Goal: Information Seeking & Learning: Learn about a topic

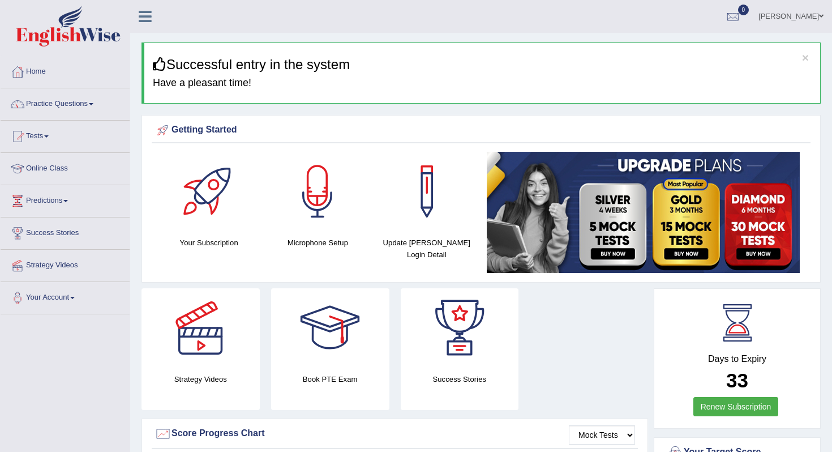
click at [48, 139] on link "Tests" at bounding box center [65, 135] width 129 height 28
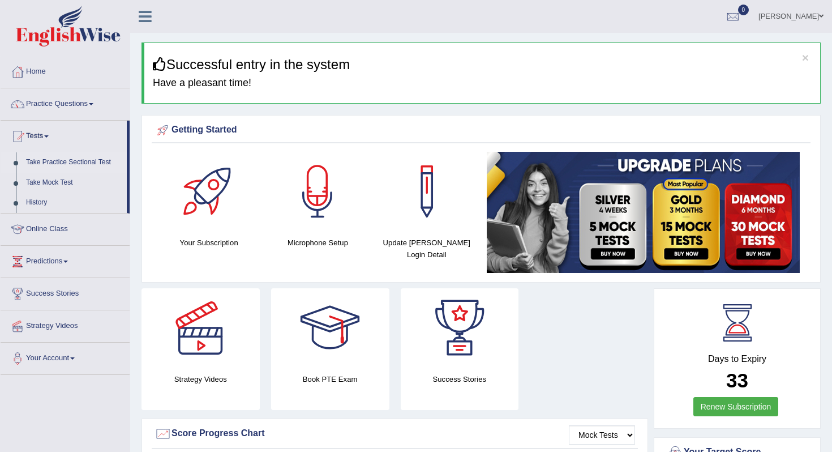
click at [49, 164] on link "Take Practice Sectional Test" at bounding box center [74, 162] width 106 height 20
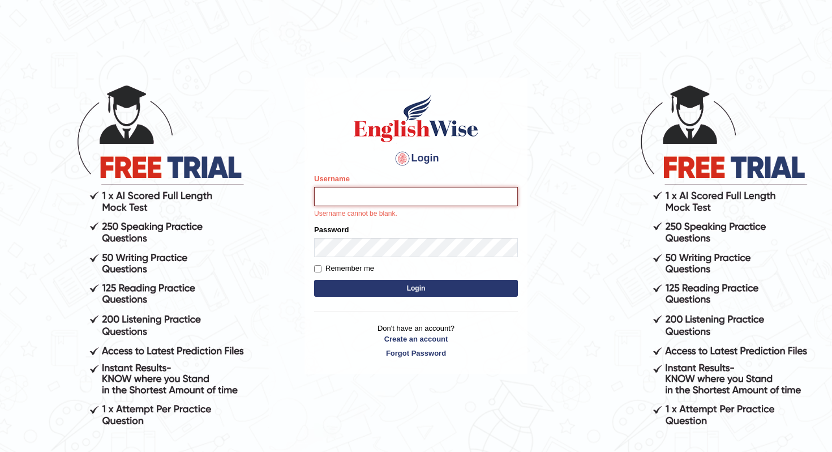
type input "Christinajoshi"
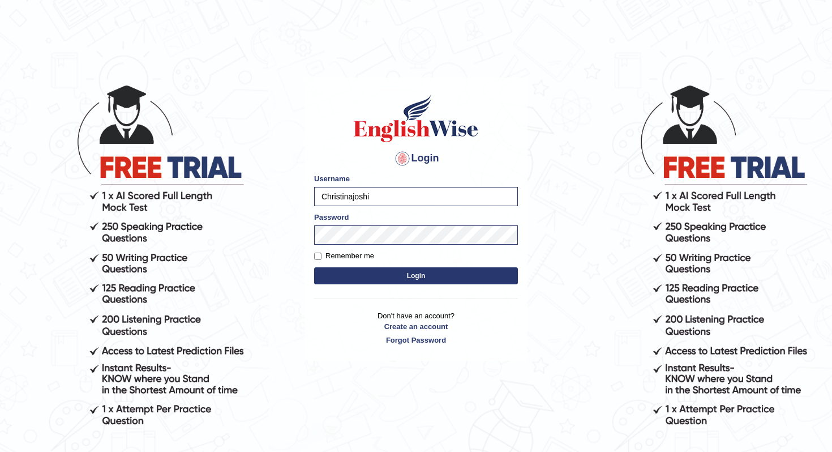
click at [346, 252] on label "Remember me" at bounding box center [344, 255] width 60 height 11
click at [322, 252] on input "Remember me" at bounding box center [317, 255] width 7 height 7
checkbox input "true"
click at [361, 276] on button "Login" at bounding box center [416, 275] width 204 height 17
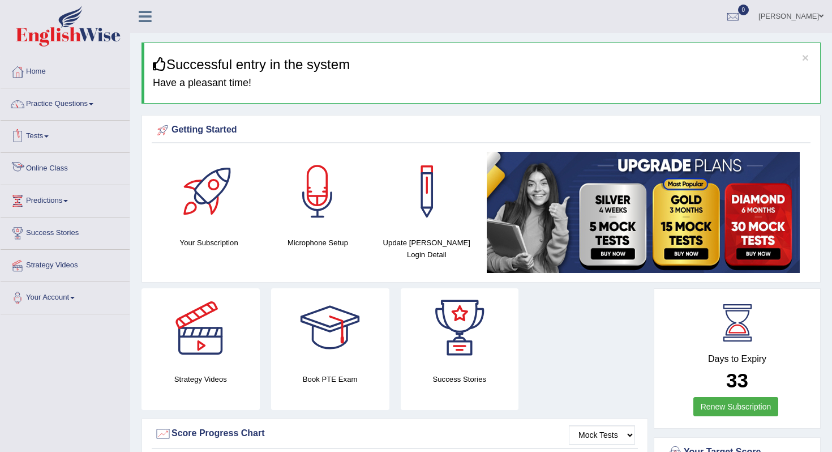
click at [55, 138] on link "Tests" at bounding box center [65, 135] width 129 height 28
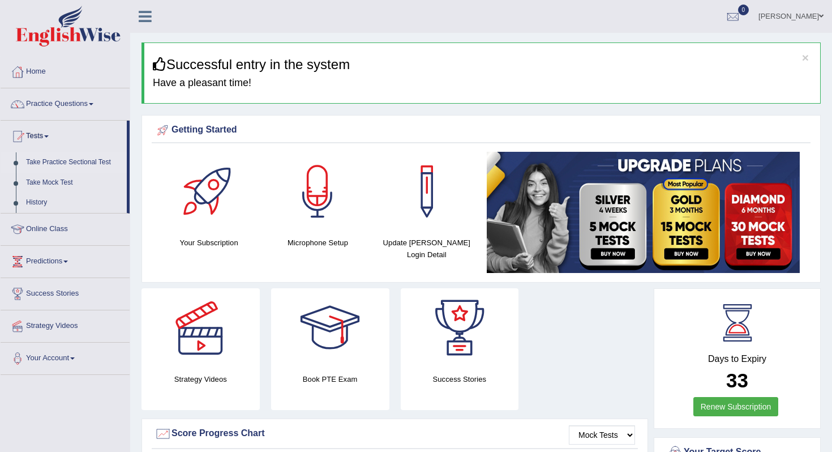
click at [63, 164] on link "Take Practice Sectional Test" at bounding box center [74, 162] width 106 height 20
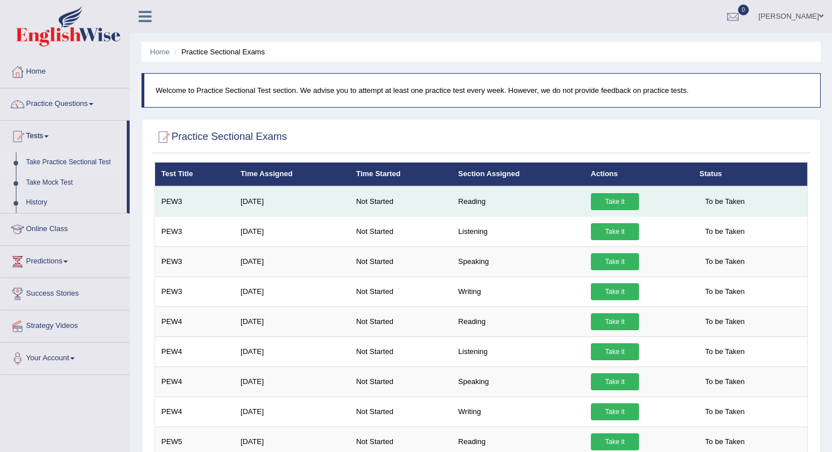
click at [609, 204] on link "Take it" at bounding box center [615, 201] width 48 height 17
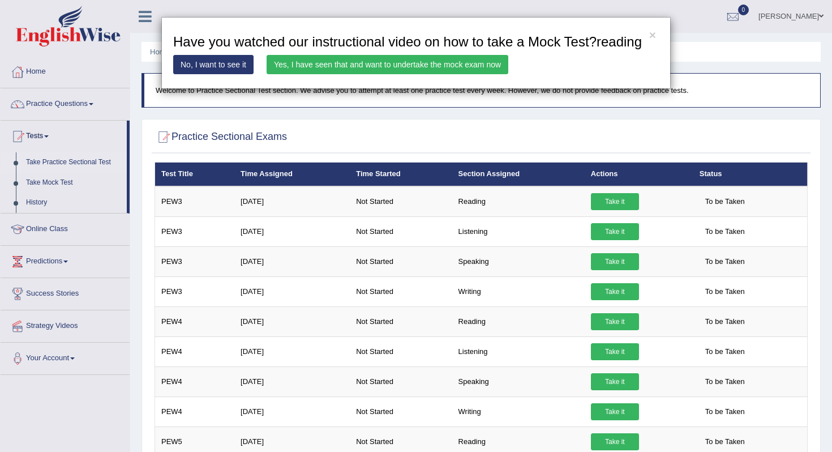
click at [374, 74] on link "Yes, I have seen that and want to undertake the mock exam now" at bounding box center [388, 64] width 242 height 19
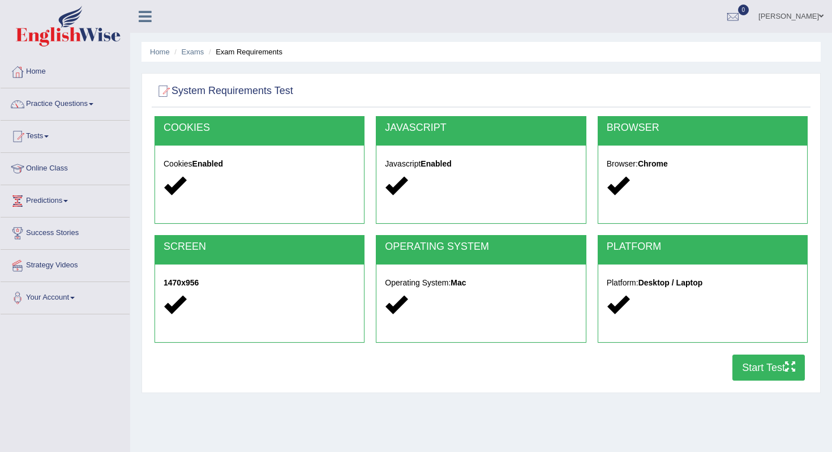
click at [760, 361] on button "Start Test" at bounding box center [769, 367] width 72 height 26
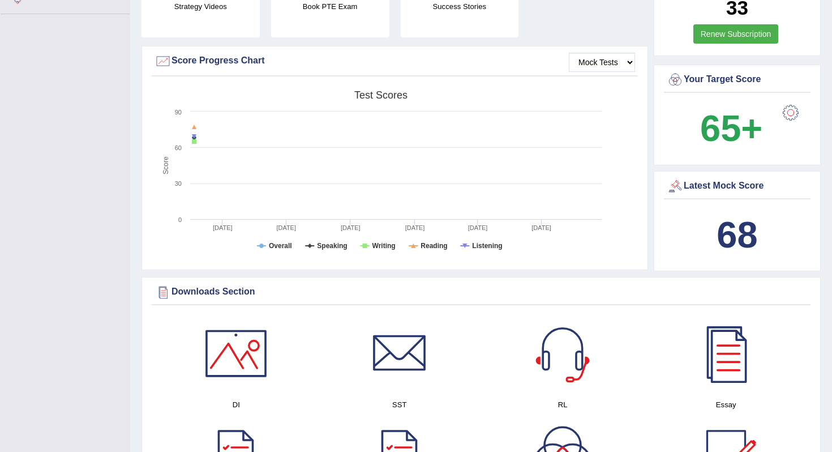
scroll to position [301, 0]
click at [597, 61] on select "Mock Tests" at bounding box center [602, 61] width 66 height 19
click at [569, 52] on select "Mock Tests" at bounding box center [602, 61] width 66 height 19
click at [630, 63] on select "Mock Tests" at bounding box center [602, 61] width 66 height 19
click at [569, 52] on select "Mock Tests" at bounding box center [602, 61] width 66 height 19
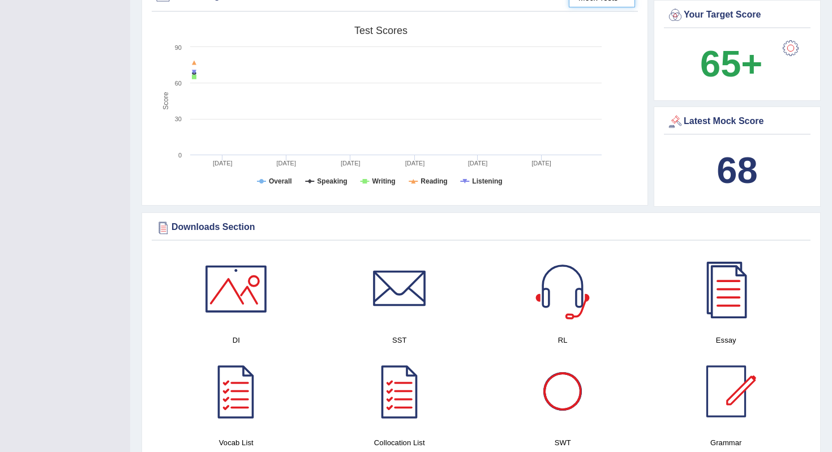
scroll to position [0, 0]
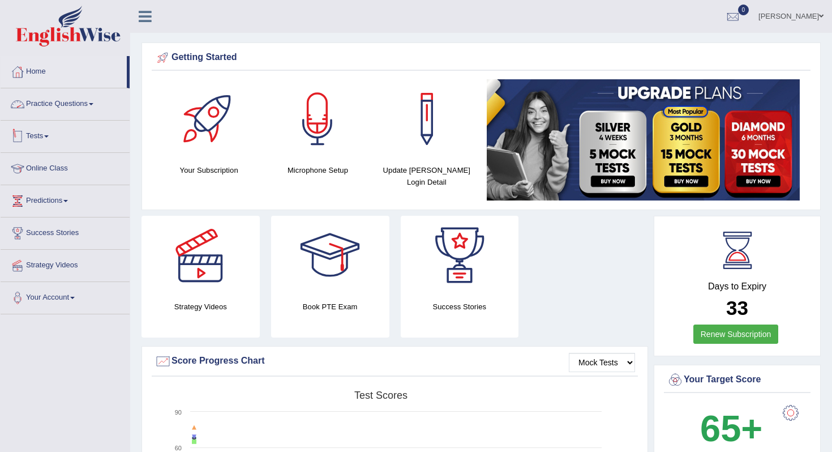
click at [35, 136] on link "Tests" at bounding box center [65, 135] width 129 height 28
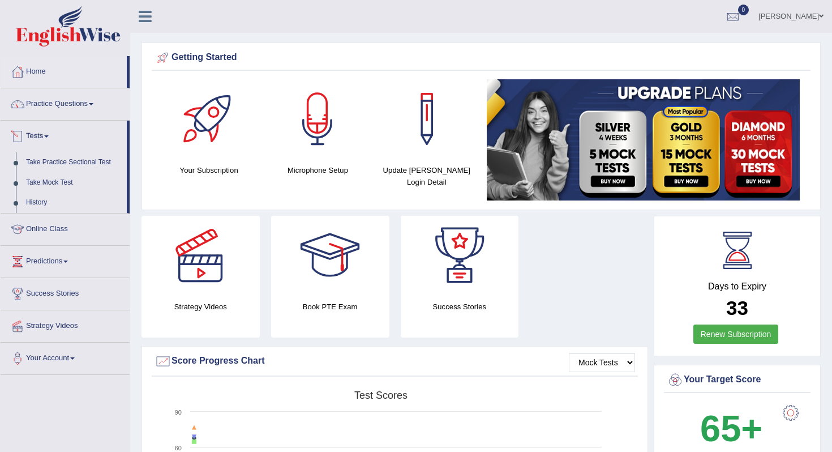
click at [40, 131] on link "Tests" at bounding box center [64, 135] width 126 height 28
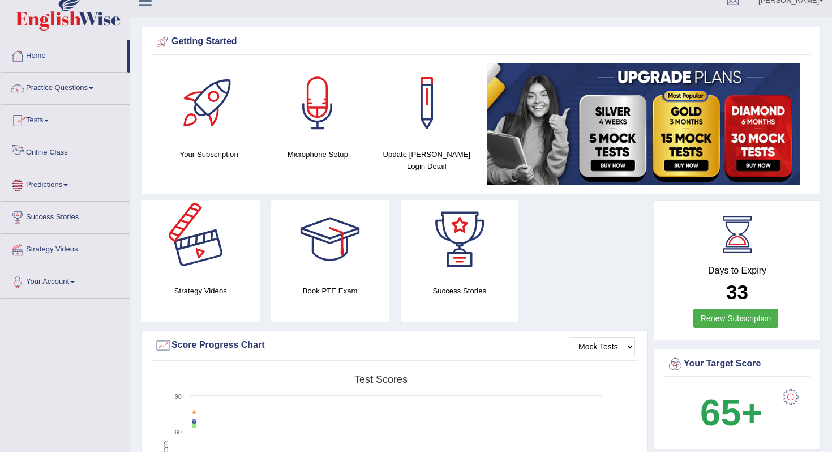
scroll to position [31, 0]
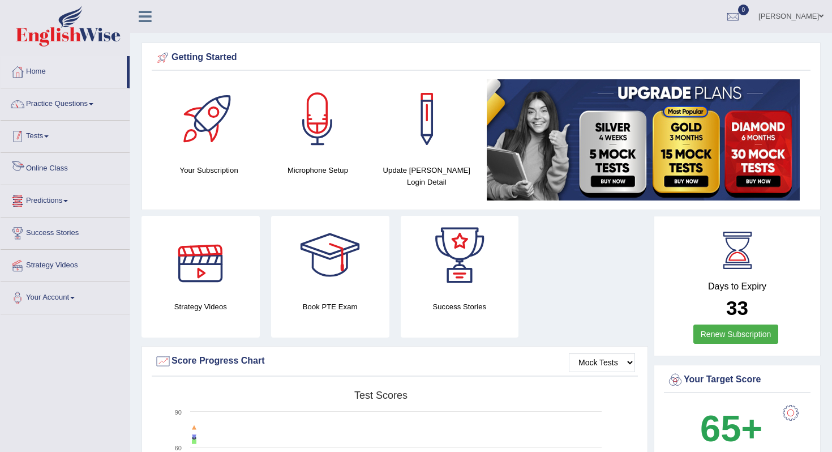
click at [45, 133] on link "Tests" at bounding box center [65, 135] width 129 height 28
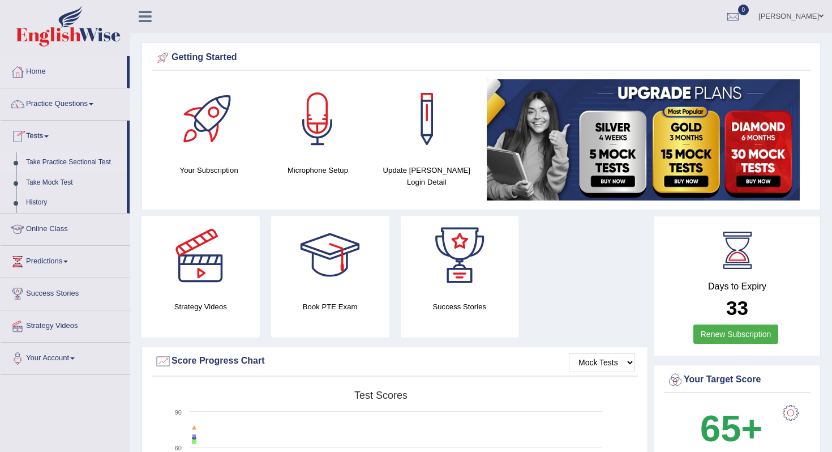
click at [49, 160] on link "Take Practice Sectional Test" at bounding box center [74, 162] width 106 height 20
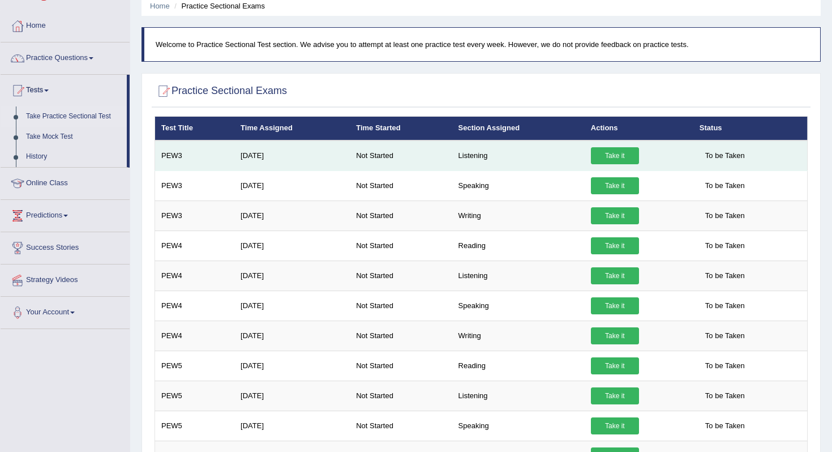
scroll to position [49, 0]
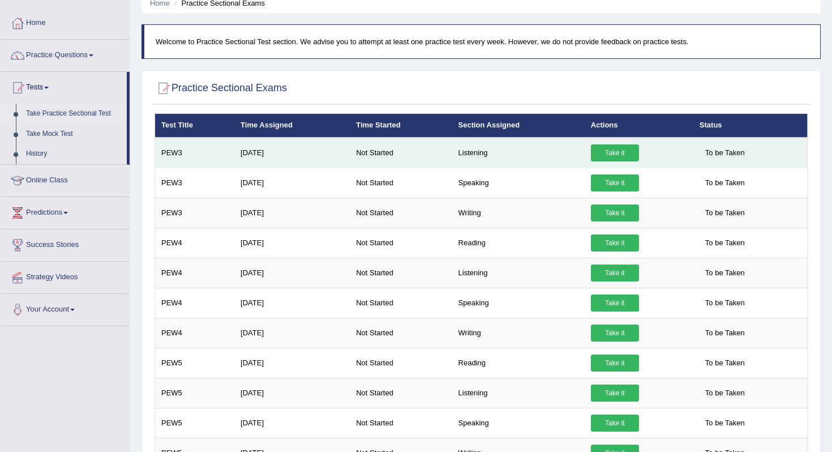
click at [603, 152] on link "Take it" at bounding box center [615, 152] width 48 height 17
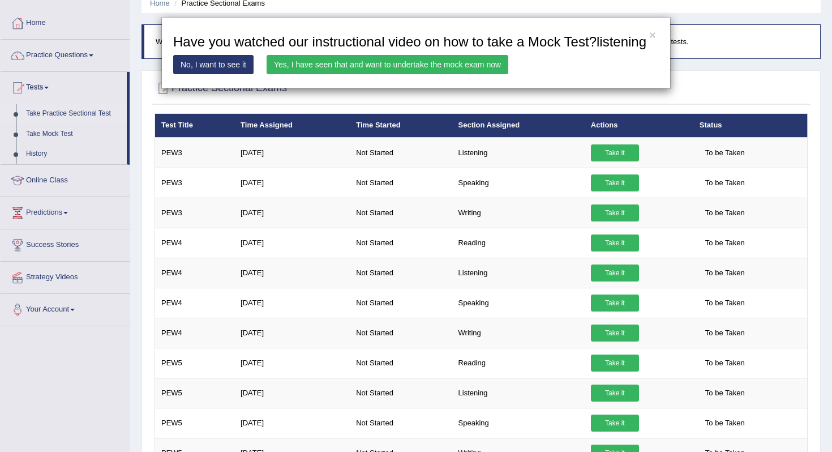
click at [429, 74] on link "Yes, I have seen that and want to undertake the mock exam now" at bounding box center [388, 64] width 242 height 19
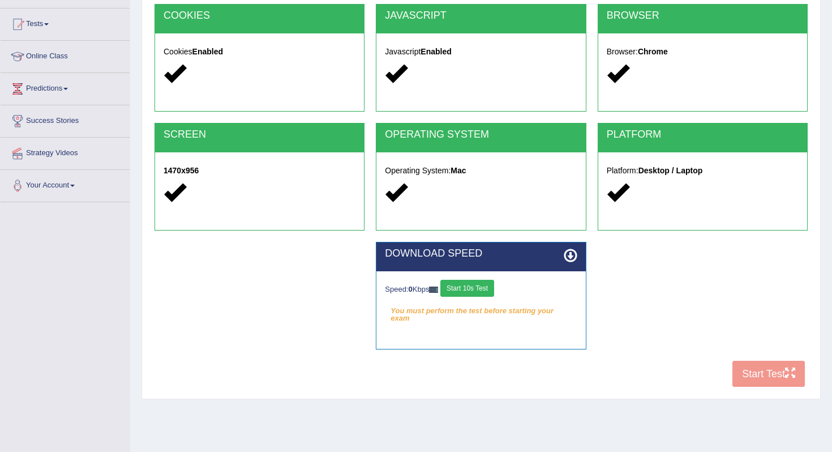
scroll to position [127, 0]
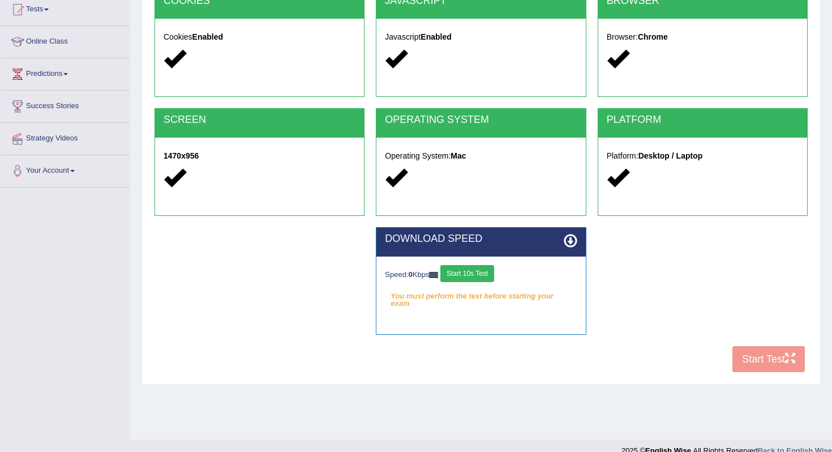
click at [479, 270] on button "Start 10s Test" at bounding box center [467, 273] width 54 height 17
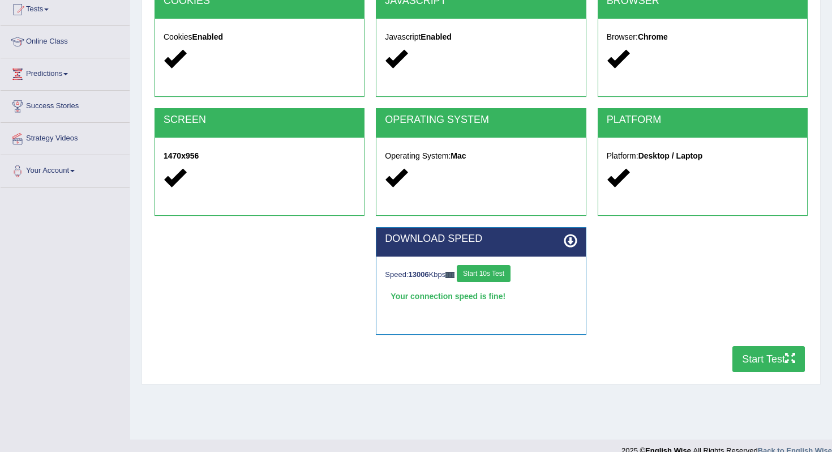
click at [752, 352] on button "Start Test" at bounding box center [769, 359] width 72 height 26
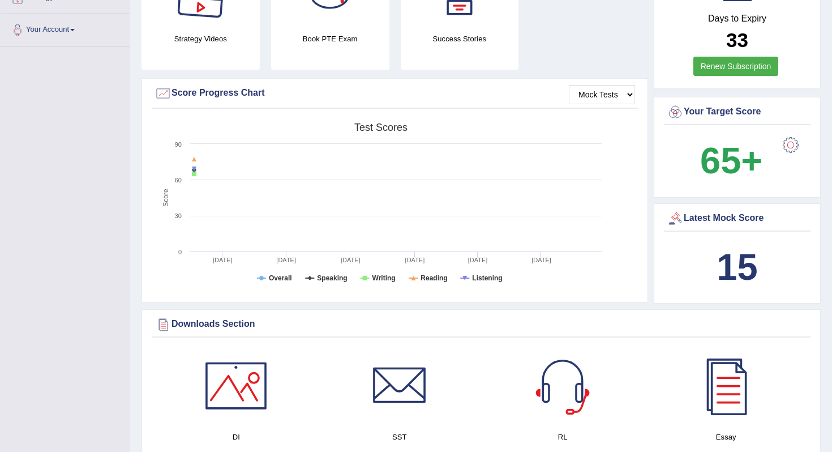
scroll to position [239, 0]
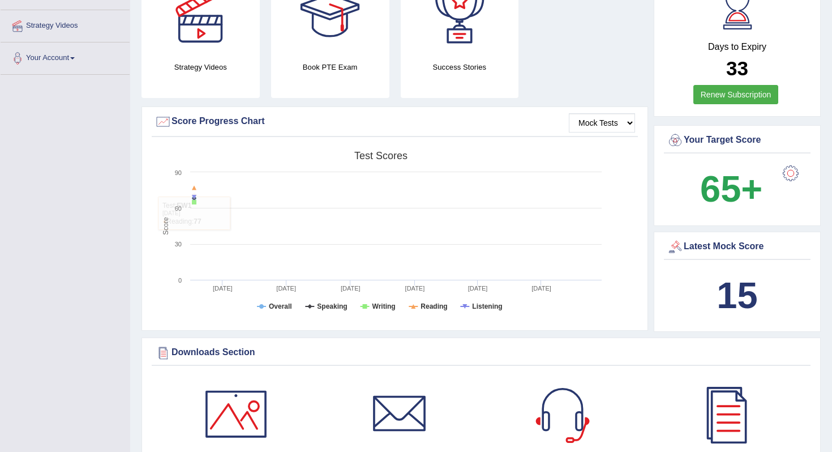
click at [743, 291] on b "15" at bounding box center [737, 295] width 41 height 41
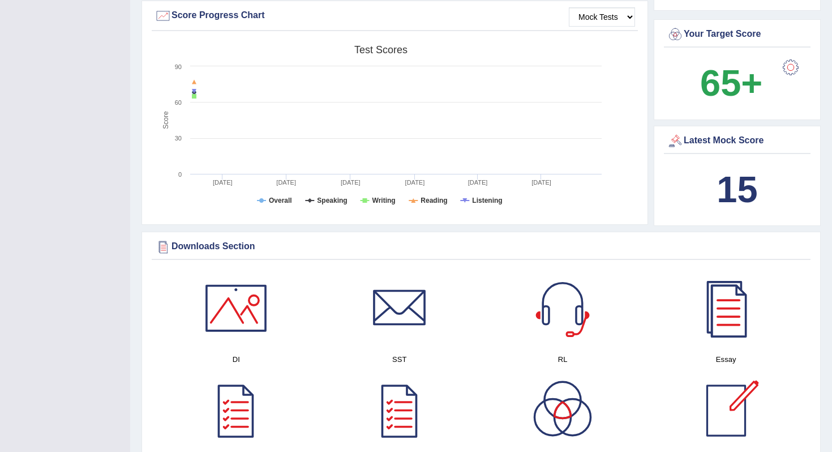
scroll to position [345, 0]
click at [730, 194] on b "15" at bounding box center [737, 189] width 41 height 41
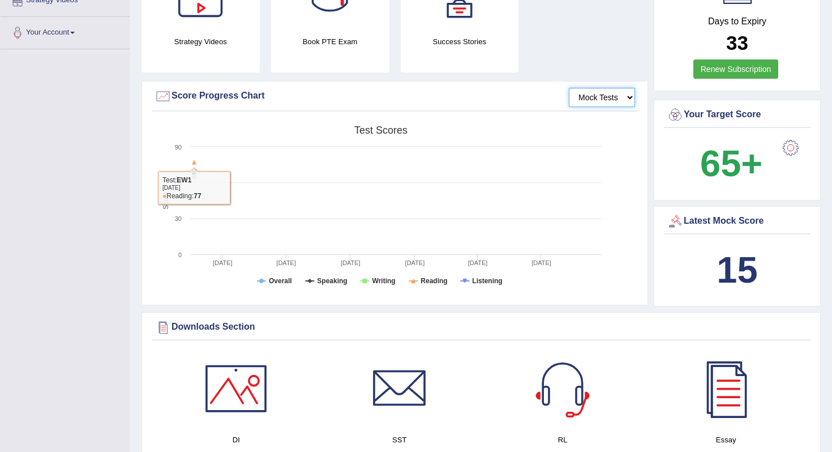
click at [596, 104] on select "Mock Tests" at bounding box center [602, 97] width 66 height 19
click at [569, 88] on select "Mock Tests" at bounding box center [602, 97] width 66 height 19
click at [288, 282] on tspan "Overall" at bounding box center [280, 281] width 23 height 8
click at [436, 281] on tspan "Reading" at bounding box center [434, 281] width 27 height 8
click at [483, 282] on tspan "Listening" at bounding box center [487, 281] width 30 height 8
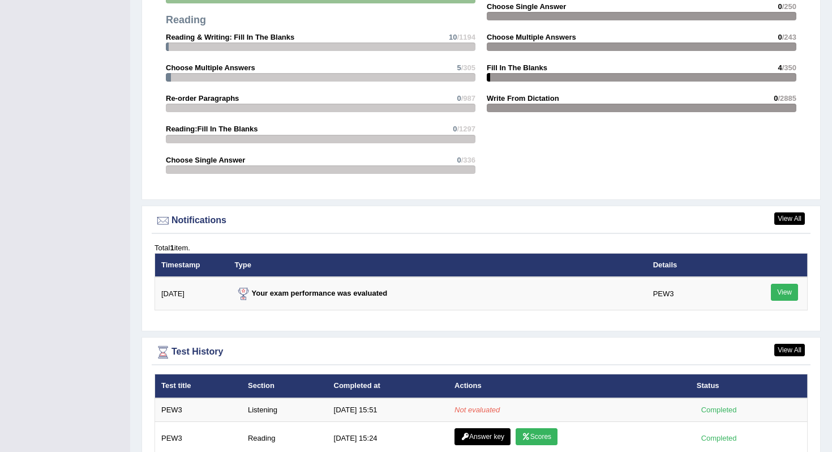
scroll to position [1239, 0]
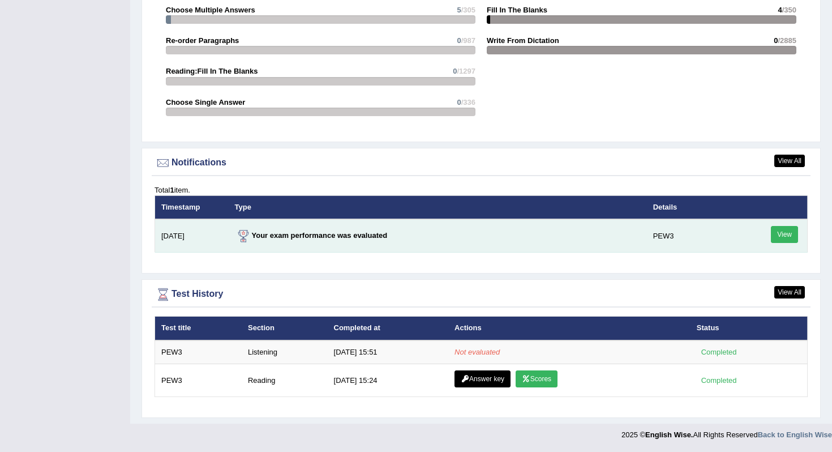
click at [783, 230] on link "View" at bounding box center [784, 234] width 27 height 17
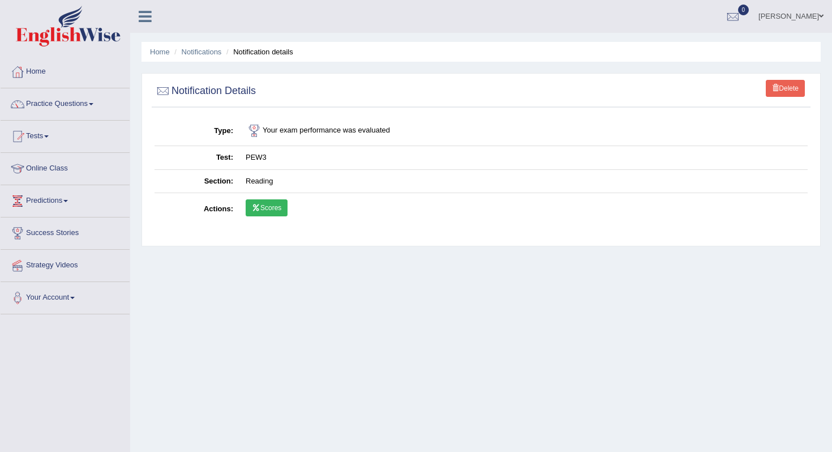
click at [260, 205] on link "Scores" at bounding box center [267, 207] width 42 height 17
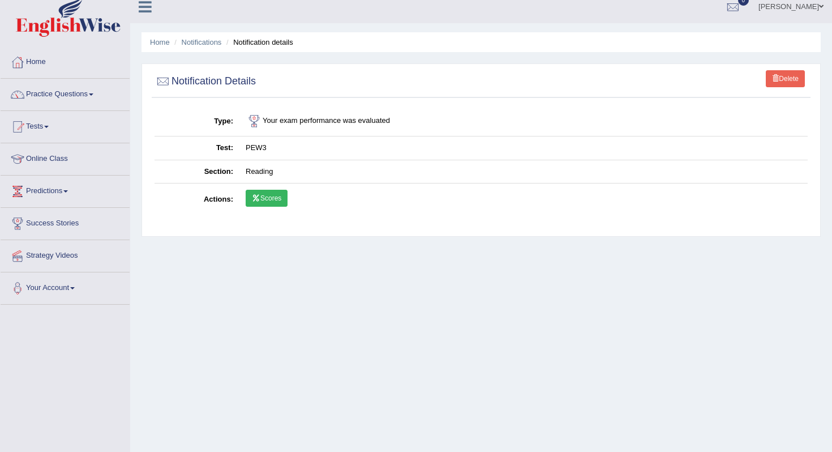
scroll to position [11, 0]
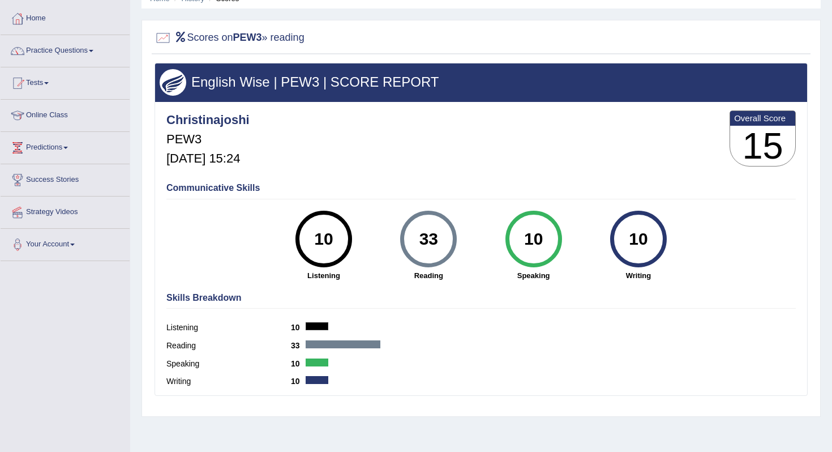
scroll to position [52, 0]
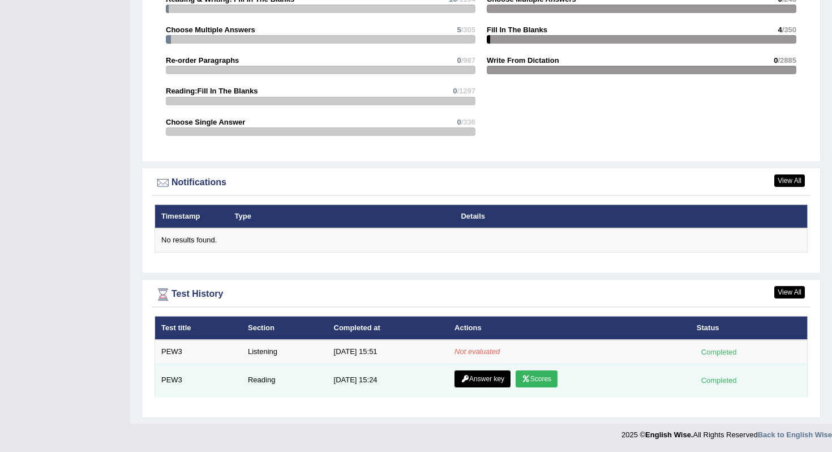
click at [532, 373] on link "Scores" at bounding box center [537, 378] width 42 height 17
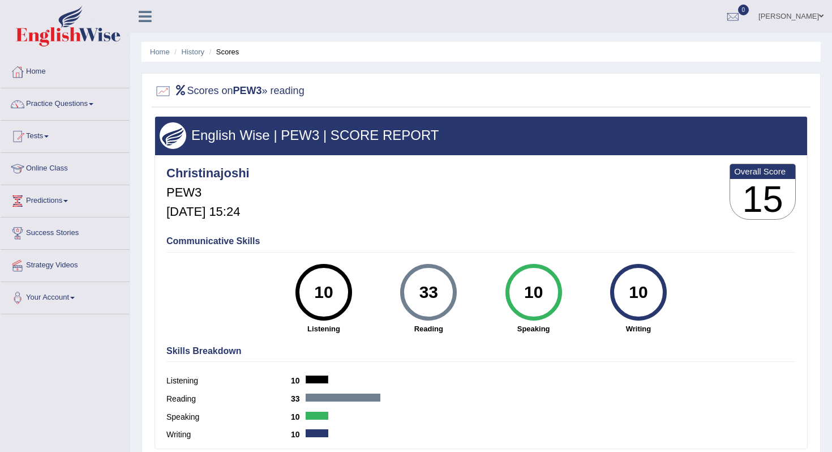
scroll to position [1, 0]
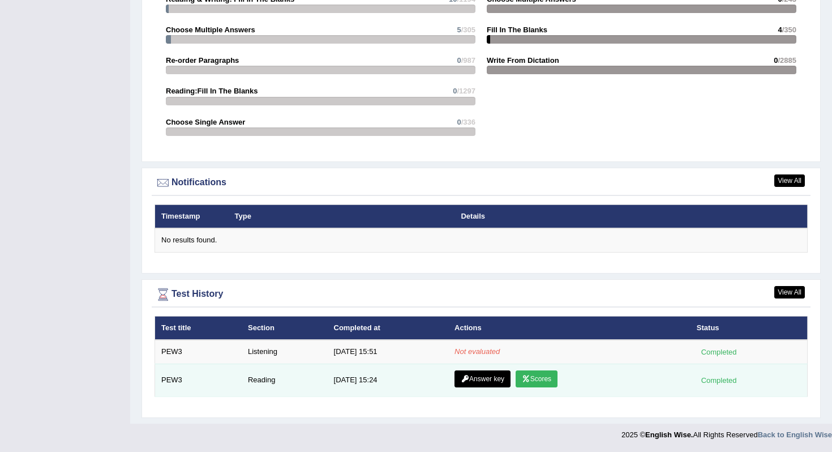
click at [466, 377] on link "Answer key" at bounding box center [483, 378] width 56 height 17
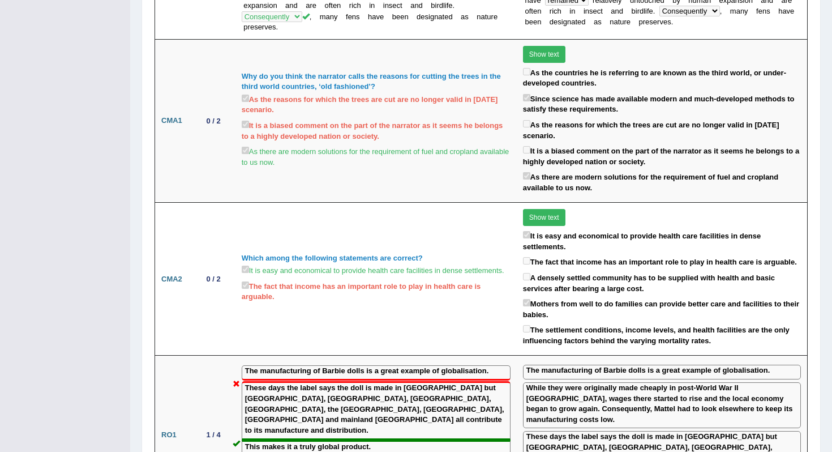
scroll to position [839, 0]
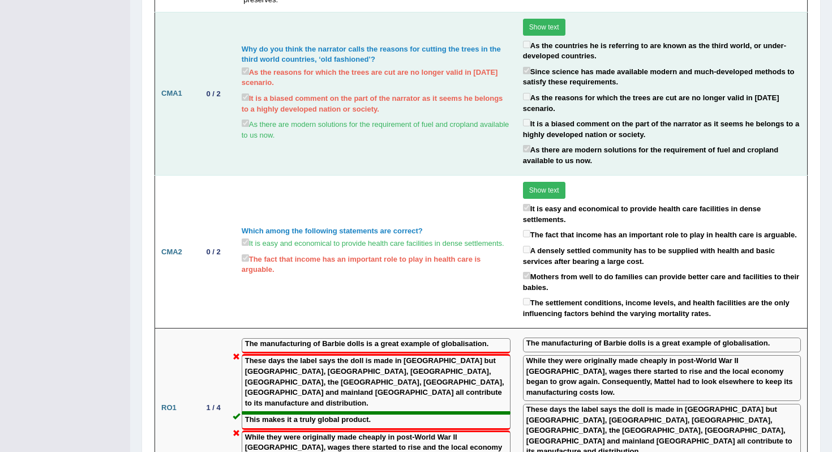
click at [543, 36] on button "Show text" at bounding box center [544, 27] width 42 height 17
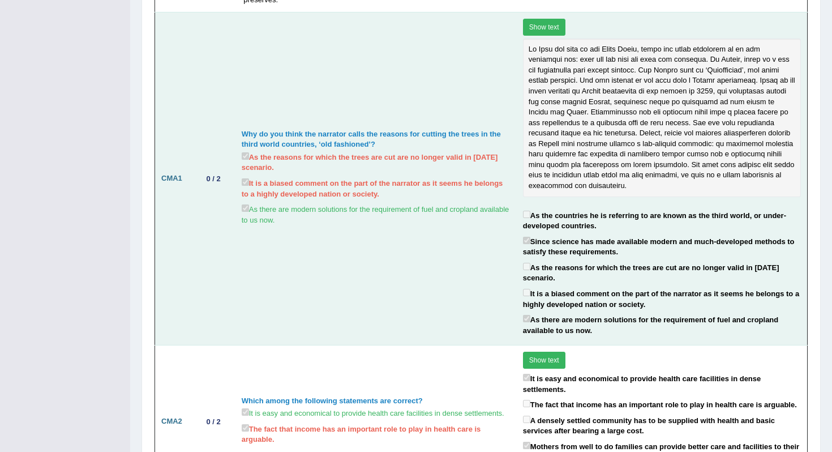
click at [543, 36] on button "Show text" at bounding box center [544, 27] width 42 height 17
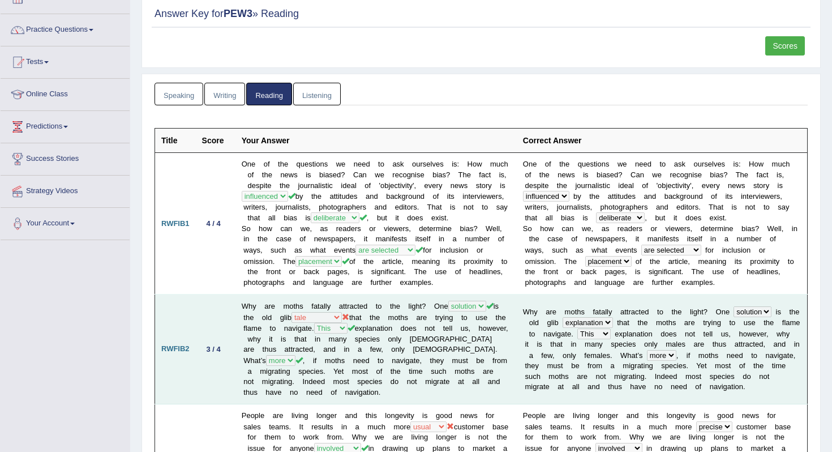
scroll to position [0, 0]
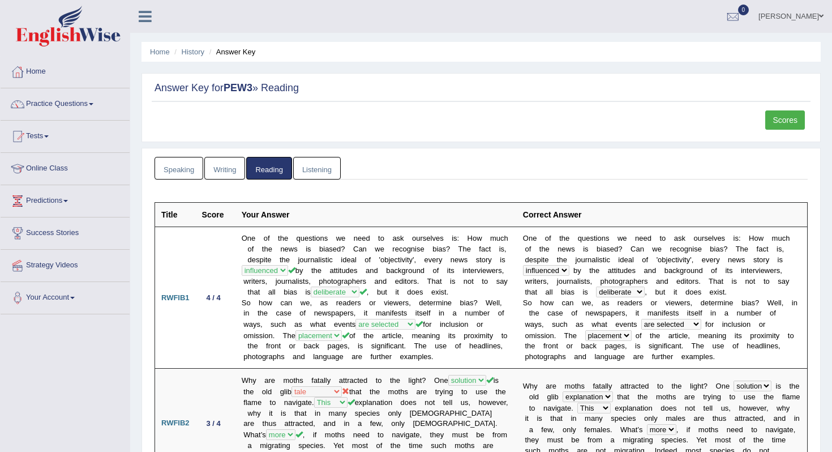
click at [320, 172] on link "Listening" at bounding box center [317, 168] width 48 height 23
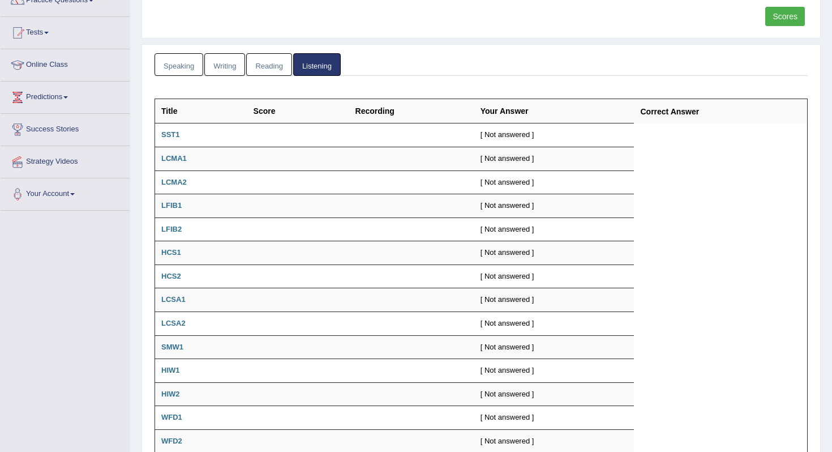
scroll to position [102, 0]
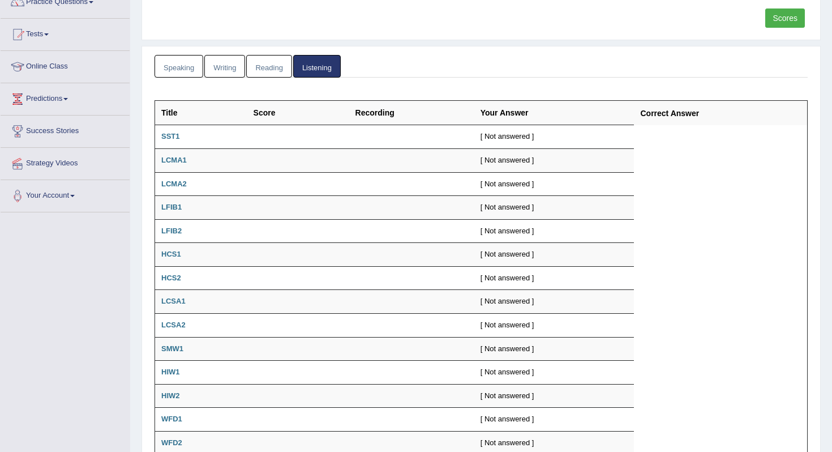
click at [239, 67] on link "Writing" at bounding box center [224, 66] width 41 height 23
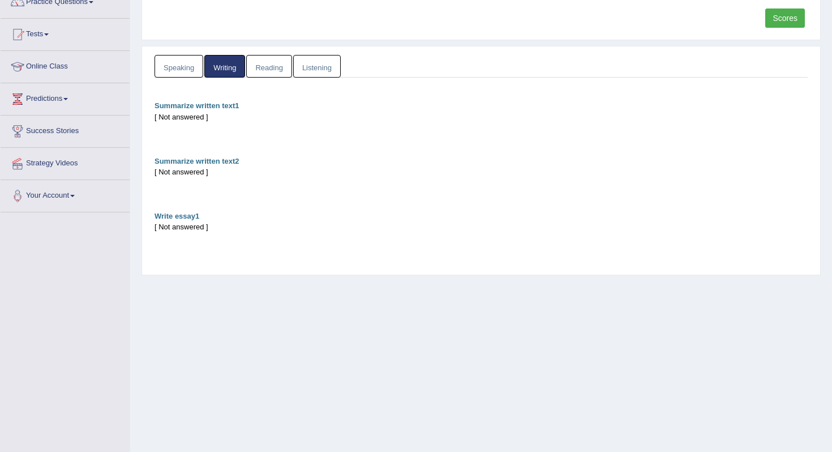
click at [192, 61] on link "Speaking" at bounding box center [179, 66] width 49 height 23
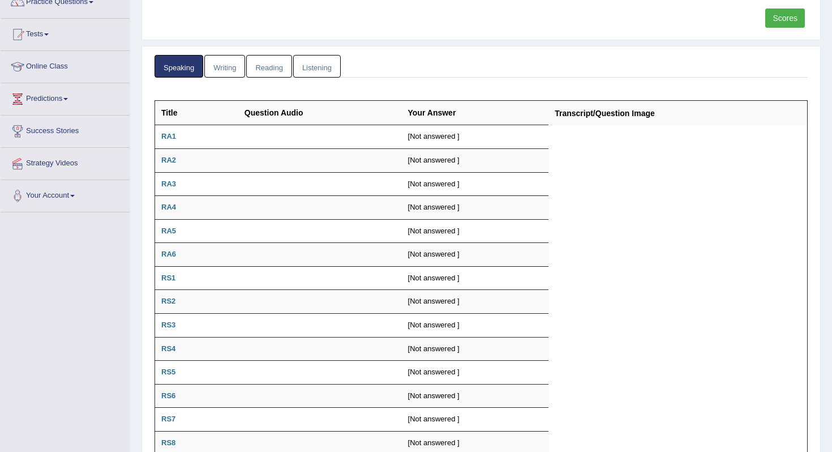
click at [317, 71] on link "Listening" at bounding box center [317, 66] width 48 height 23
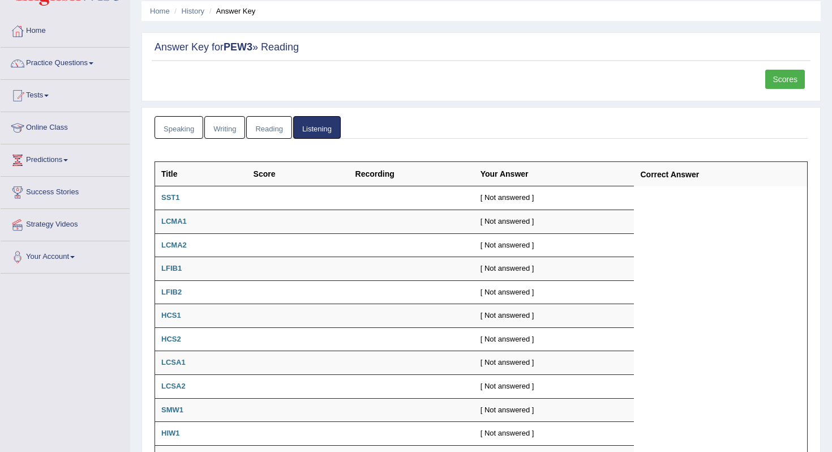
scroll to position [0, 0]
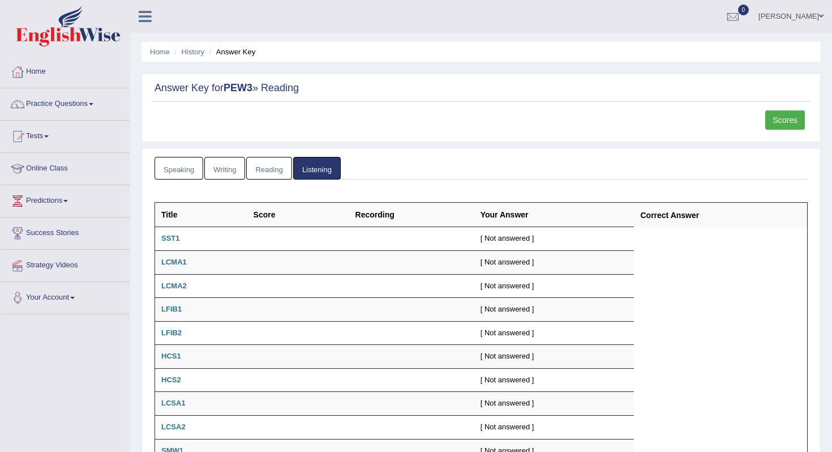
click at [786, 129] on link "Scores" at bounding box center [785, 119] width 40 height 19
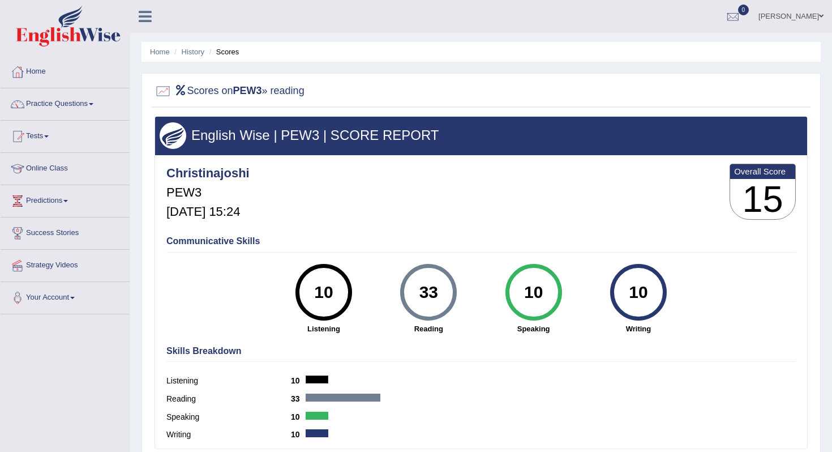
scroll to position [143, 0]
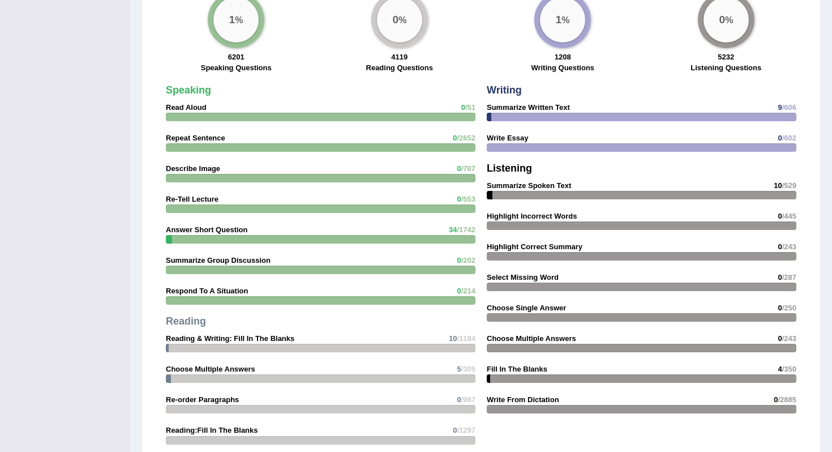
scroll to position [931, 0]
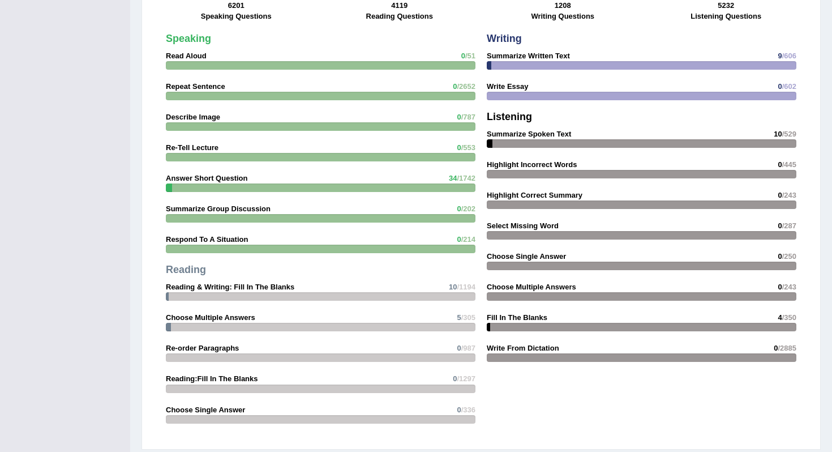
click at [545, 227] on strong "Select Missing Word" at bounding box center [523, 225] width 72 height 8
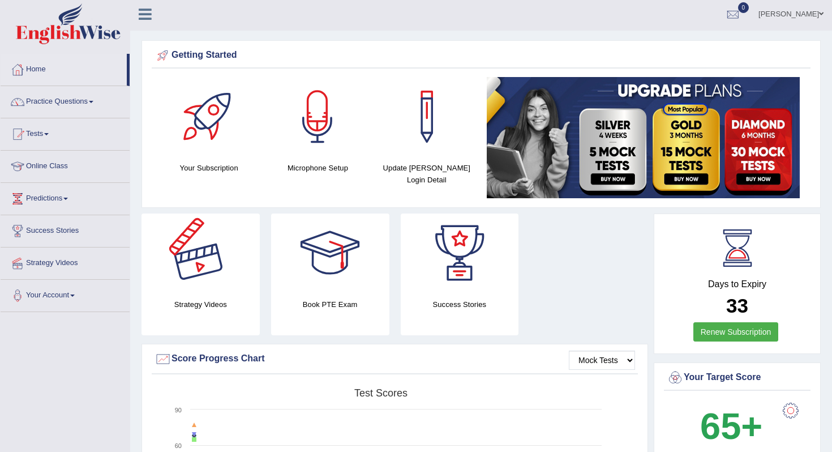
scroll to position [0, 0]
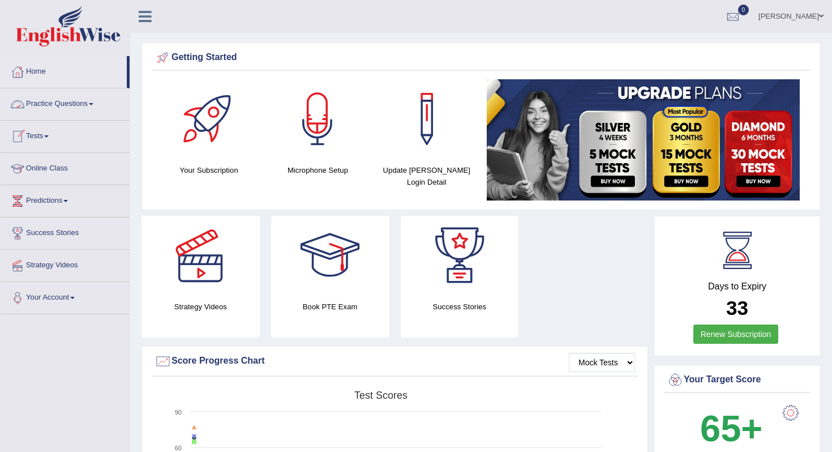
click at [64, 101] on link "Practice Questions" at bounding box center [65, 102] width 129 height 28
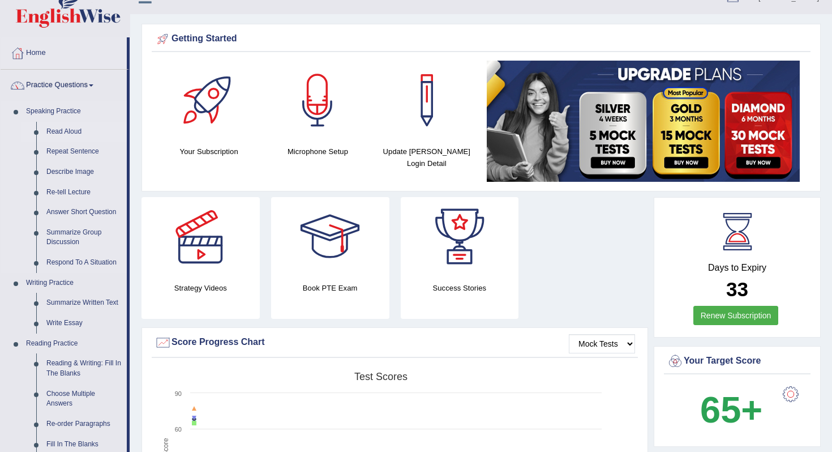
scroll to position [25, 0]
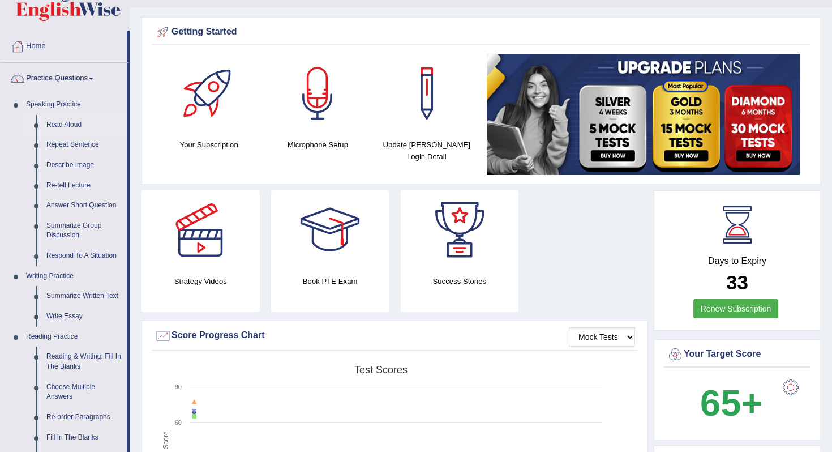
click at [75, 123] on link "Read Aloud" at bounding box center [83, 125] width 85 height 20
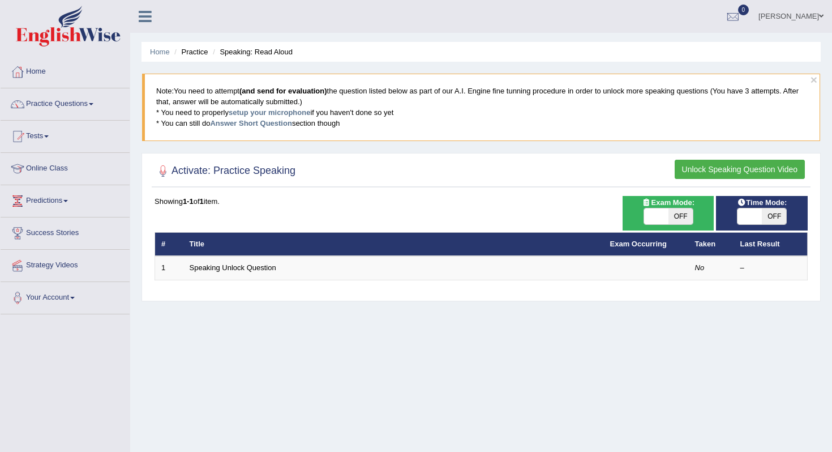
click at [774, 215] on span "OFF" at bounding box center [774, 216] width 24 height 16
checkbox input "true"
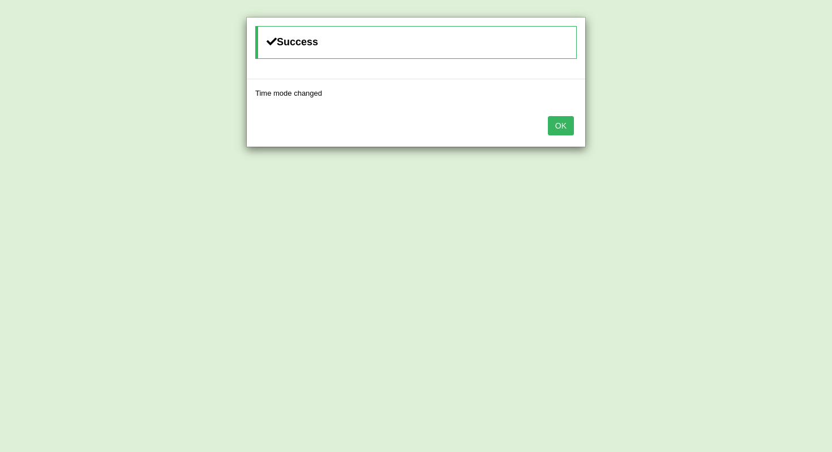
click at [575, 132] on div "OK" at bounding box center [416, 127] width 339 height 40
click at [566, 128] on button "OK" at bounding box center [561, 125] width 26 height 19
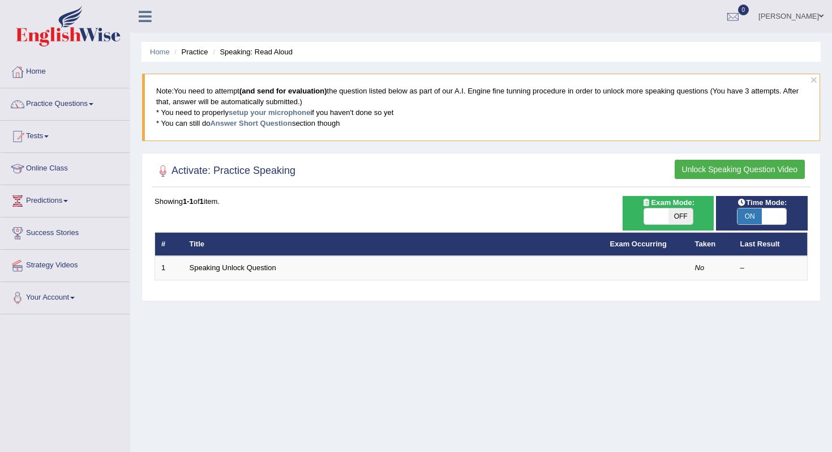
click at [676, 216] on span "OFF" at bounding box center [681, 216] width 24 height 16
checkbox input "true"
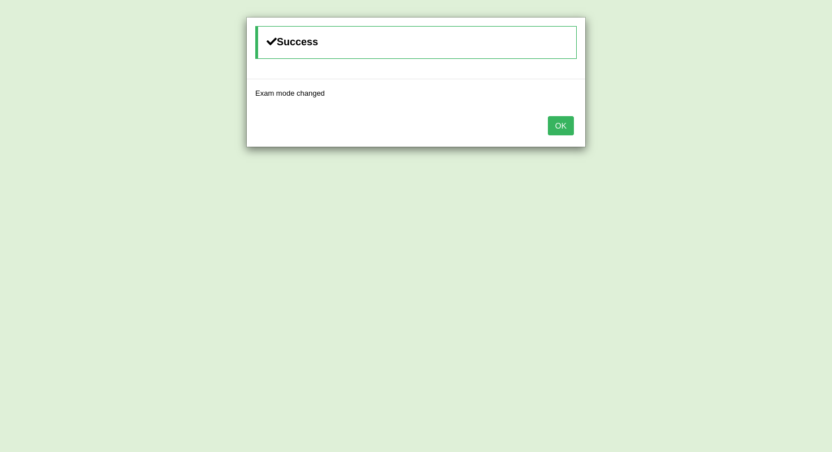
click at [564, 132] on button "OK" at bounding box center [561, 125] width 26 height 19
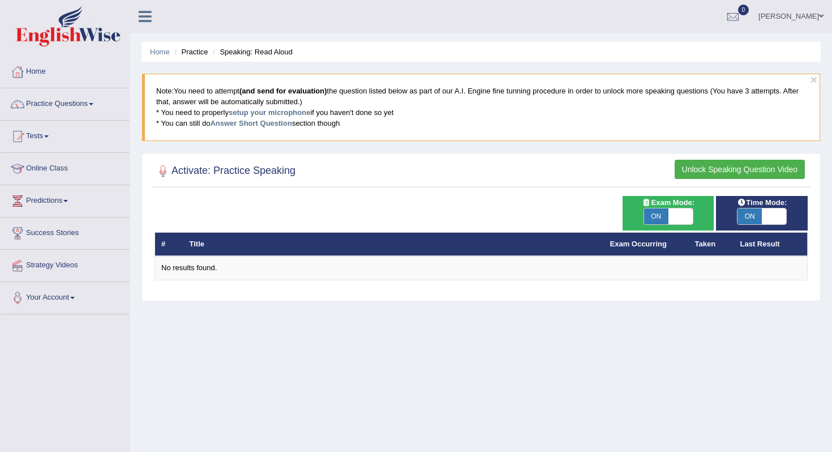
click at [759, 166] on button "Unlock Speaking Question Video" at bounding box center [740, 169] width 130 height 19
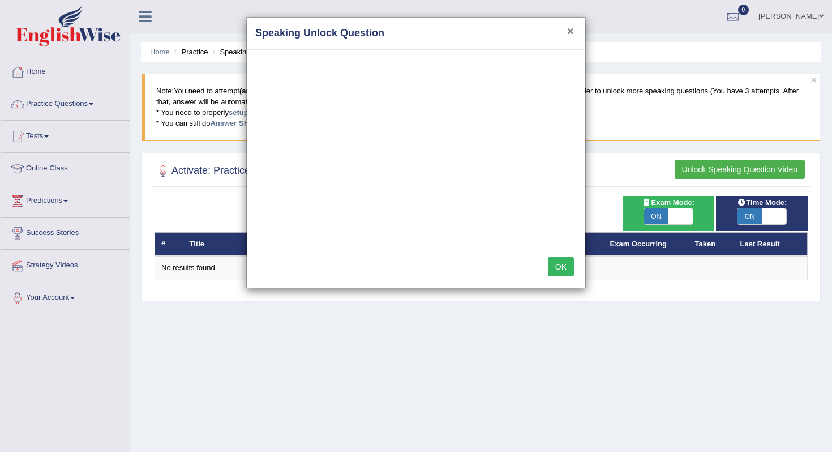
click at [572, 28] on button "×" at bounding box center [570, 31] width 7 height 12
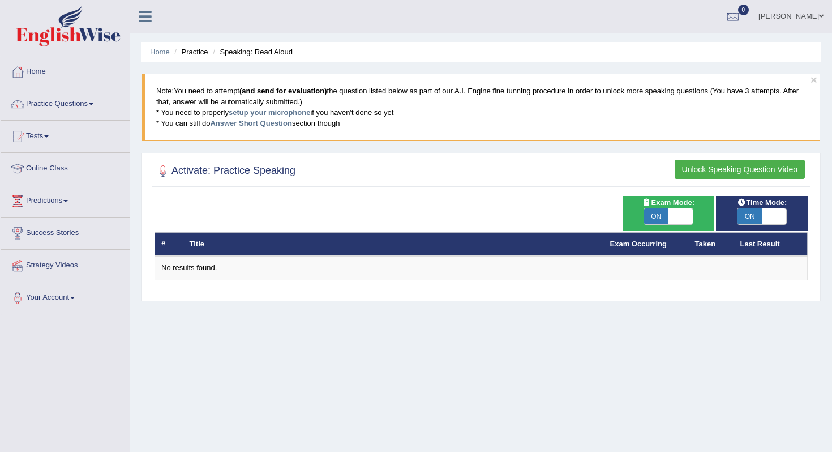
click at [657, 220] on span "ON" at bounding box center [656, 216] width 24 height 16
checkbox input "false"
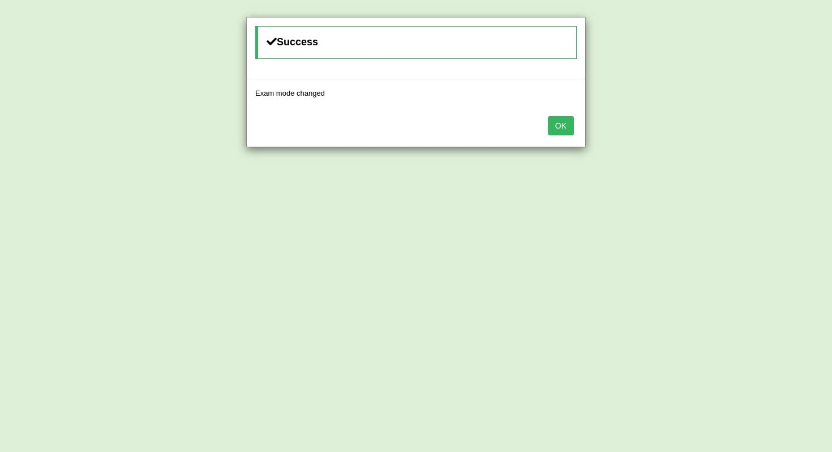
click at [562, 129] on button "OK" at bounding box center [561, 125] width 26 height 19
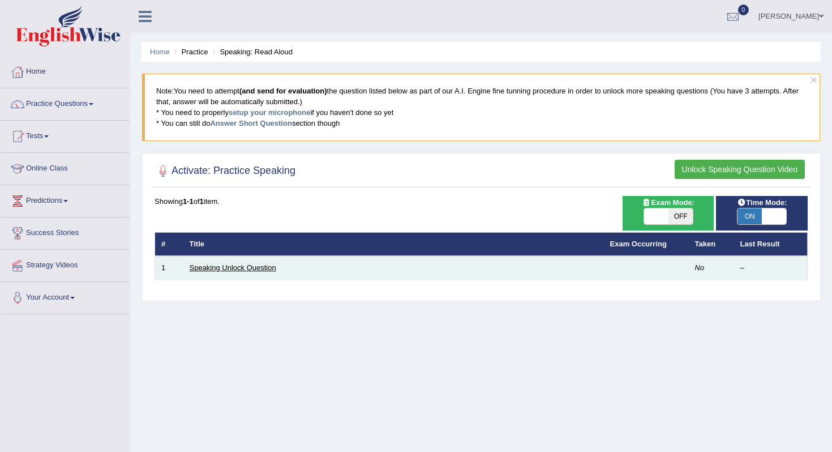
click at [261, 265] on link "Speaking Unlock Question" at bounding box center [233, 267] width 87 height 8
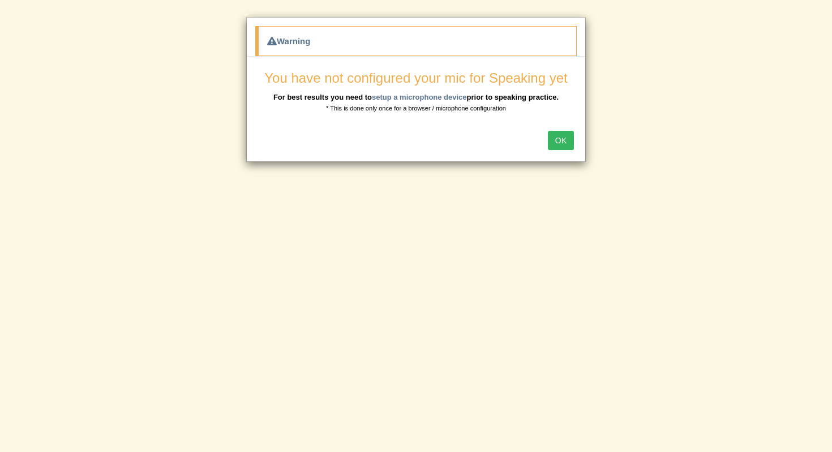
click at [559, 148] on button "OK" at bounding box center [561, 140] width 26 height 19
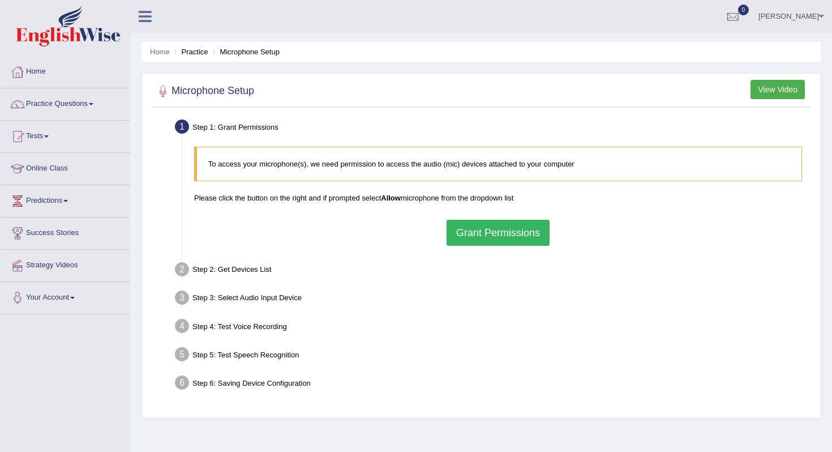
click at [485, 230] on button "Grant Permissions" at bounding box center [498, 233] width 103 height 26
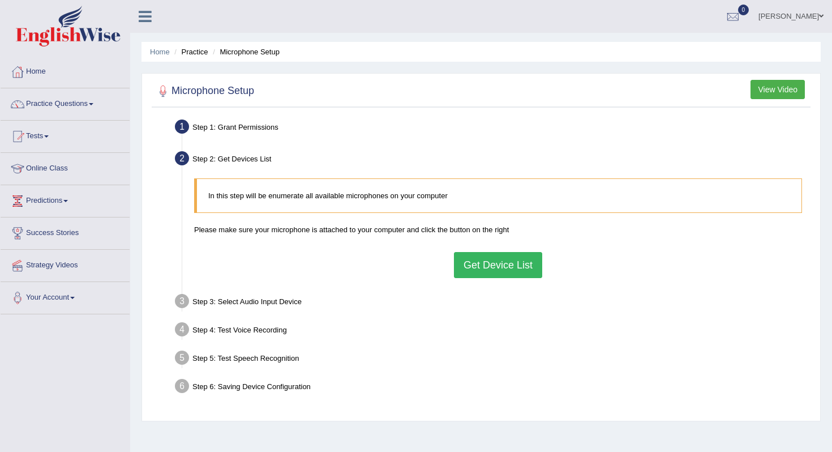
click at [487, 260] on button "Get Device List" at bounding box center [498, 265] width 88 height 26
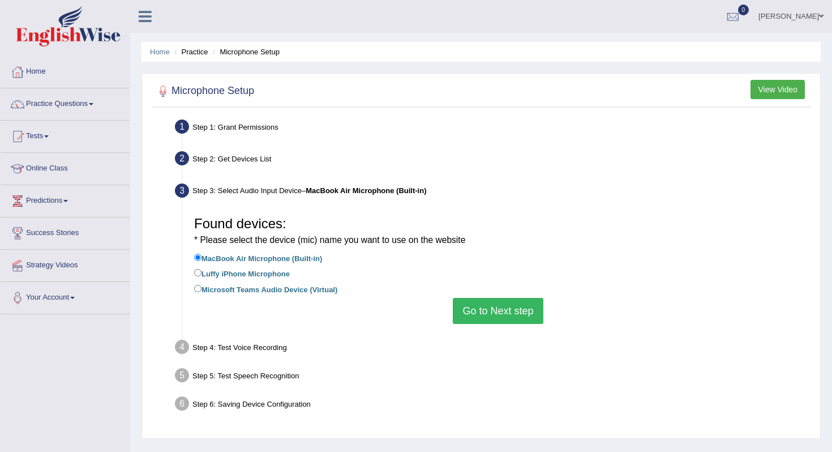
click at [485, 307] on button "Go to Next step" at bounding box center [498, 311] width 90 height 26
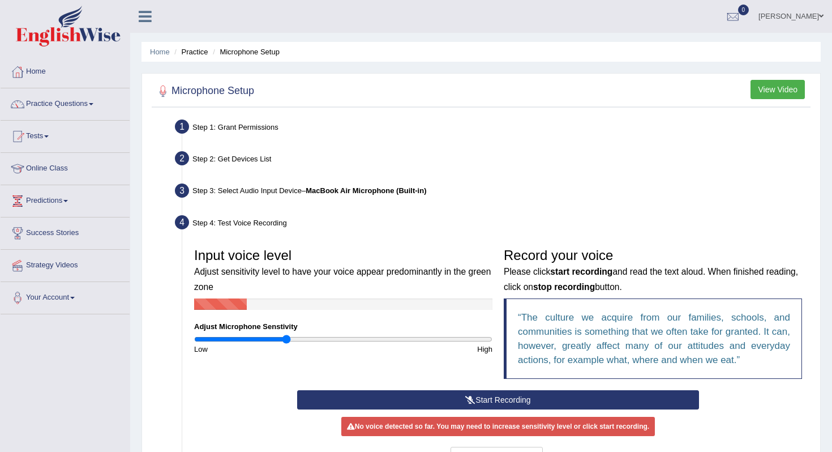
drag, startPoint x: 341, startPoint y: 336, endPoint x: 287, endPoint y: 340, distance: 54.4
click at [287, 340] on input "range" at bounding box center [343, 339] width 298 height 9
drag, startPoint x: 287, startPoint y: 340, endPoint x: 282, endPoint y: 337, distance: 5.8
type input "0.6"
click at [282, 337] on input "range" at bounding box center [343, 339] width 298 height 9
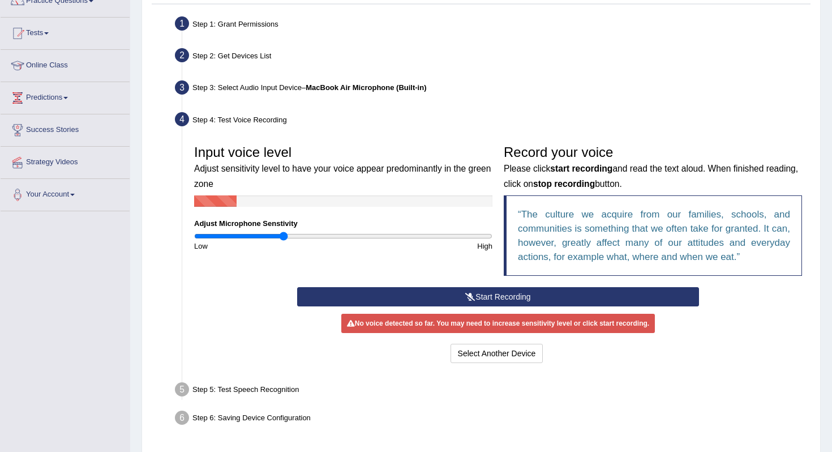
scroll to position [104, 0]
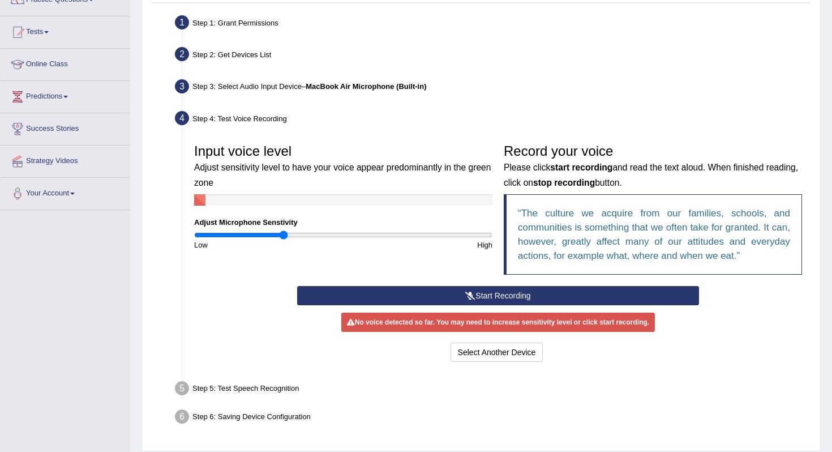
click at [337, 292] on button "Start Recording" at bounding box center [497, 295] width 401 height 19
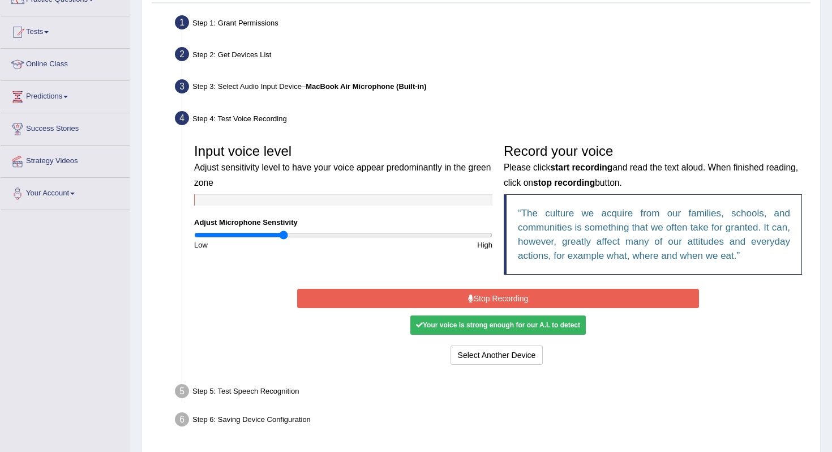
click at [500, 302] on button "Stop Recording" at bounding box center [497, 298] width 401 height 19
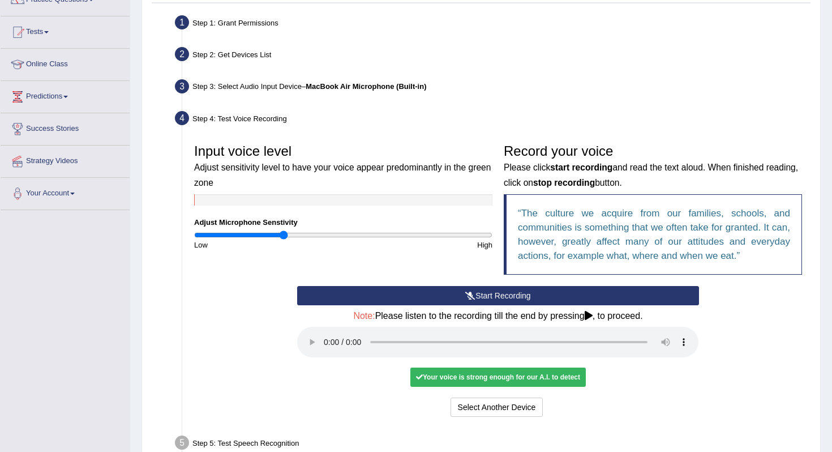
click at [438, 382] on div "Your voice is strong enough for our A.I. to detect" at bounding box center [497, 376] width 175 height 19
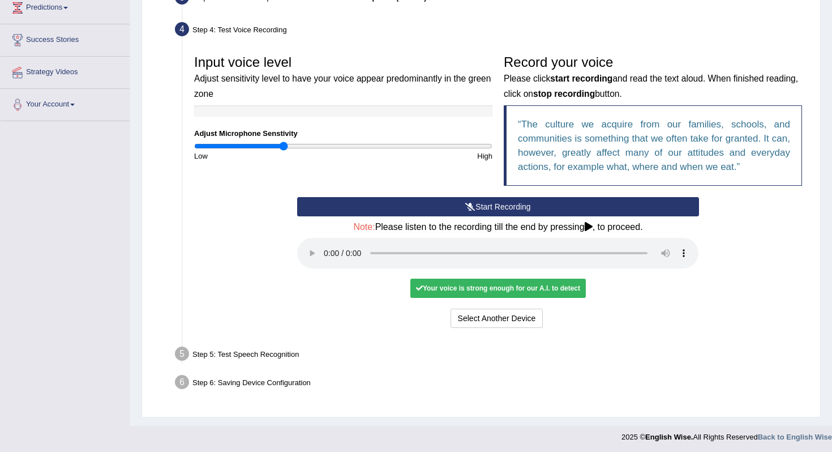
scroll to position [195, 0]
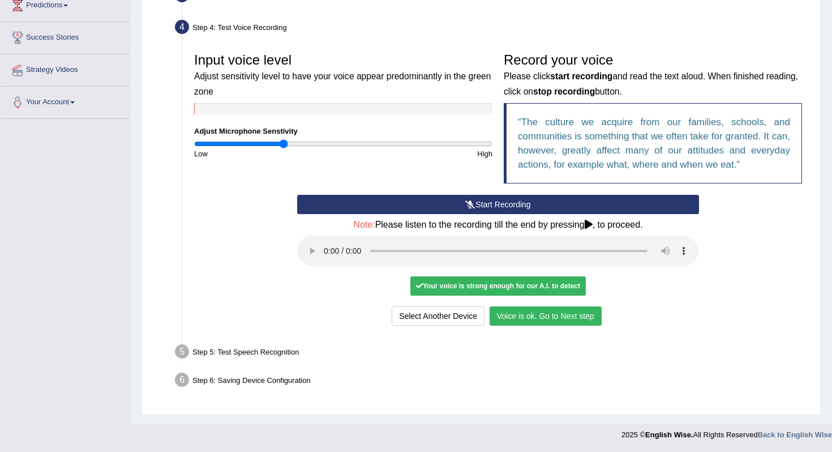
click at [522, 317] on button "Voice is ok. Go to Next step" at bounding box center [546, 315] width 112 height 19
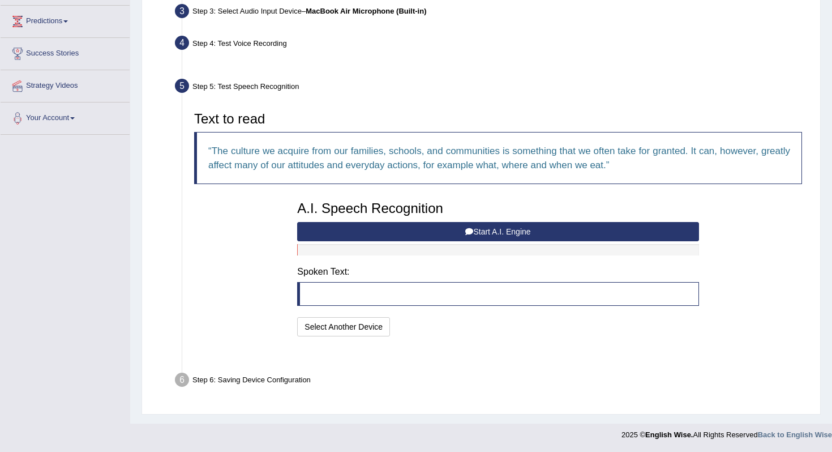
scroll to position [151, 0]
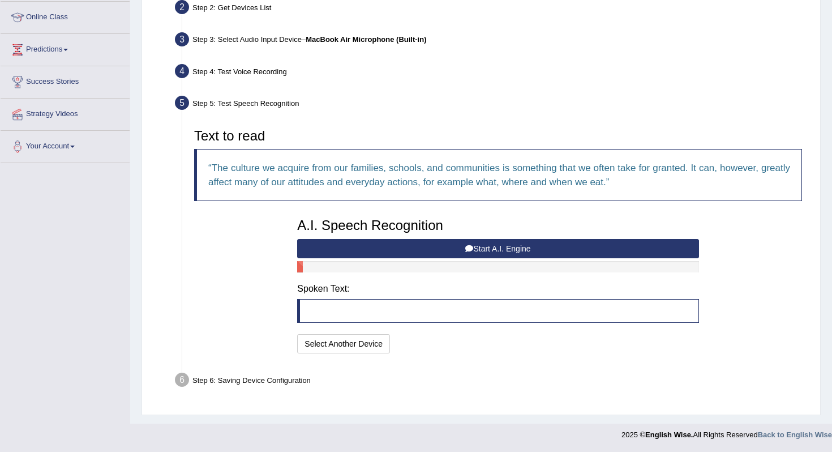
click at [435, 246] on button "Start A.I. Engine" at bounding box center [497, 248] width 401 height 19
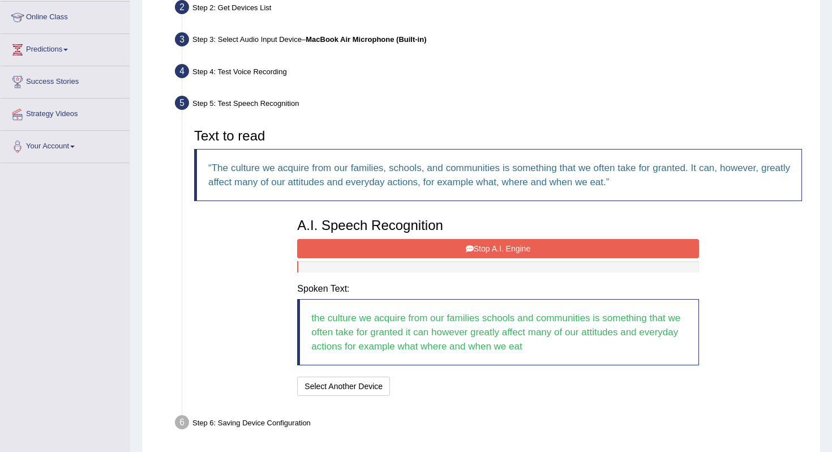
click at [444, 255] on button "Stop A.I. Engine" at bounding box center [497, 248] width 401 height 19
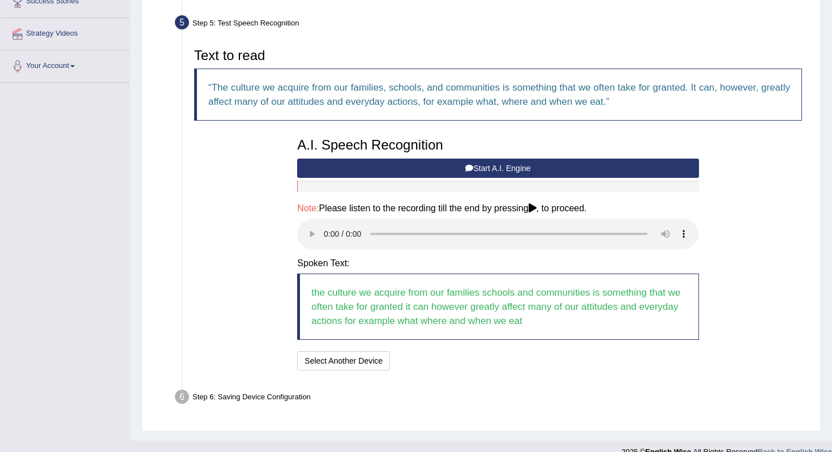
scroll to position [233, 0]
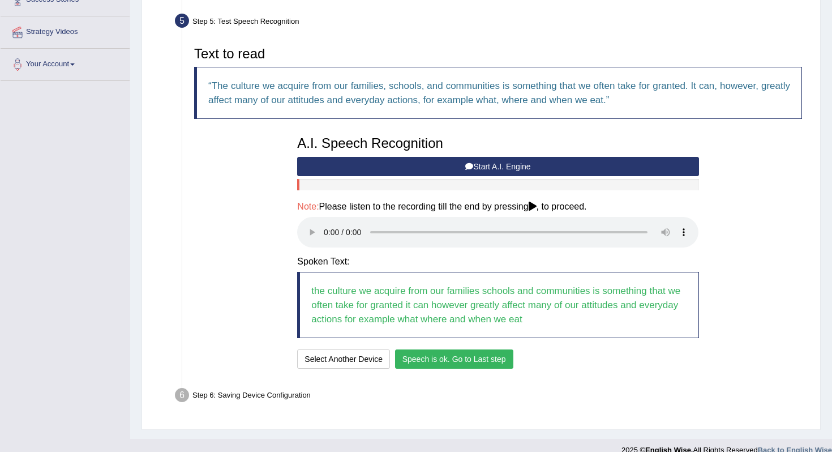
click at [432, 361] on button "Speech is ok. Go to Last step" at bounding box center [454, 358] width 118 height 19
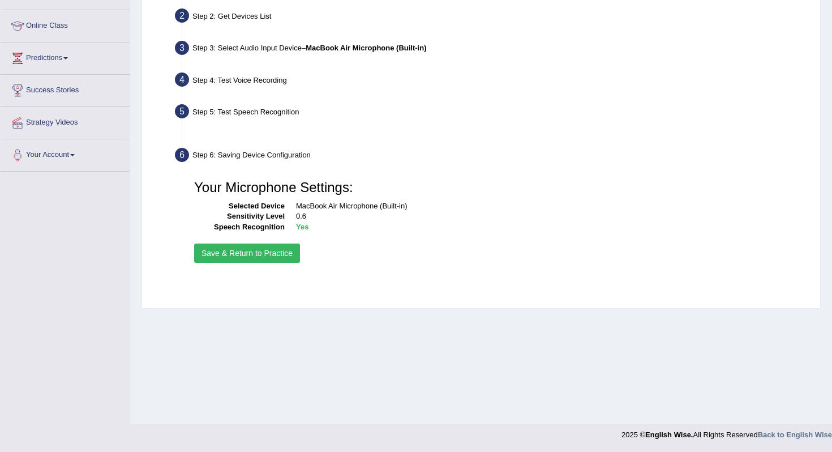
scroll to position [143, 0]
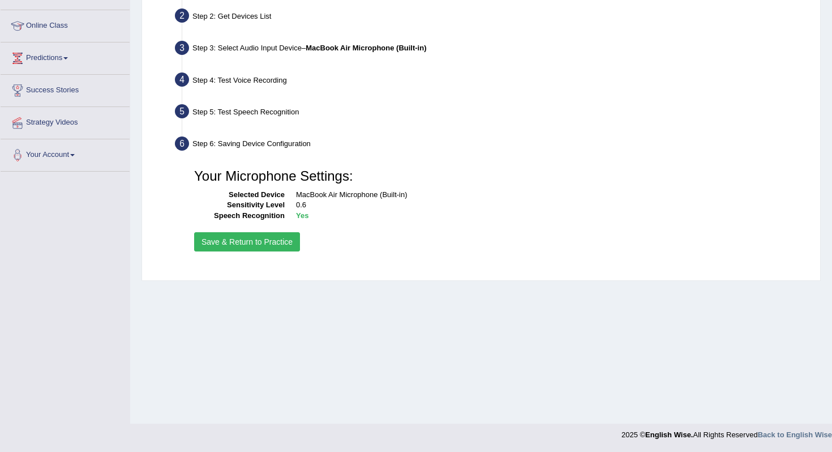
click at [244, 239] on button "Save & Return to Practice" at bounding box center [247, 241] width 106 height 19
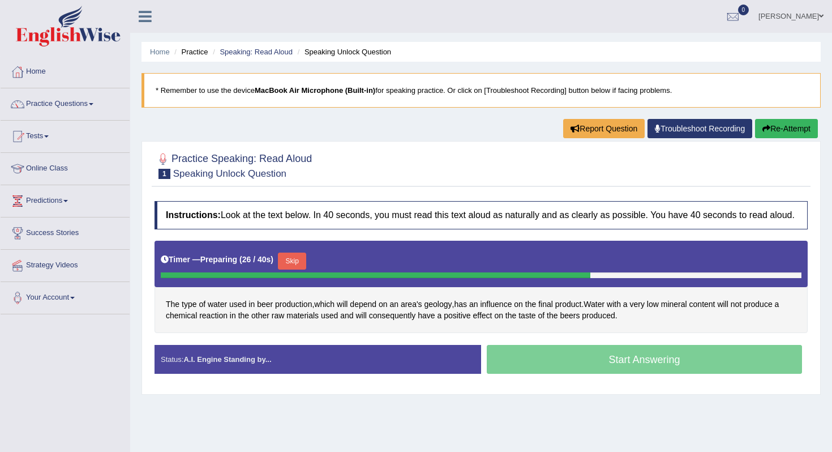
click at [293, 268] on button "Skip" at bounding box center [292, 260] width 28 height 17
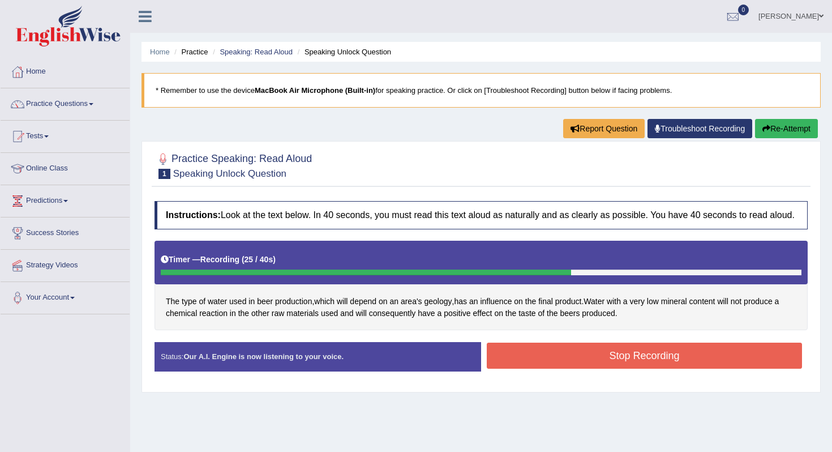
click at [532, 359] on button "Stop Recording" at bounding box center [644, 355] width 315 height 26
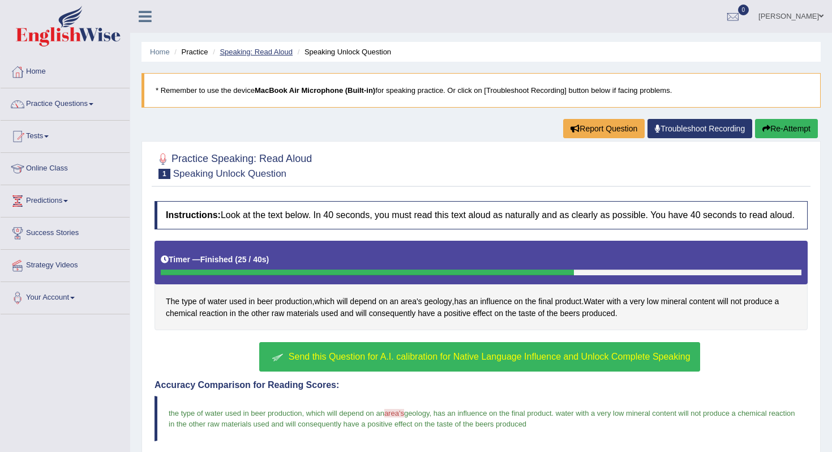
click at [267, 53] on link "Speaking: Read Aloud" at bounding box center [256, 52] width 73 height 8
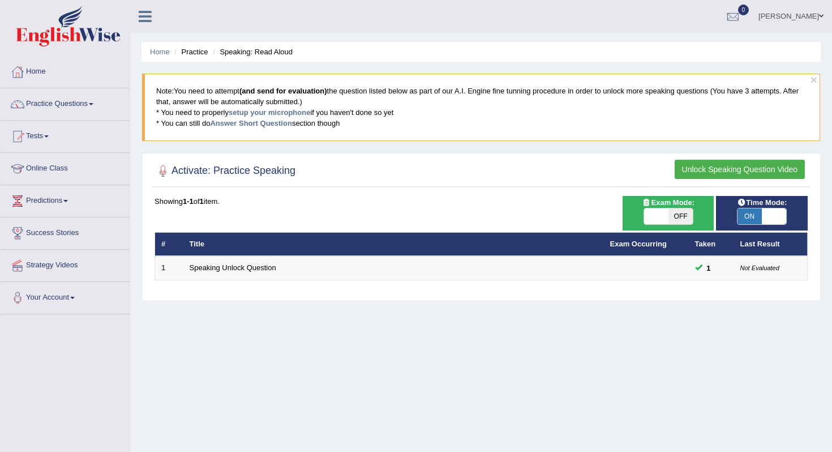
click at [750, 220] on span "ON" at bounding box center [750, 216] width 24 height 16
checkbox input "false"
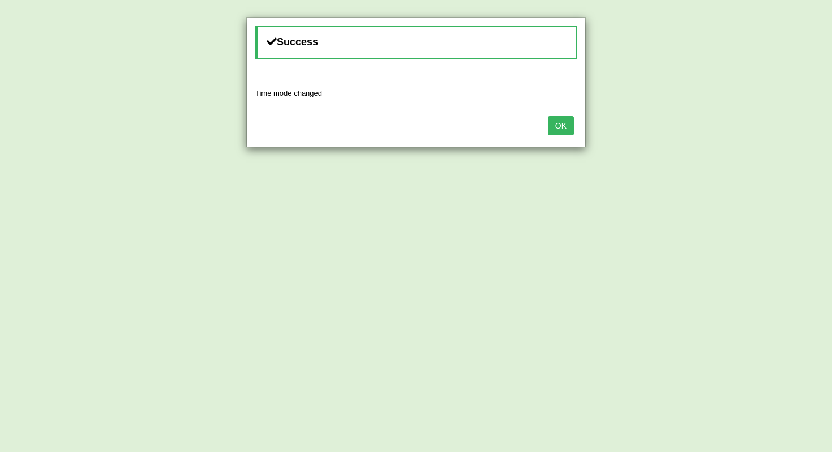
click at [562, 130] on button "OK" at bounding box center [561, 125] width 26 height 19
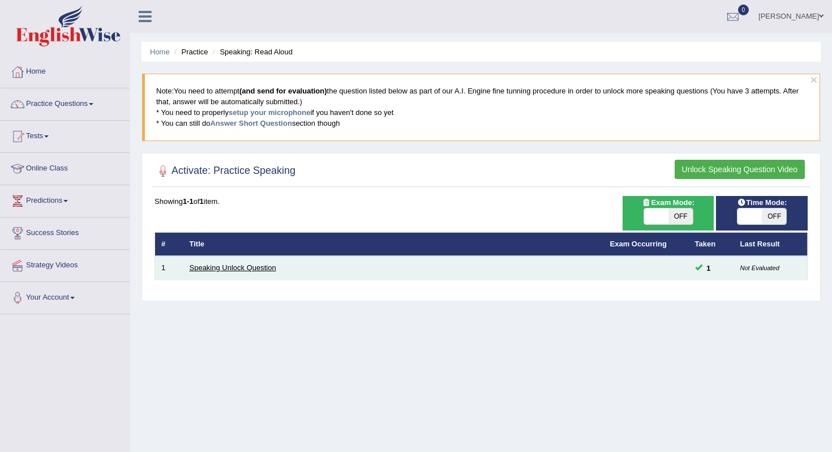
click at [258, 265] on link "Speaking Unlock Question" at bounding box center [233, 267] width 87 height 8
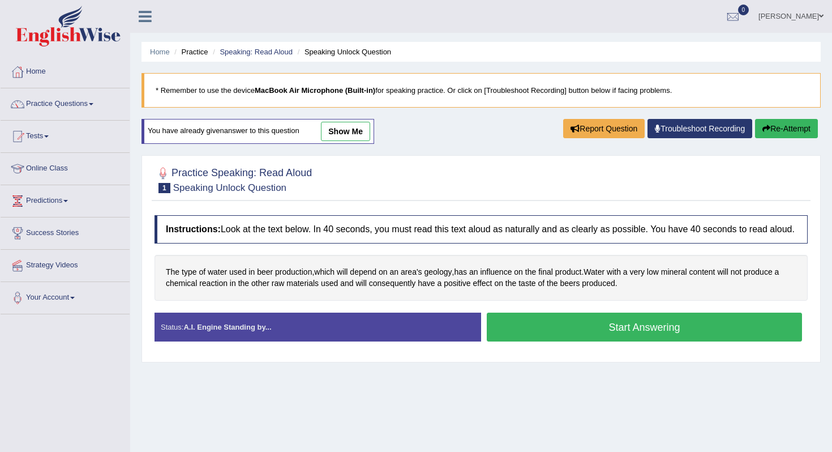
click at [352, 138] on link "show me" at bounding box center [345, 131] width 49 height 19
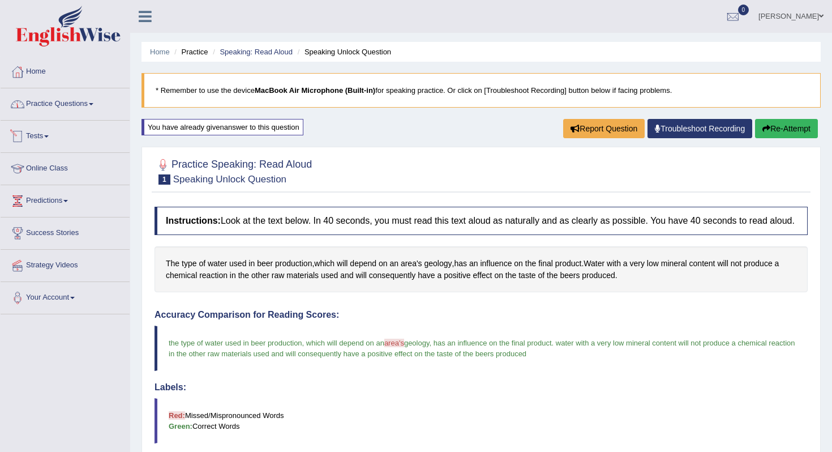
click at [61, 104] on link "Practice Questions" at bounding box center [65, 102] width 129 height 28
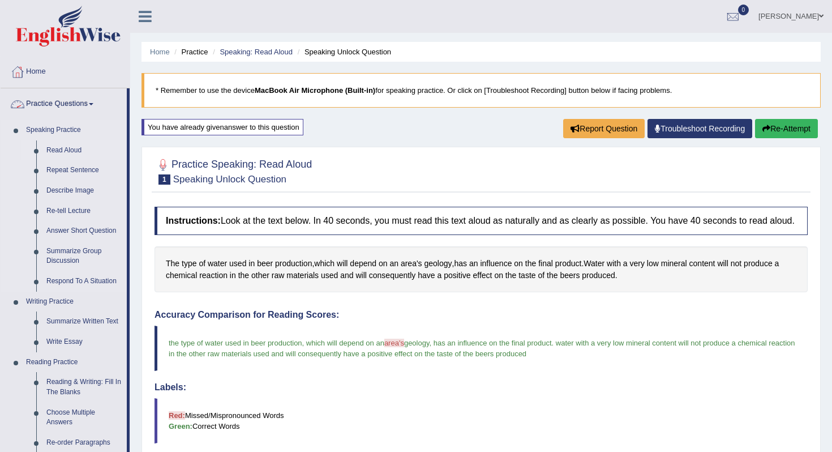
click at [67, 145] on link "Read Aloud" at bounding box center [83, 150] width 85 height 20
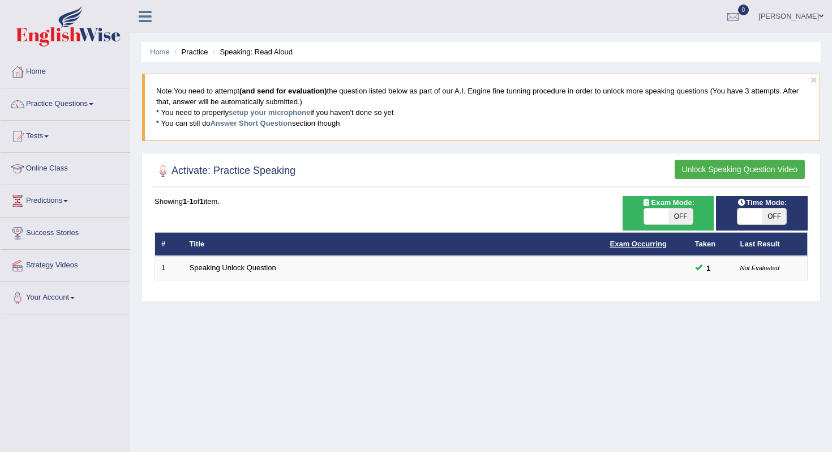
click at [656, 242] on link "Exam Occurring" at bounding box center [638, 243] width 57 height 8
click at [704, 244] on th "Taken" at bounding box center [711, 244] width 45 height 24
click at [762, 170] on button "Unlock Speaking Question Video" at bounding box center [740, 169] width 130 height 19
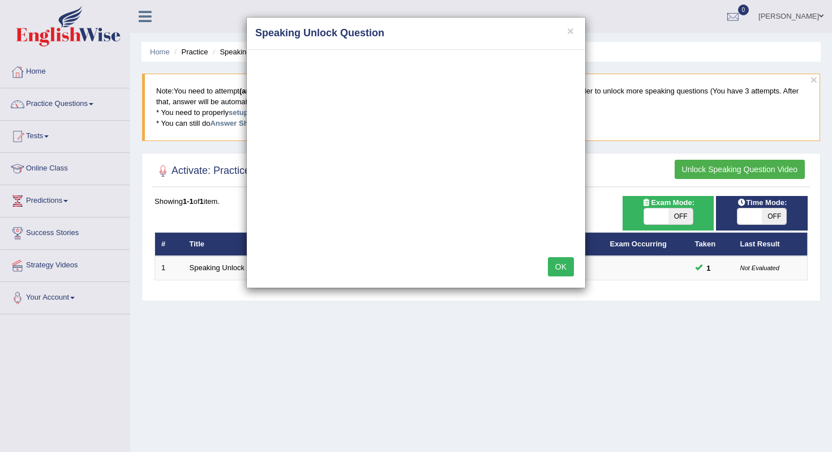
click at [563, 267] on button "OK" at bounding box center [561, 266] width 26 height 19
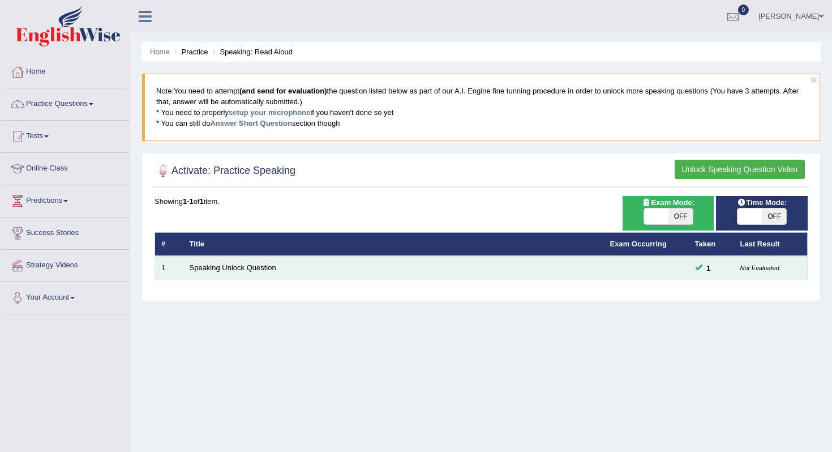
click at [245, 263] on td "Speaking Unlock Question" at bounding box center [393, 268] width 421 height 24
click at [243, 269] on link "Speaking Unlock Question" at bounding box center [233, 267] width 87 height 8
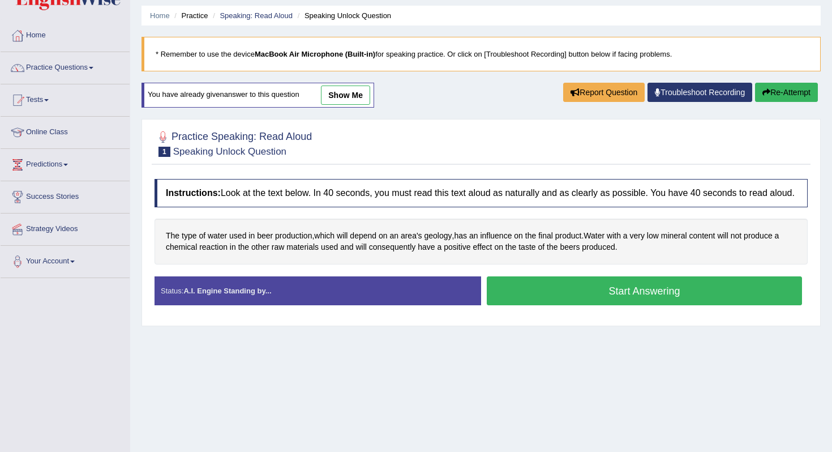
scroll to position [49, 0]
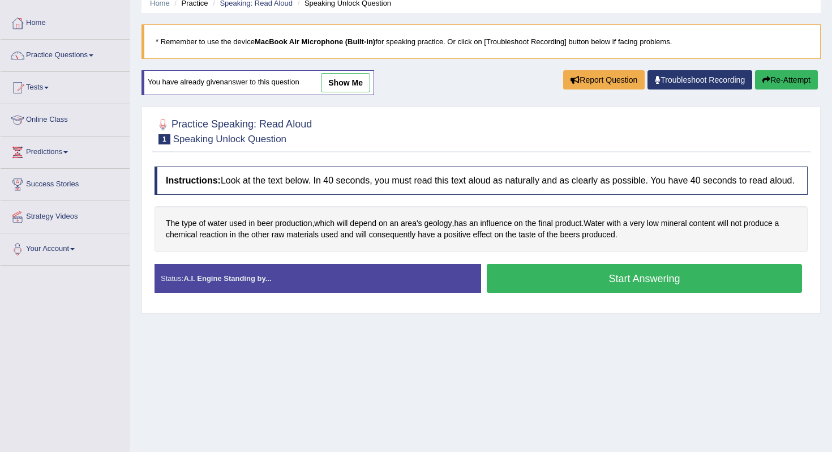
click at [346, 80] on link "show me" at bounding box center [345, 82] width 49 height 19
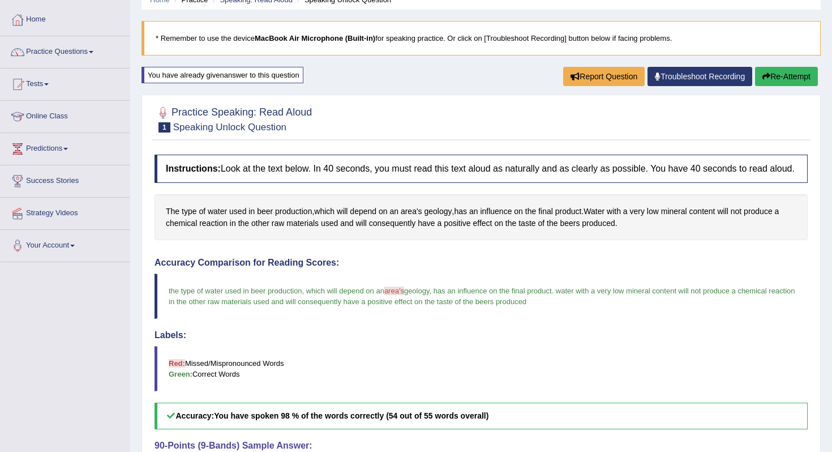
scroll to position [0, 0]
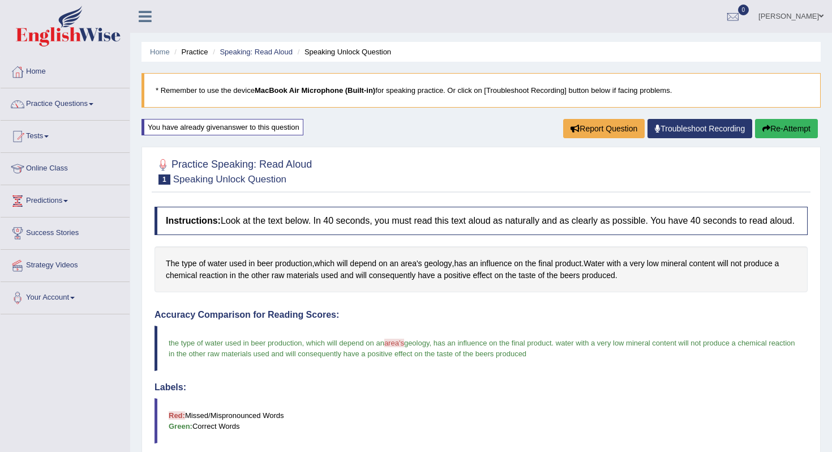
click at [765, 126] on icon "button" at bounding box center [767, 129] width 8 height 8
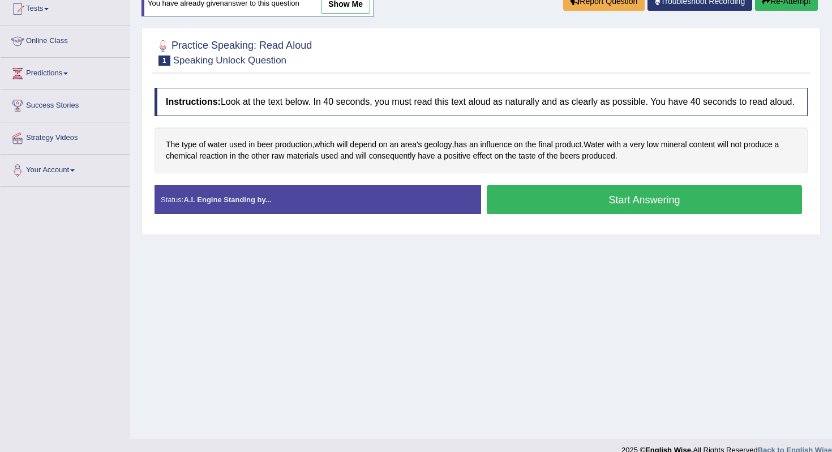
click at [553, 205] on button "Start Answering" at bounding box center [644, 199] width 315 height 29
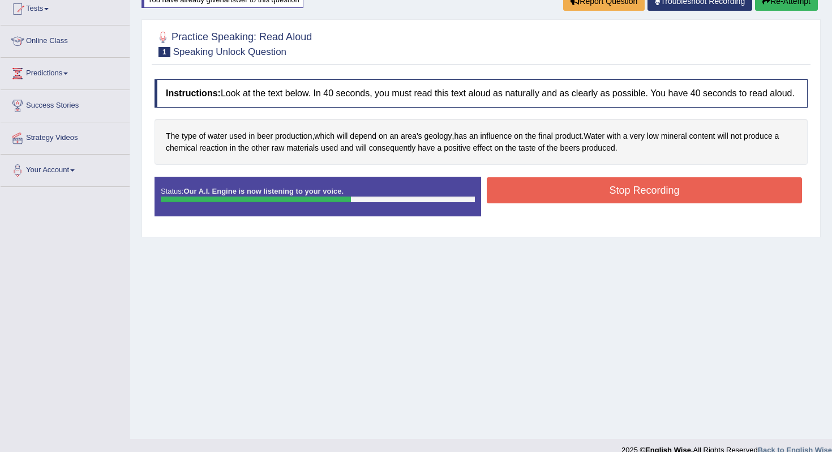
click at [553, 203] on button "Stop Recording" at bounding box center [644, 190] width 315 height 26
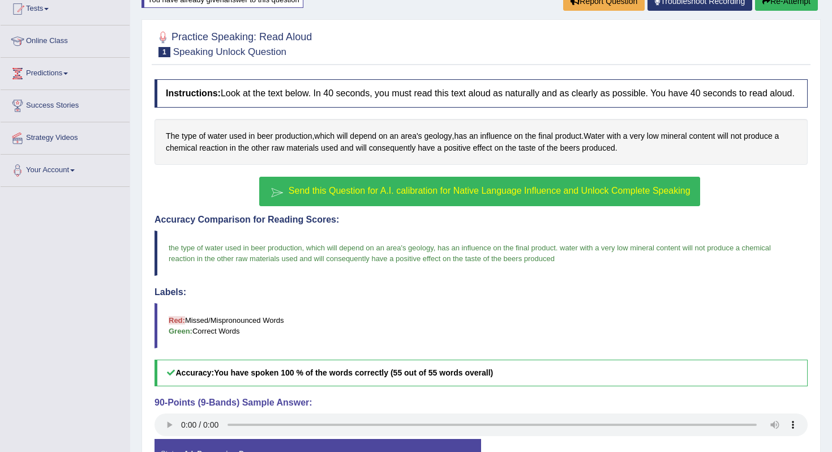
click at [487, 195] on span "Send this Question for A.I. calibration for Native Language Influence and Unloc…" at bounding box center [490, 191] width 402 height 10
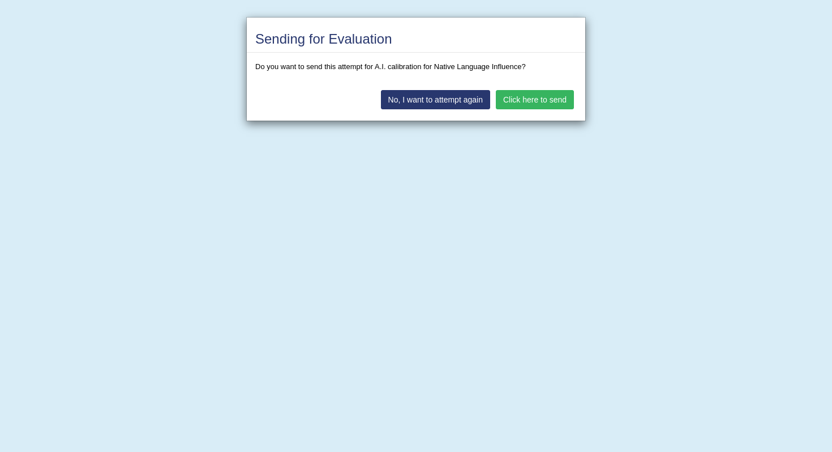
click at [526, 100] on button "Click here to send" at bounding box center [535, 99] width 78 height 19
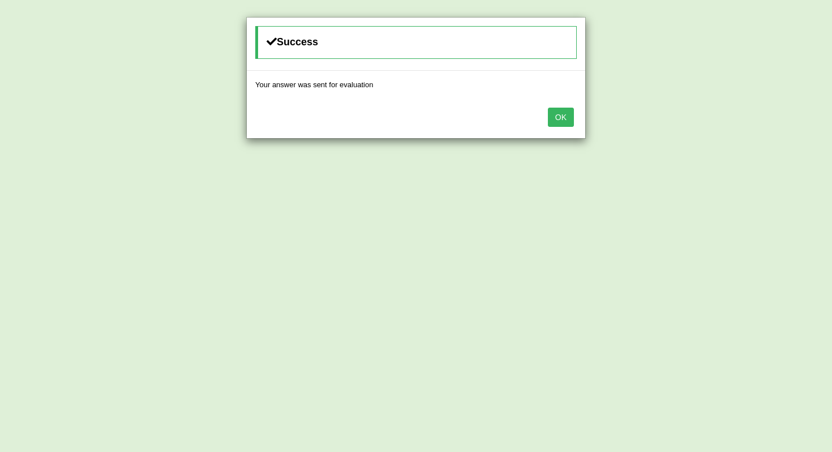
scroll to position [175, 0]
click at [561, 115] on button "OK" at bounding box center [561, 117] width 26 height 19
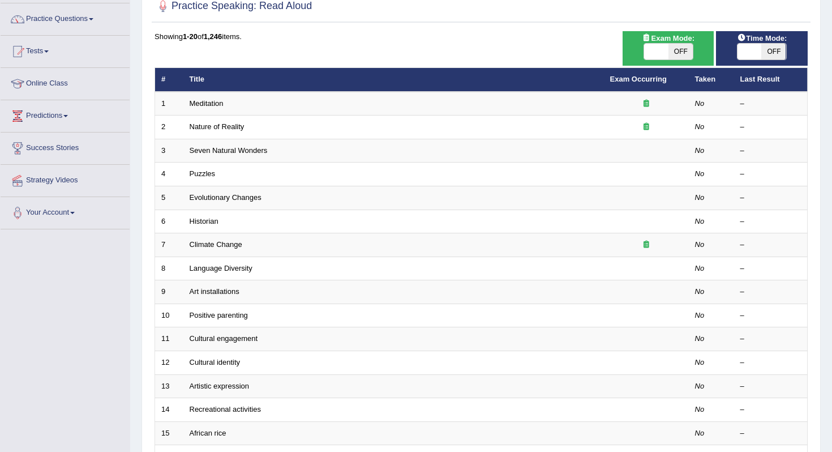
scroll to position [83, 0]
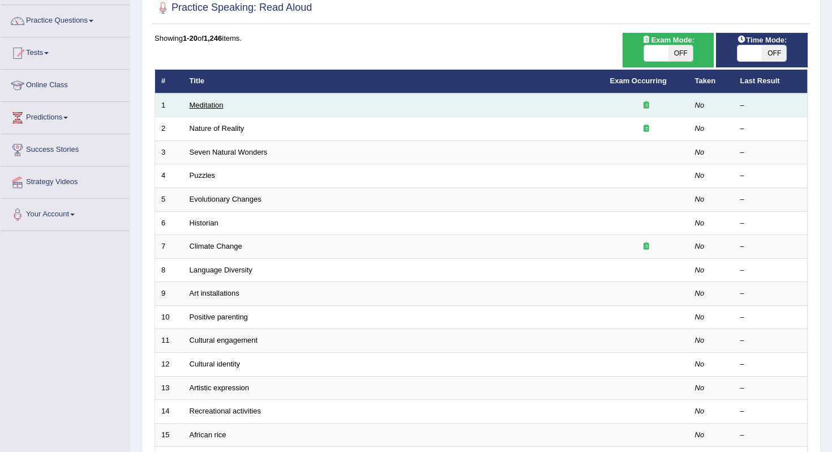
click at [201, 102] on link "Meditation" at bounding box center [207, 105] width 34 height 8
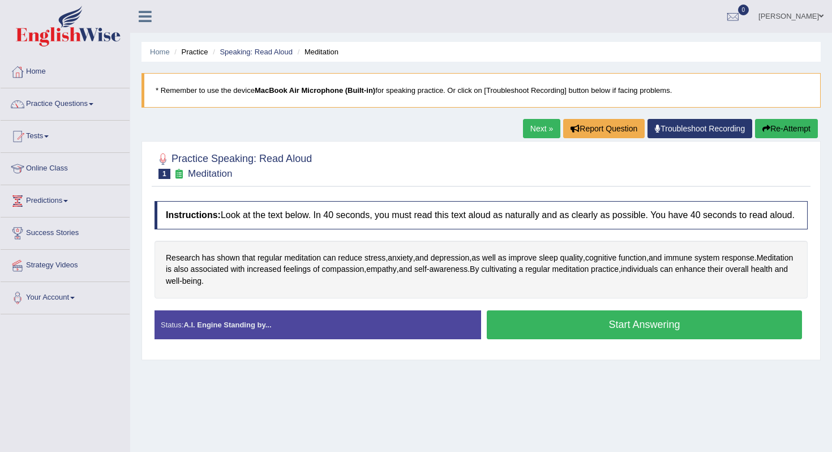
click at [545, 327] on button "Start Answering" at bounding box center [644, 324] width 315 height 29
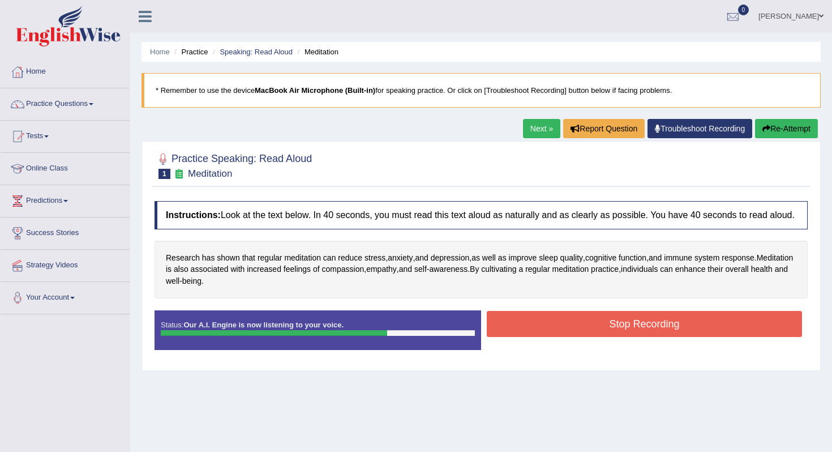
click at [558, 323] on button "Stop Recording" at bounding box center [644, 324] width 315 height 26
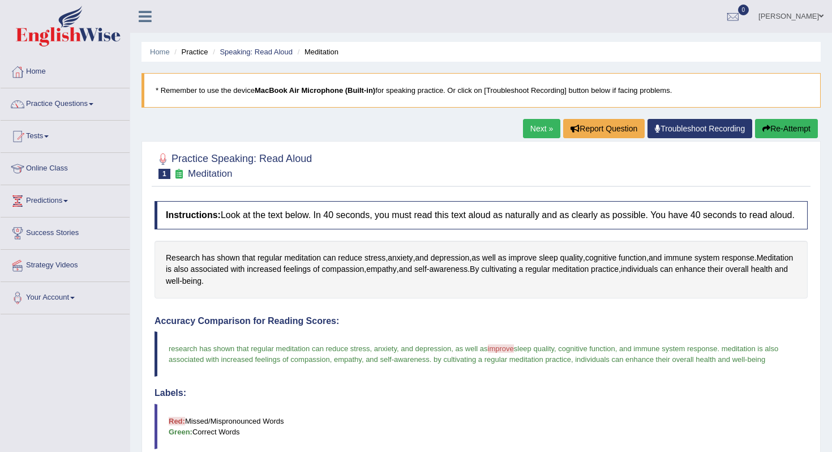
click at [541, 134] on link "Next »" at bounding box center [541, 128] width 37 height 19
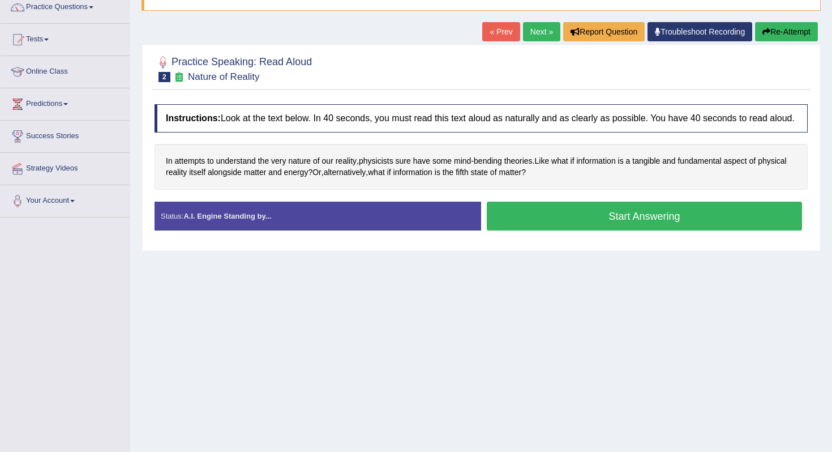
click at [542, 217] on button "Start Answering" at bounding box center [644, 216] width 315 height 29
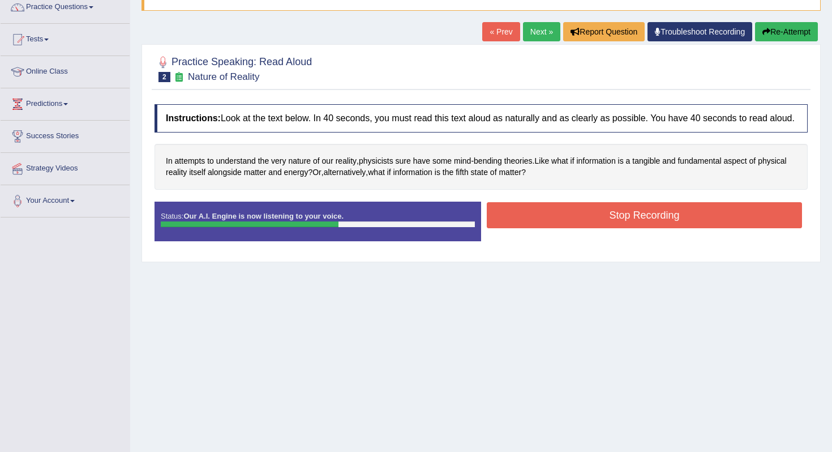
click at [554, 220] on button "Stop Recording" at bounding box center [644, 215] width 315 height 26
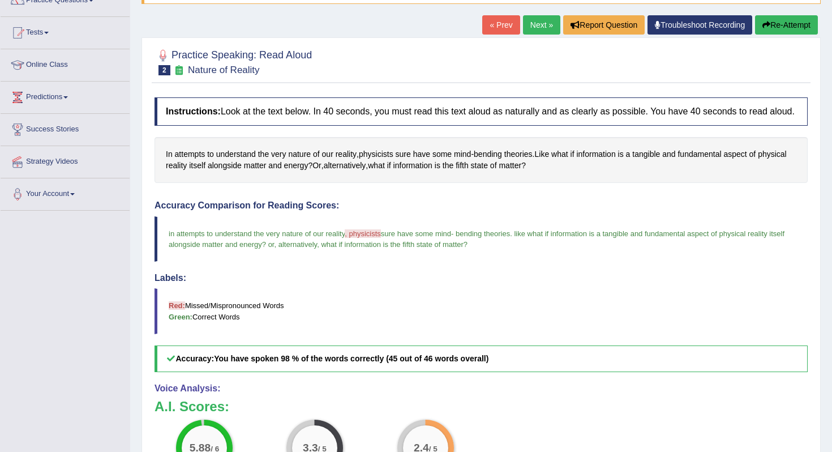
scroll to position [87, 0]
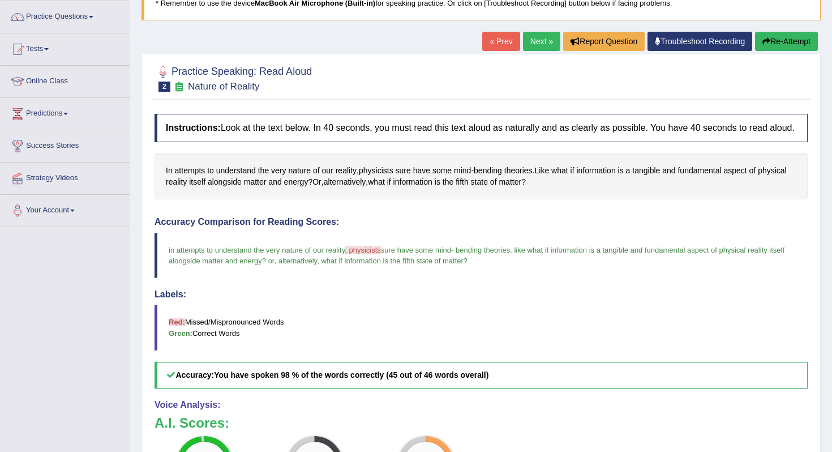
click at [523, 38] on link "Next »" at bounding box center [541, 41] width 37 height 19
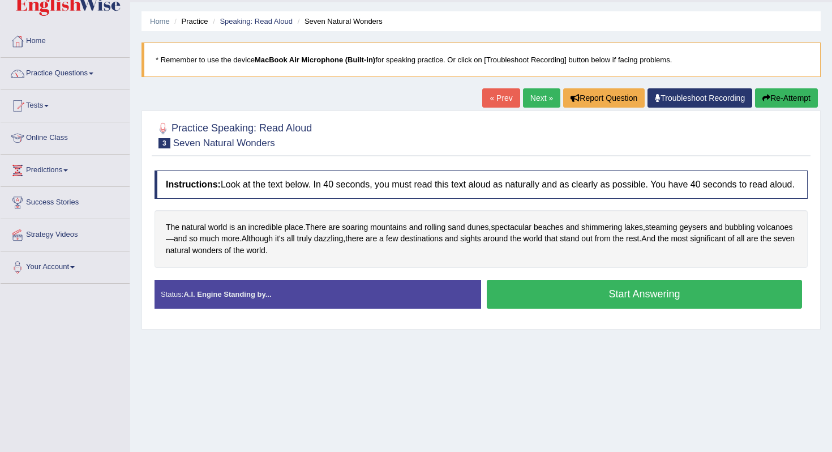
scroll to position [33, 0]
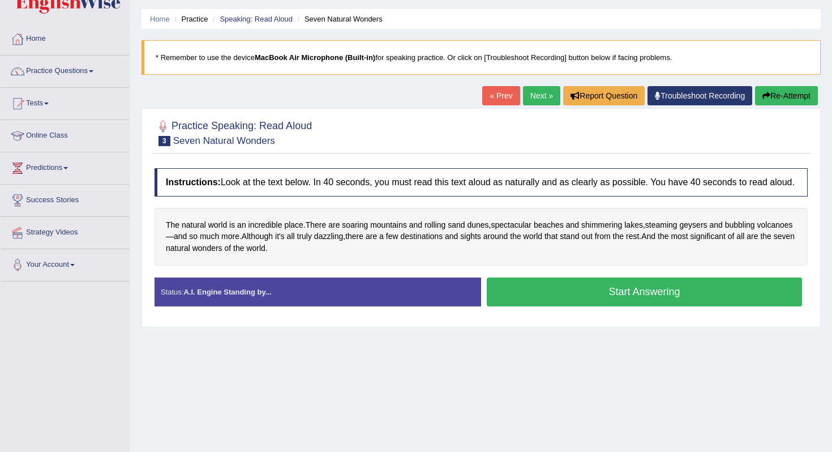
click at [419, 306] on div "Status: A.I. Engine Standing by..." at bounding box center [318, 291] width 327 height 29
click at [518, 297] on button "Start Answering" at bounding box center [644, 291] width 315 height 29
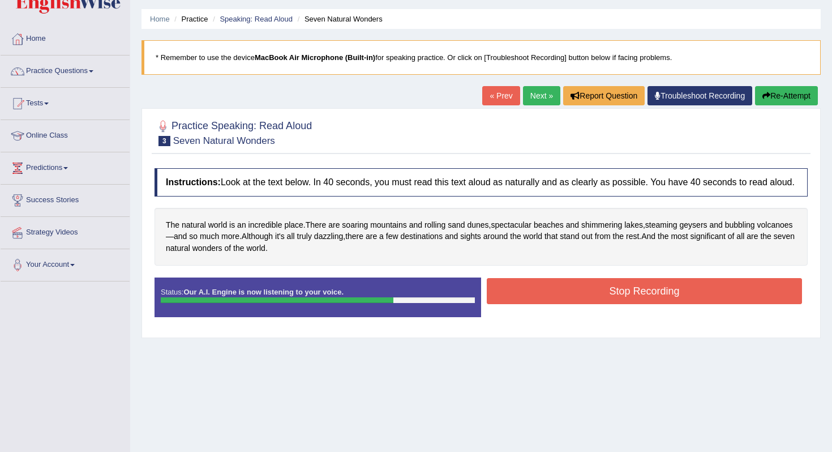
click at [526, 298] on button "Stop Recording" at bounding box center [644, 291] width 315 height 26
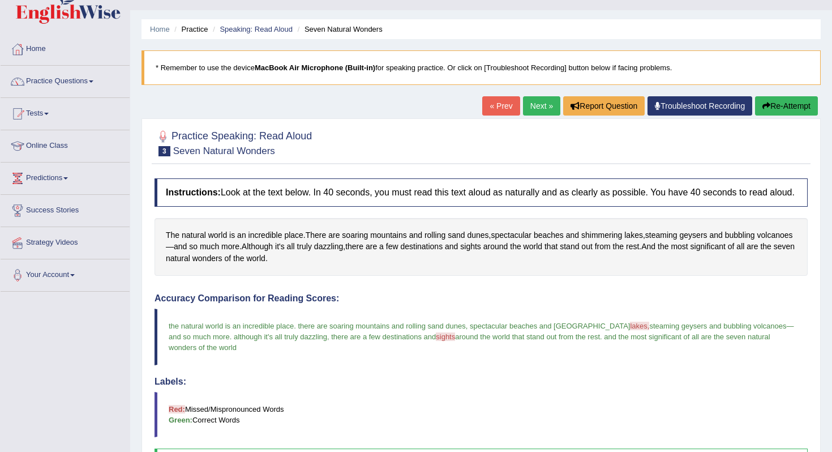
scroll to position [0, 0]
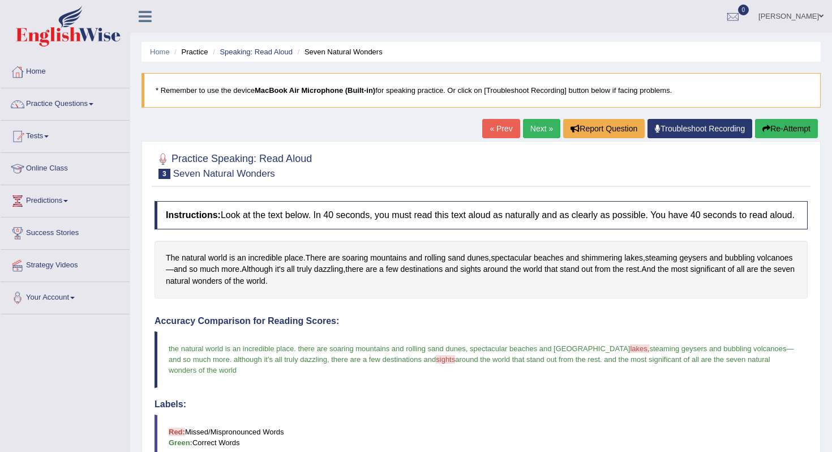
click at [541, 133] on link "Next »" at bounding box center [541, 128] width 37 height 19
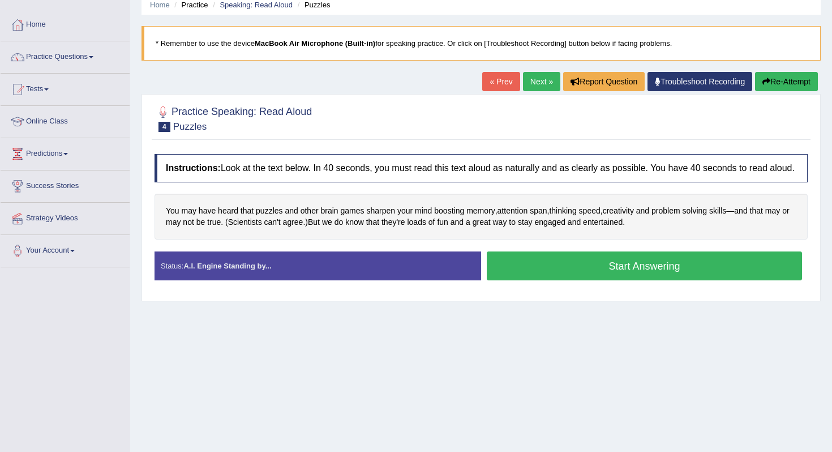
scroll to position [48, 0]
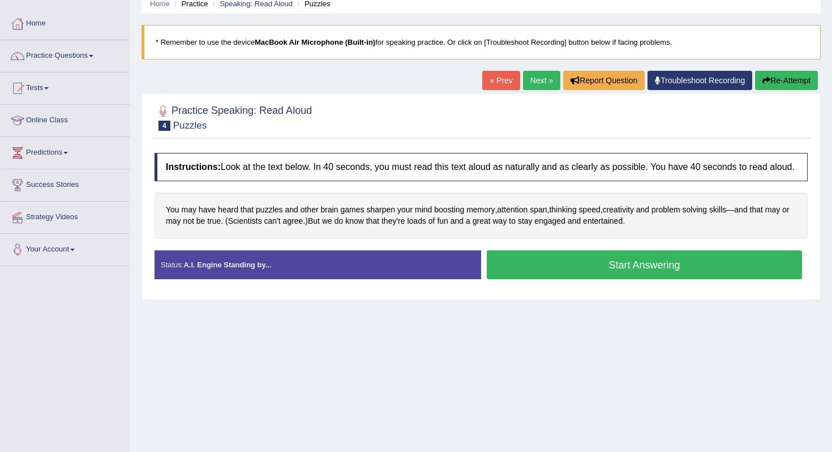
click at [516, 272] on button "Start Answering" at bounding box center [644, 264] width 315 height 29
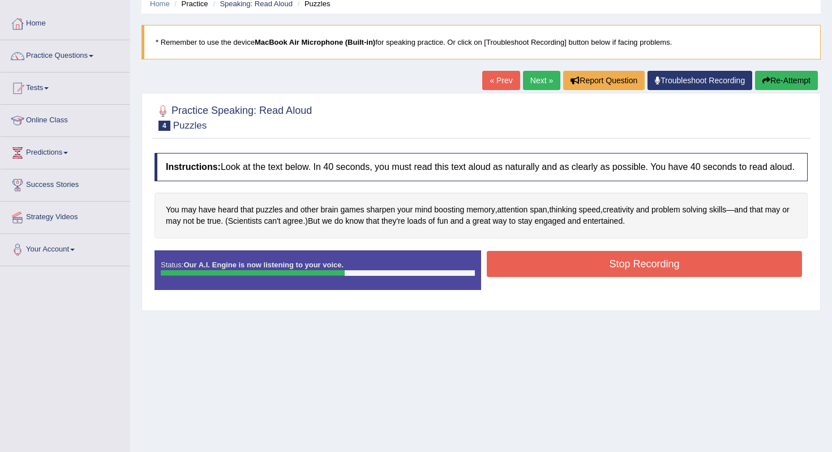
click at [516, 272] on button "Stop Recording" at bounding box center [644, 264] width 315 height 26
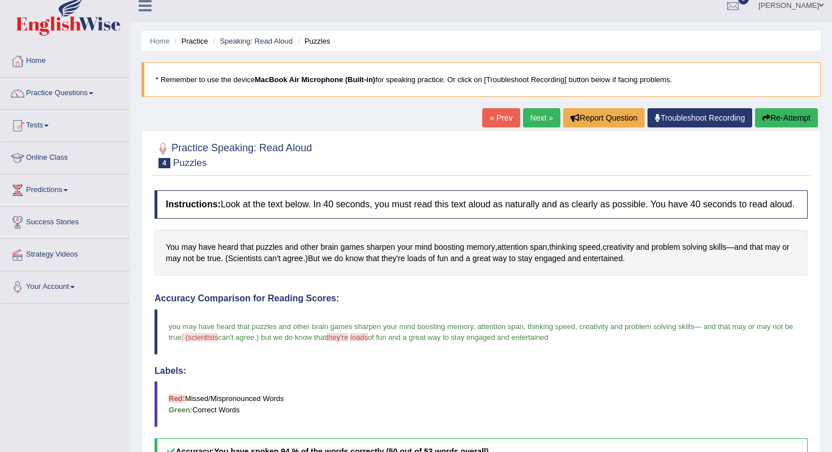
scroll to position [0, 0]
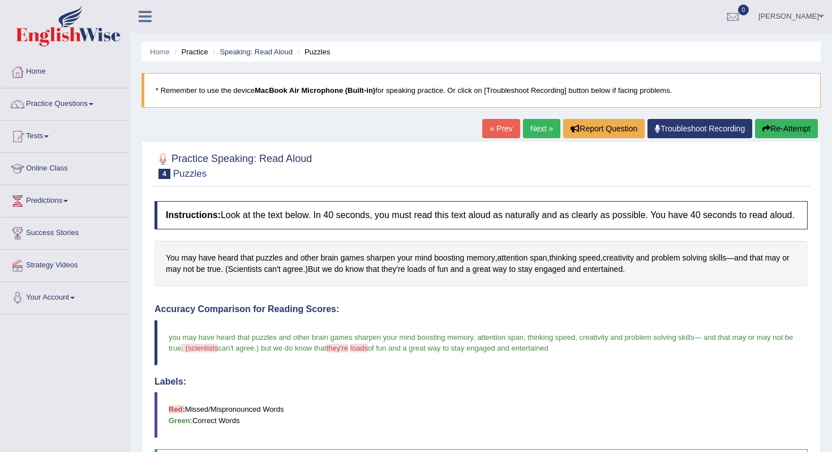
click at [546, 126] on link "Next »" at bounding box center [541, 128] width 37 height 19
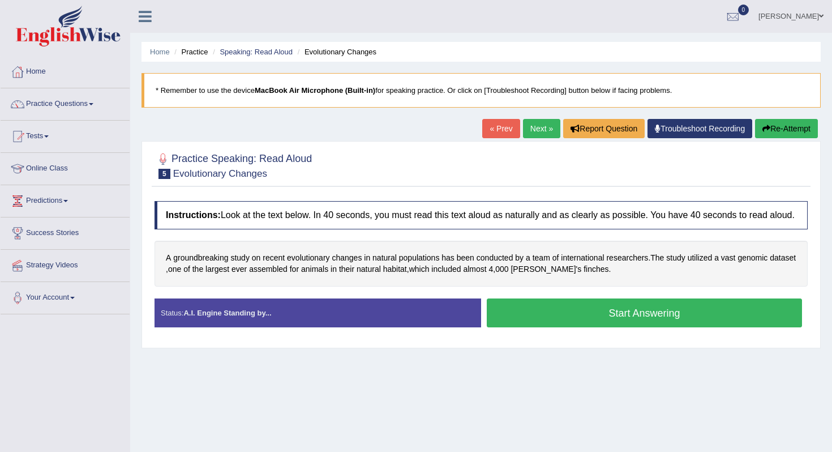
click at [511, 327] on button "Start Answering" at bounding box center [644, 312] width 315 height 29
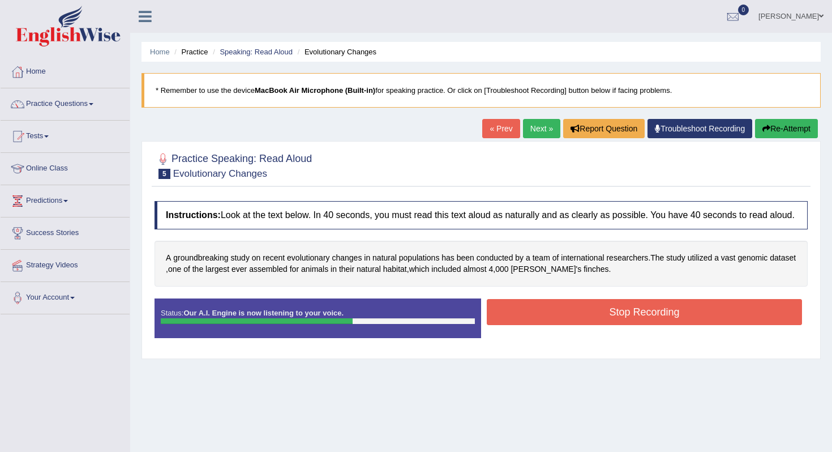
click at [531, 312] on button "Stop Recording" at bounding box center [644, 312] width 315 height 26
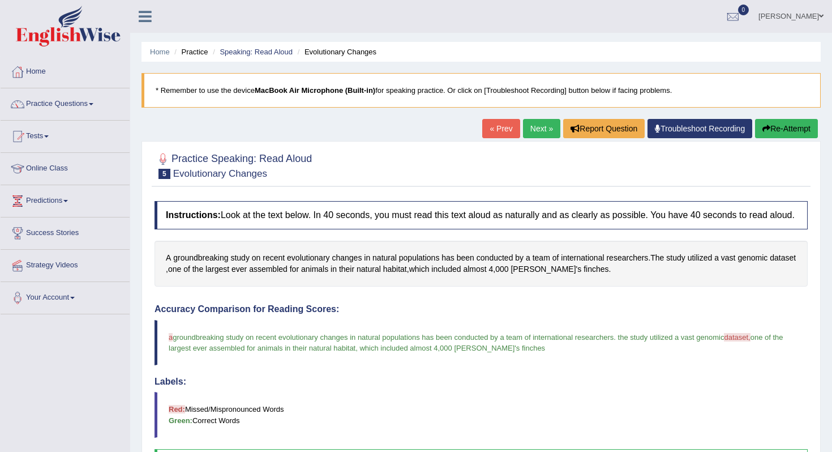
click at [538, 129] on link "Next »" at bounding box center [541, 128] width 37 height 19
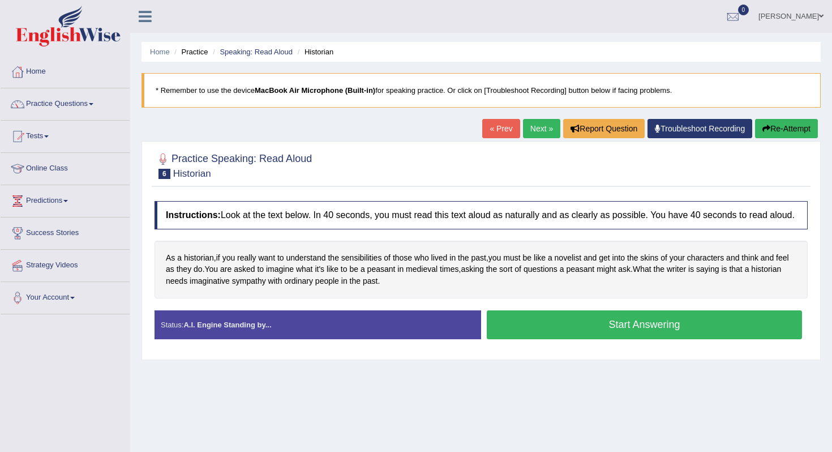
click at [531, 329] on button "Start Answering" at bounding box center [644, 324] width 315 height 29
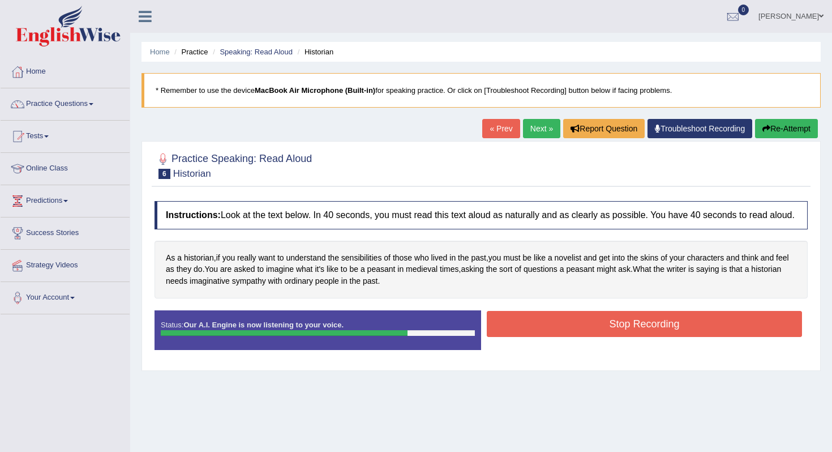
click at [518, 328] on button "Stop Recording" at bounding box center [644, 324] width 315 height 26
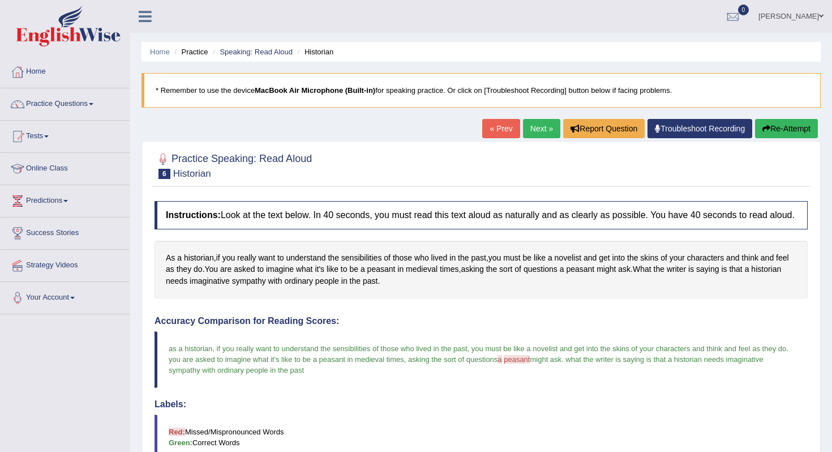
click at [544, 128] on link "Next »" at bounding box center [541, 128] width 37 height 19
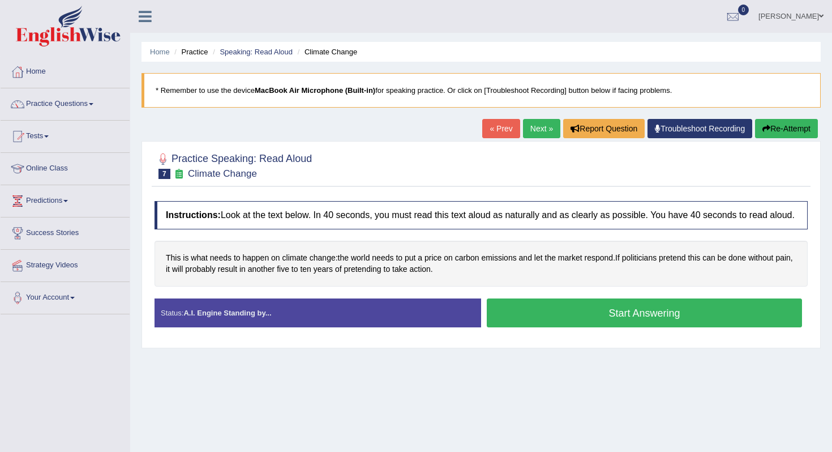
click at [530, 316] on button "Start Answering" at bounding box center [644, 312] width 315 height 29
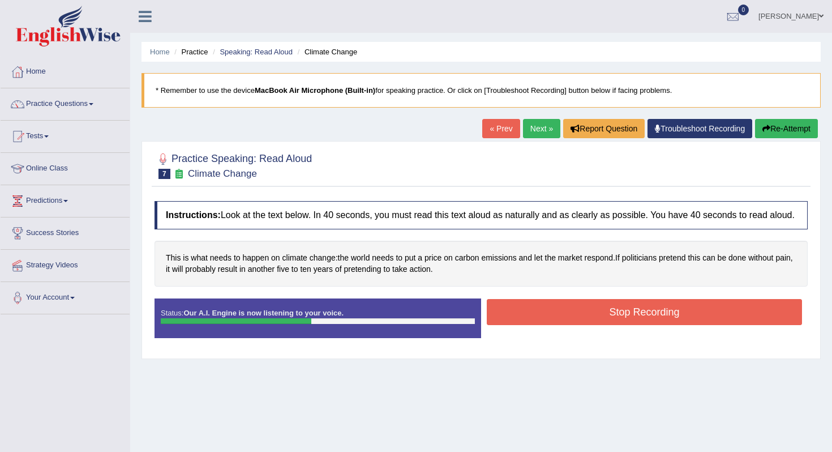
click at [519, 315] on button "Stop Recording" at bounding box center [644, 312] width 315 height 26
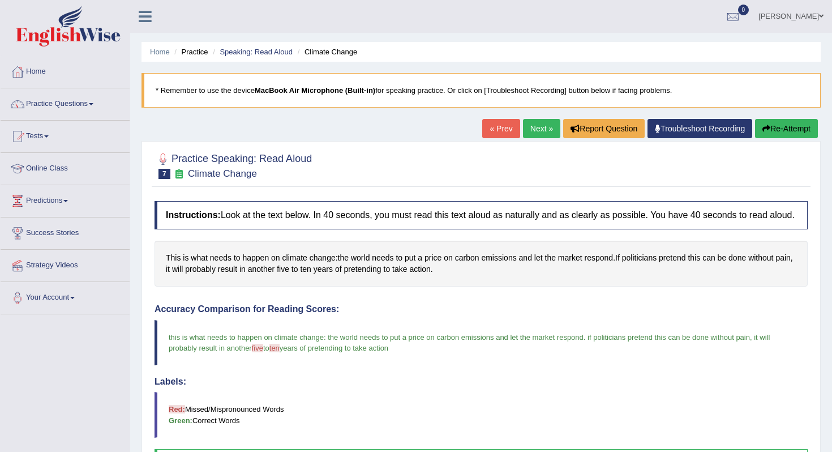
click at [529, 128] on link "Next »" at bounding box center [541, 128] width 37 height 19
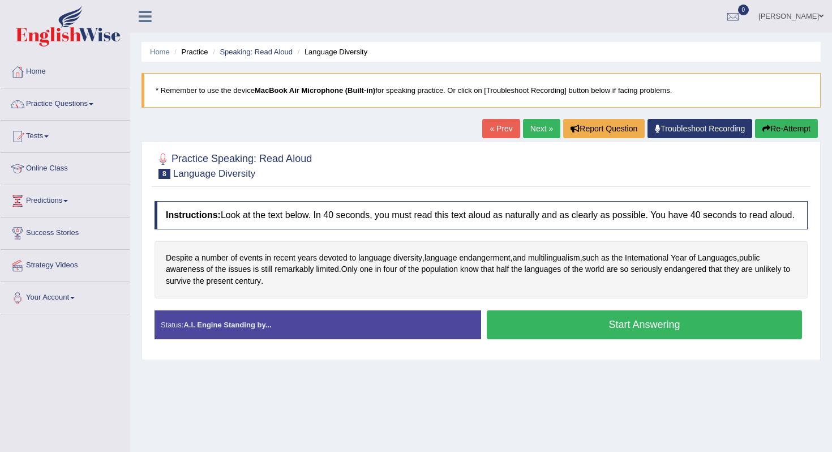
click at [543, 335] on button "Start Answering" at bounding box center [644, 324] width 315 height 29
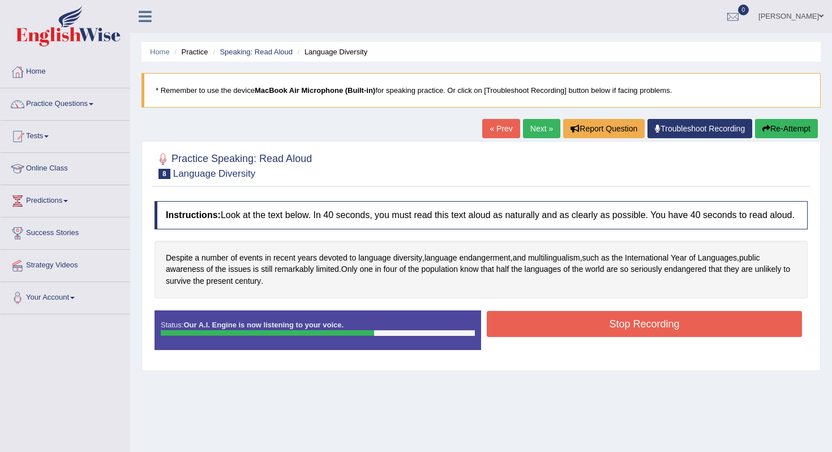
click at [544, 324] on button "Stop Recording" at bounding box center [644, 324] width 315 height 26
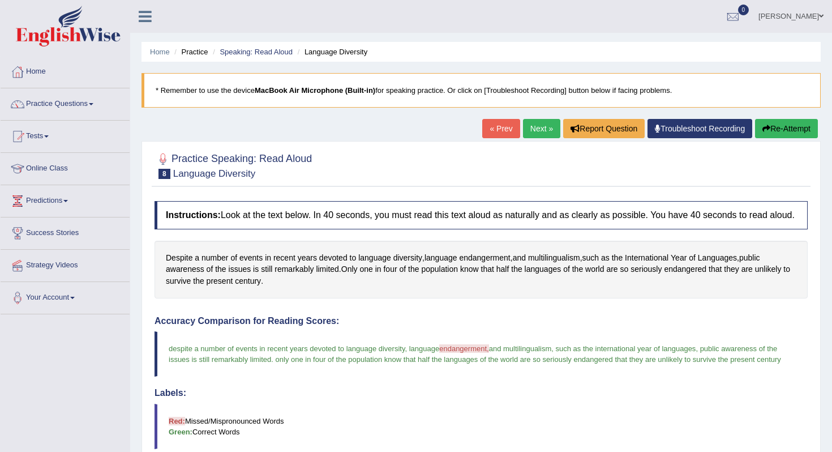
click at [534, 125] on link "Next »" at bounding box center [541, 128] width 37 height 19
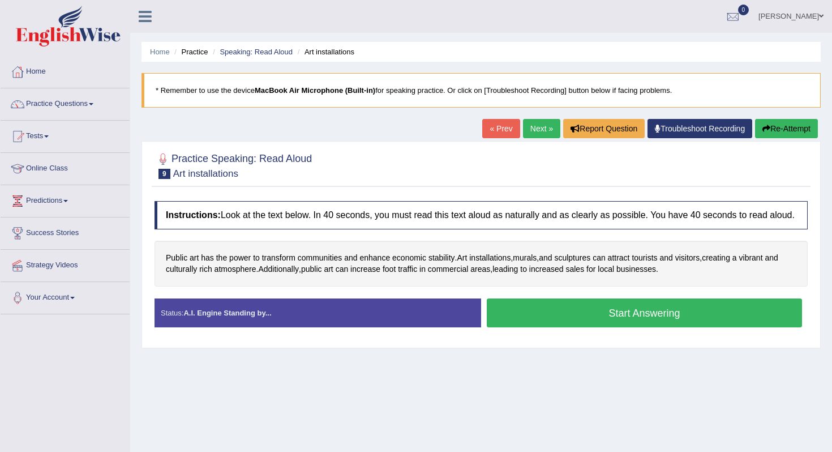
click at [507, 306] on div "Instructions: Look at the text below. In 40 seconds, you must read this text al…" at bounding box center [481, 268] width 659 height 147
click at [504, 315] on button "Start Answering" at bounding box center [644, 312] width 315 height 29
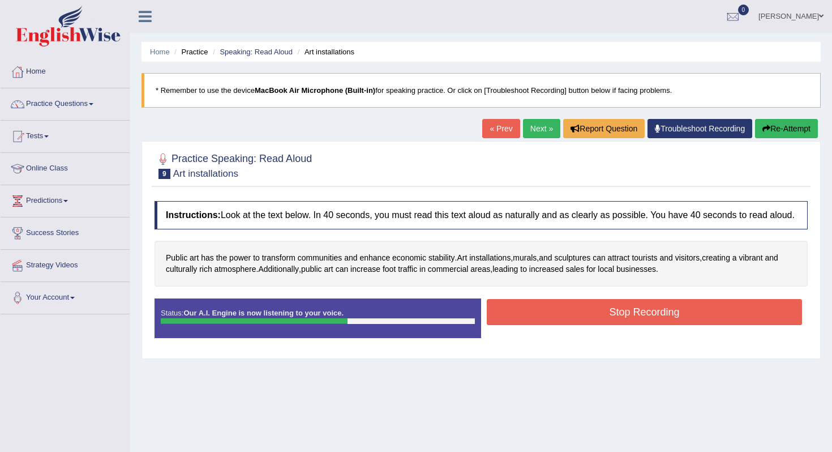
click at [506, 315] on button "Stop Recording" at bounding box center [644, 312] width 315 height 26
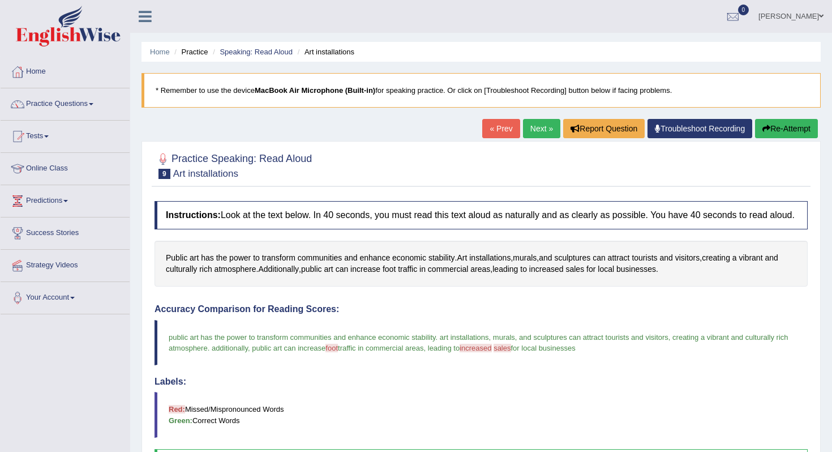
click at [533, 130] on link "Next »" at bounding box center [541, 128] width 37 height 19
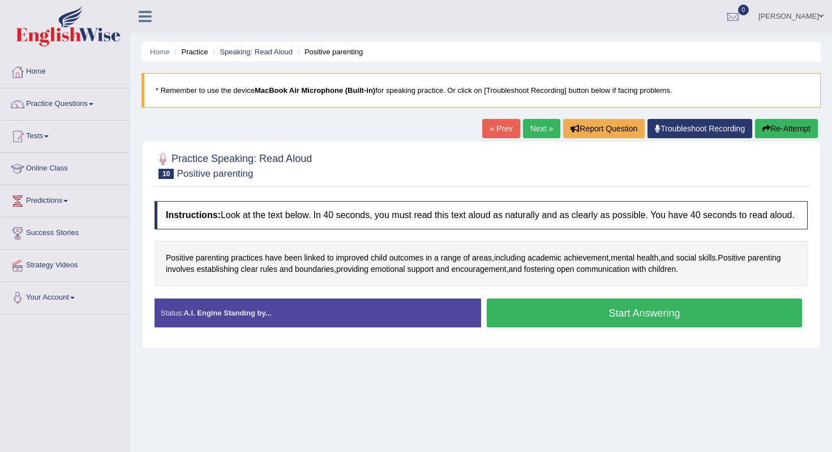
click at [558, 324] on button "Start Answering" at bounding box center [644, 312] width 315 height 29
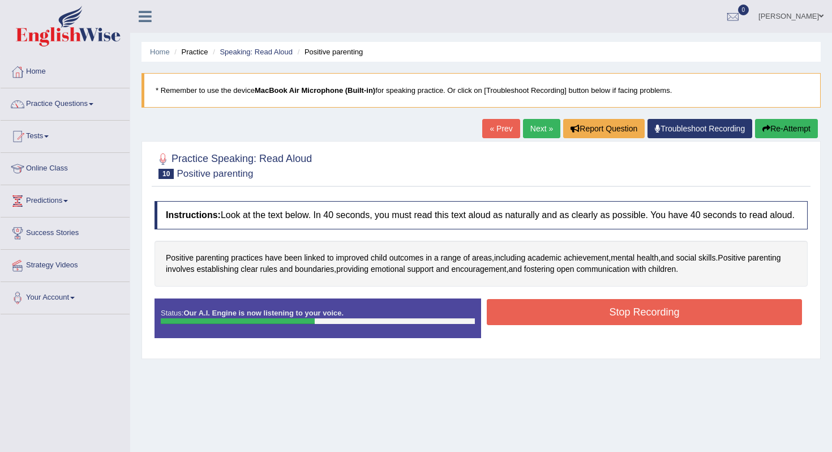
click at [499, 319] on button "Stop Recording" at bounding box center [644, 312] width 315 height 26
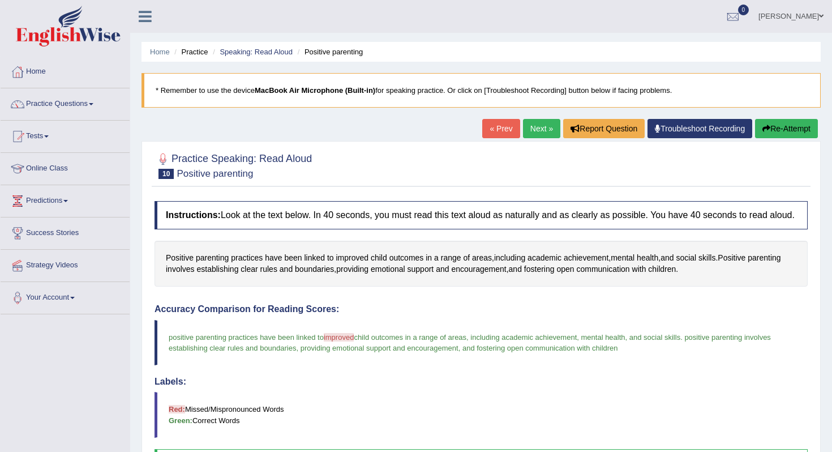
click at [536, 134] on link "Next »" at bounding box center [541, 128] width 37 height 19
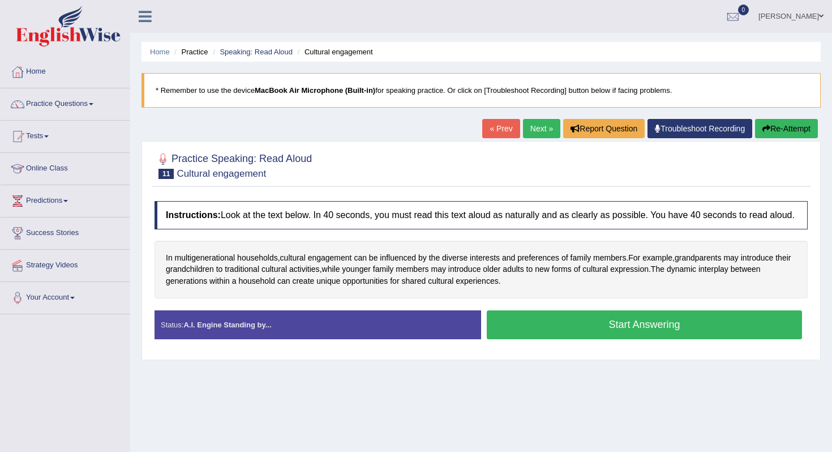
click at [508, 324] on button "Start Answering" at bounding box center [644, 324] width 315 height 29
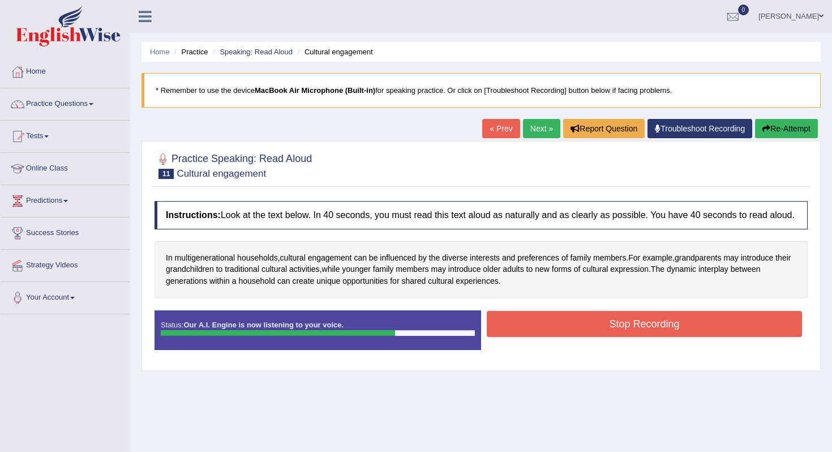
click at [502, 324] on button "Stop Recording" at bounding box center [644, 324] width 315 height 26
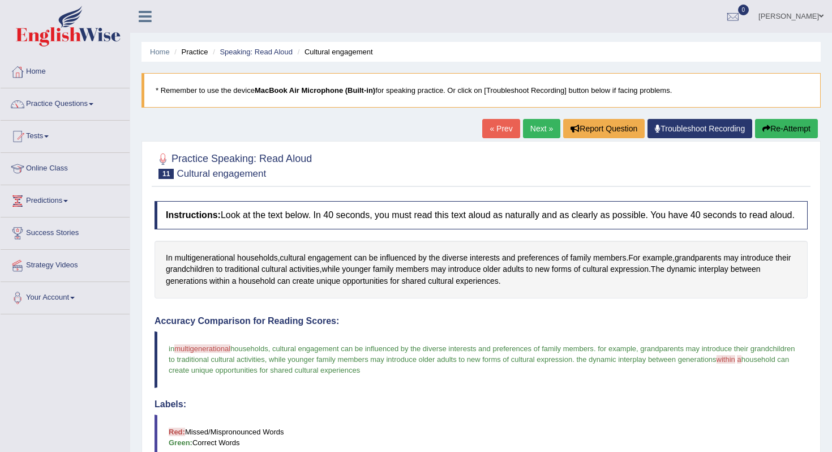
click at [538, 127] on link "Next »" at bounding box center [541, 128] width 37 height 19
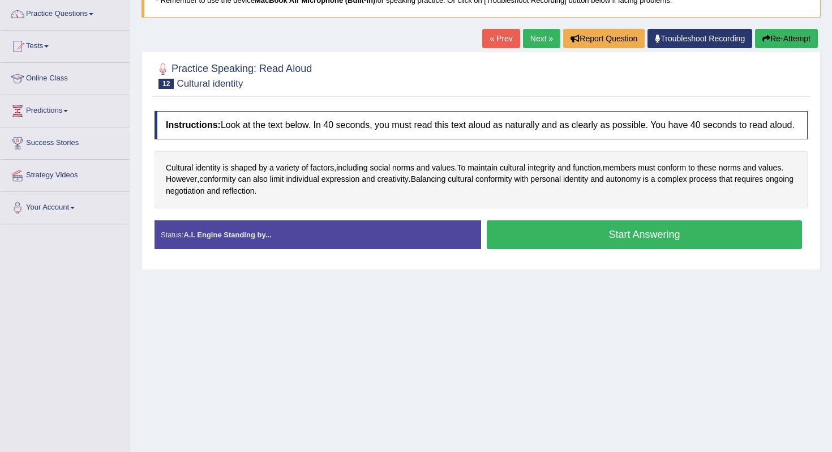
click at [532, 249] on button "Start Answering" at bounding box center [644, 234] width 315 height 29
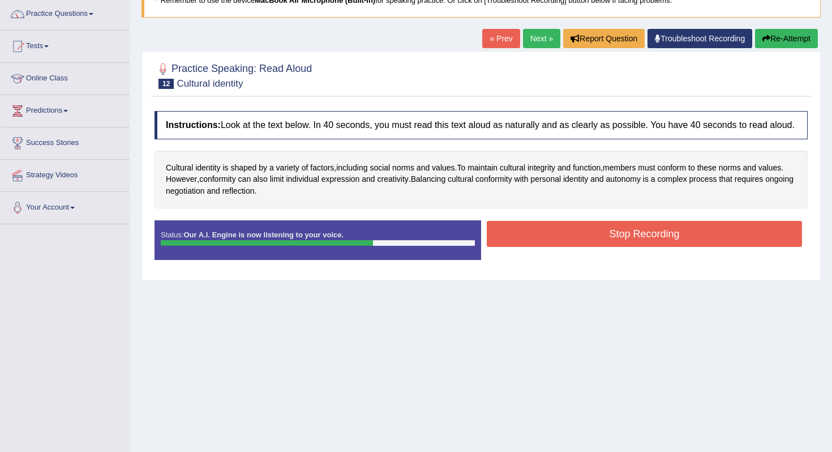
click at [602, 240] on button "Stop Recording" at bounding box center [644, 234] width 315 height 26
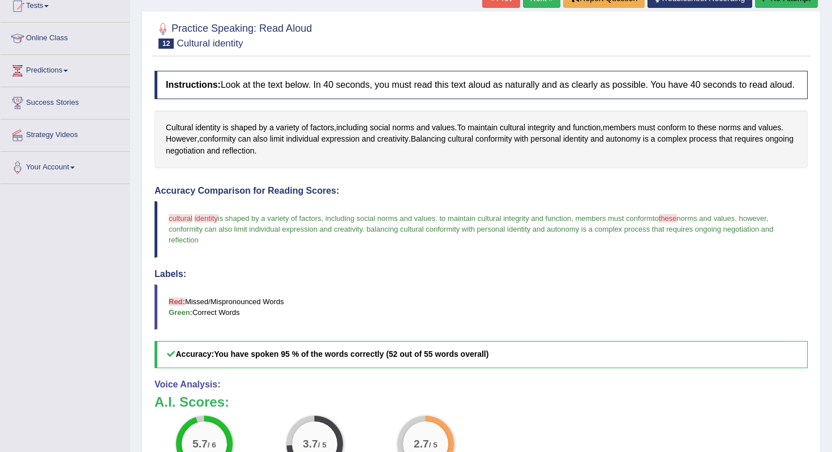
scroll to position [120, 0]
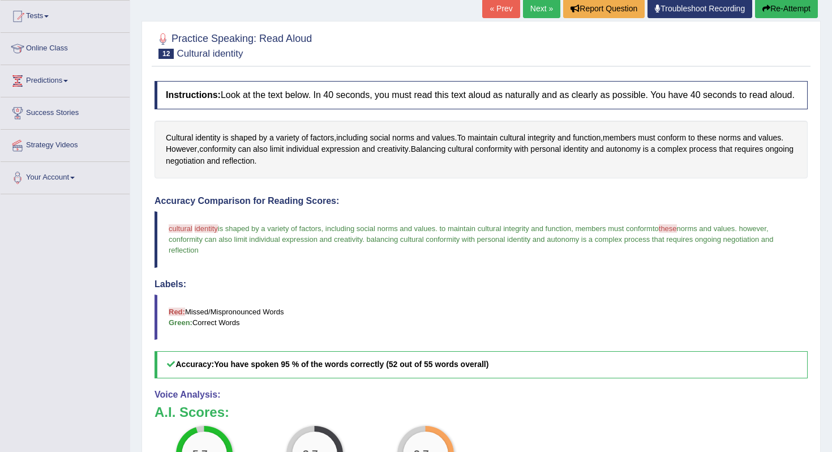
click at [525, 14] on link "Next »" at bounding box center [541, 8] width 37 height 19
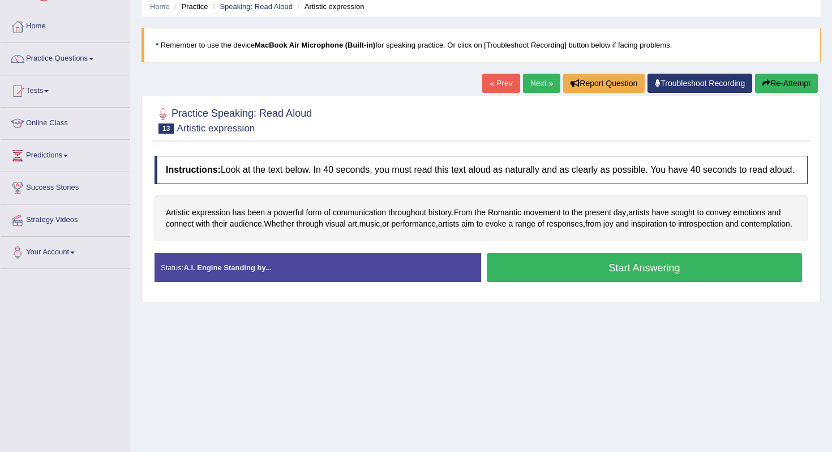
scroll to position [50, 0]
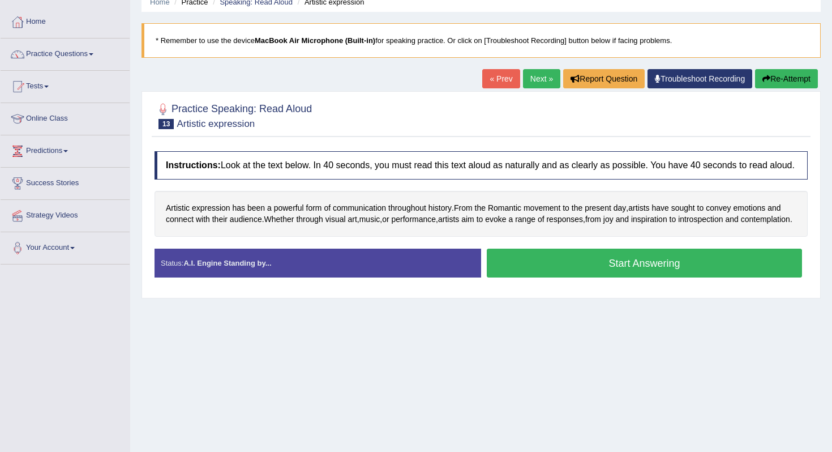
click at [514, 277] on button "Start Answering" at bounding box center [644, 263] width 315 height 29
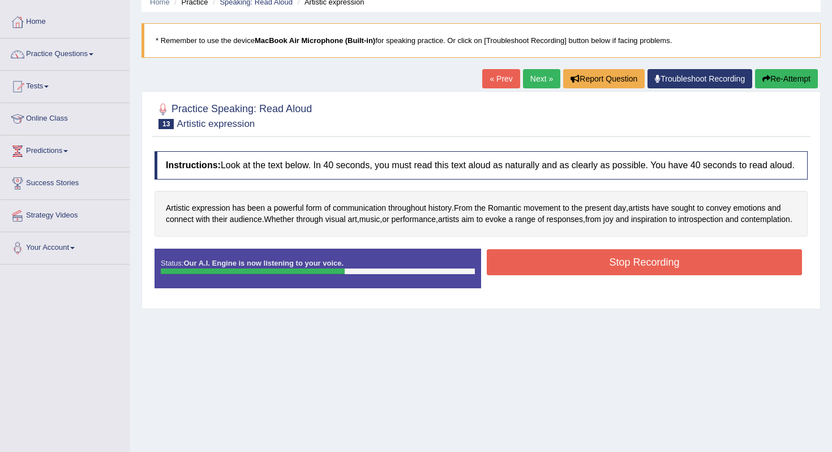
click at [567, 275] on button "Stop Recording" at bounding box center [644, 262] width 315 height 26
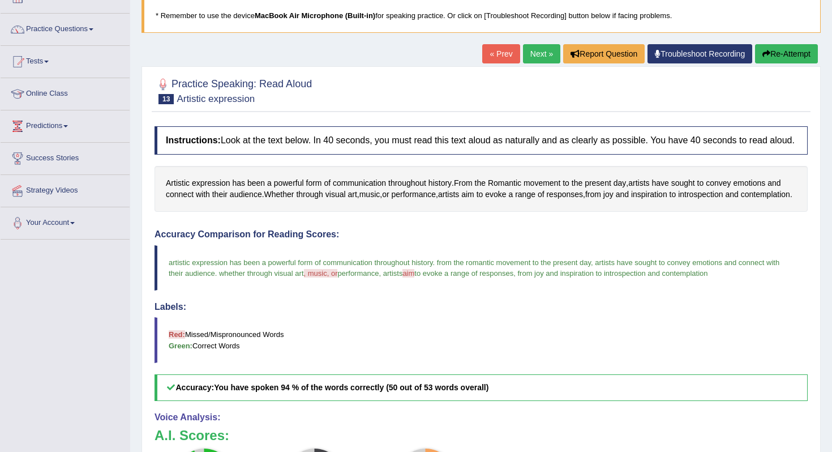
scroll to position [0, 0]
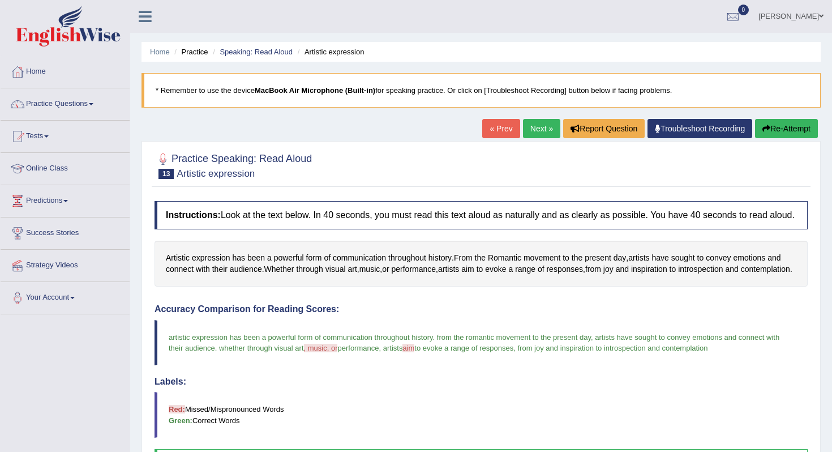
click at [530, 130] on link "Next »" at bounding box center [541, 128] width 37 height 19
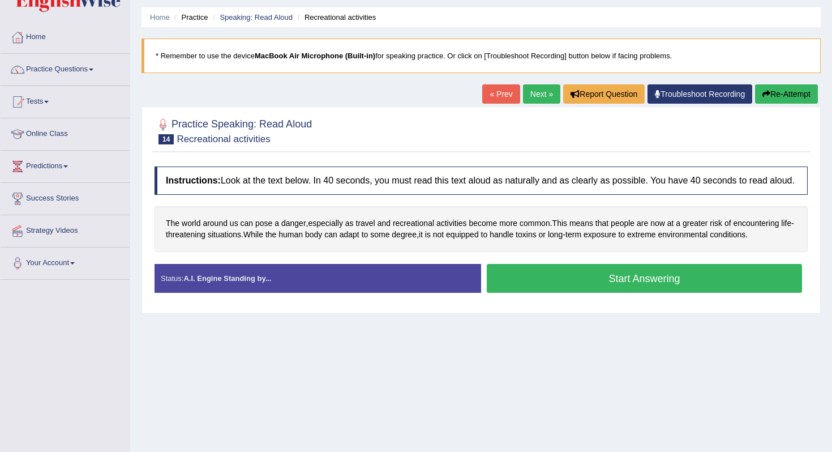
scroll to position [41, 0]
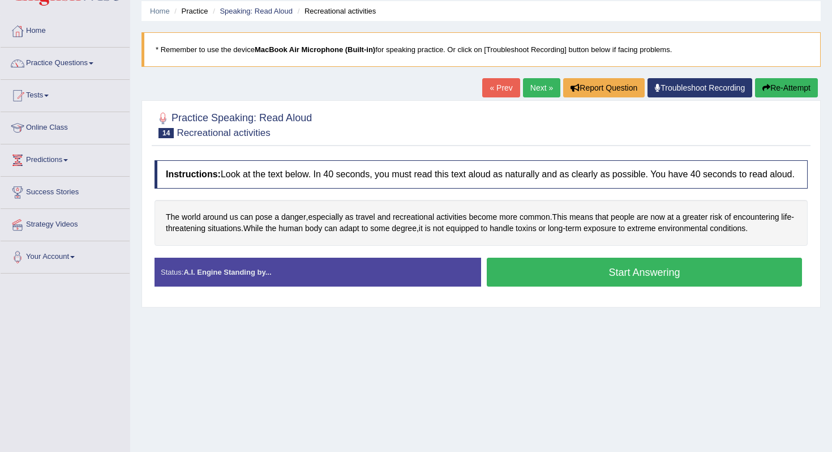
click at [538, 284] on button "Start Answering" at bounding box center [644, 272] width 315 height 29
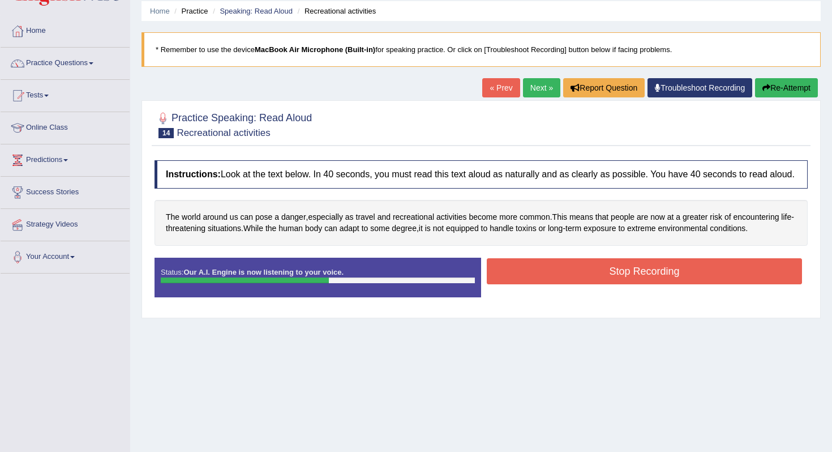
click at [585, 284] on button "Stop Recording" at bounding box center [644, 271] width 315 height 26
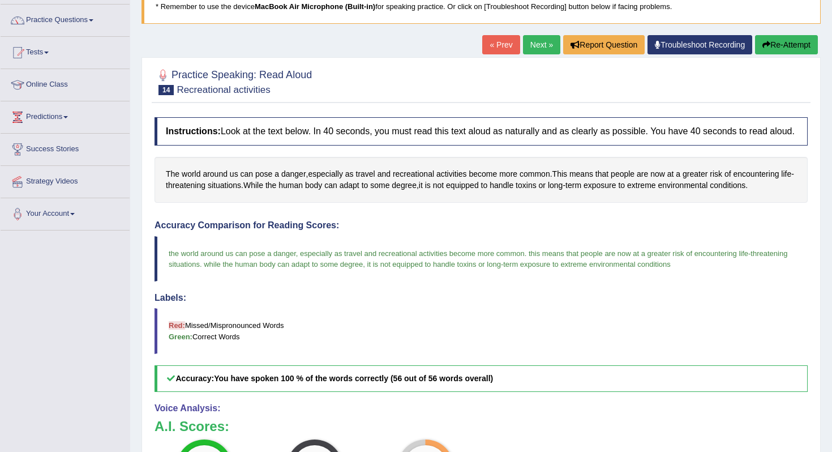
scroll to position [80, 0]
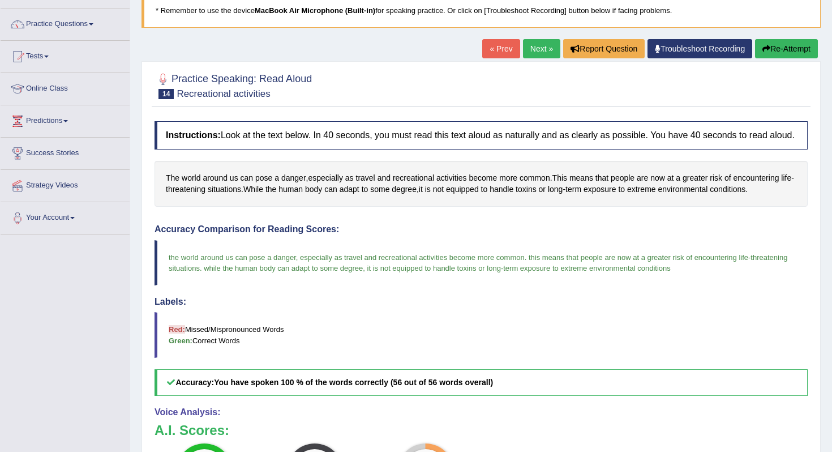
click at [547, 51] on link "Next »" at bounding box center [541, 48] width 37 height 19
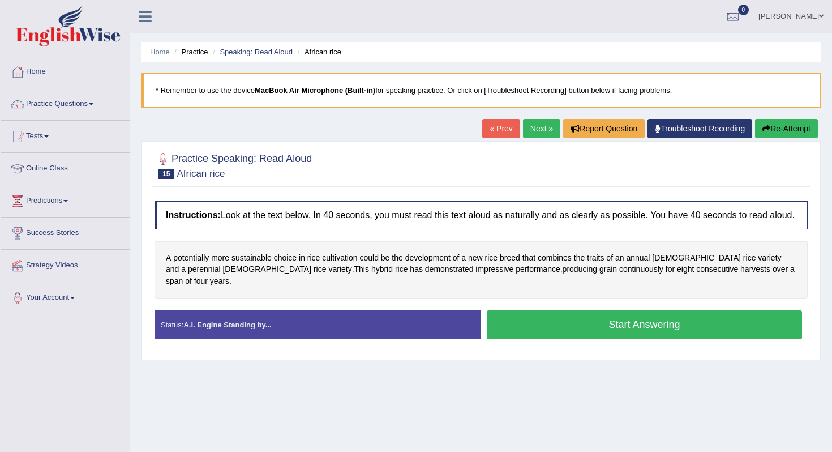
click at [538, 316] on button "Start Answering" at bounding box center [644, 324] width 315 height 29
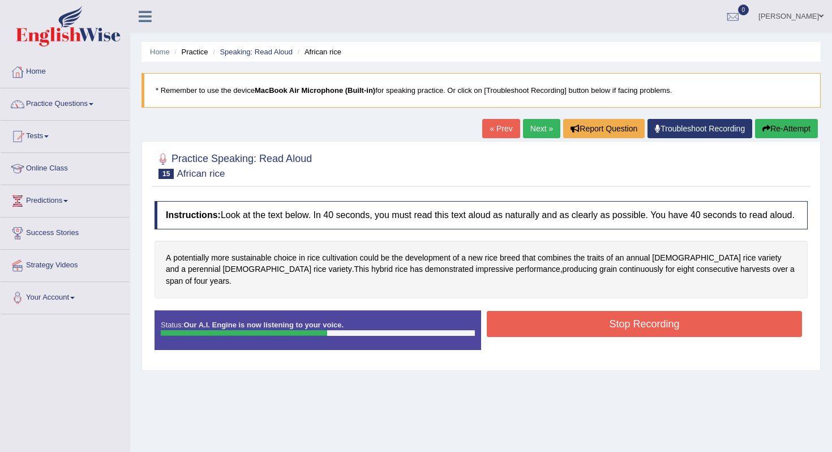
click at [627, 318] on button "Stop Recording" at bounding box center [644, 324] width 315 height 26
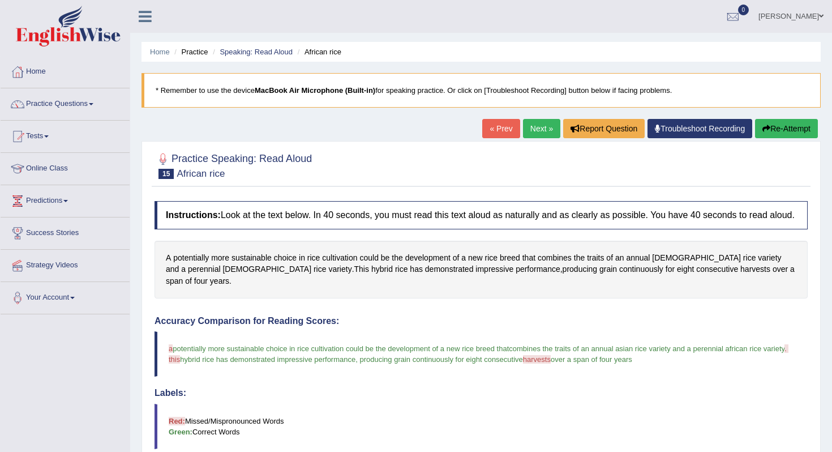
click at [528, 130] on link "Next »" at bounding box center [541, 128] width 37 height 19
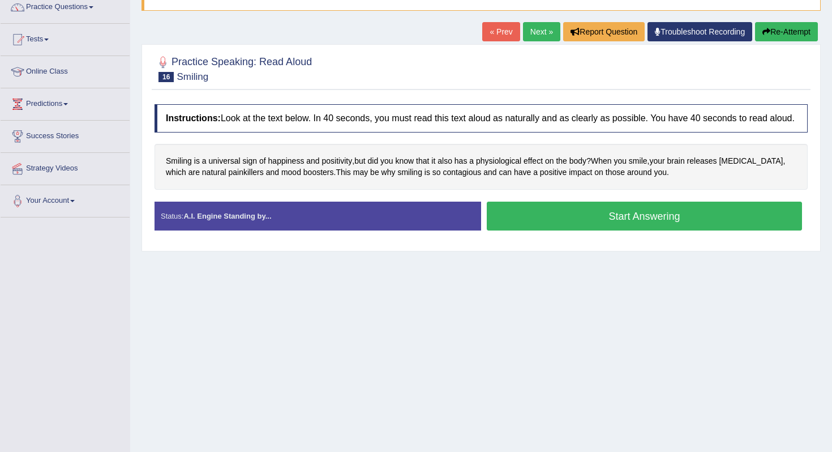
click at [563, 229] on button "Start Answering" at bounding box center [644, 216] width 315 height 29
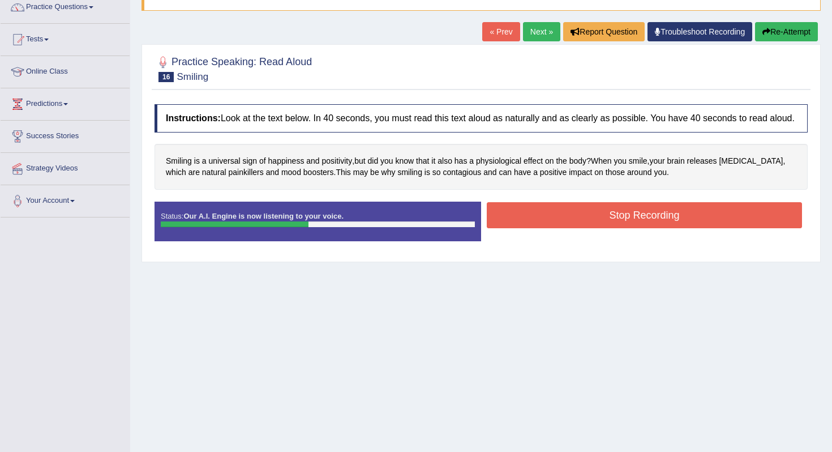
click at [521, 226] on button "Stop Recording" at bounding box center [644, 215] width 315 height 26
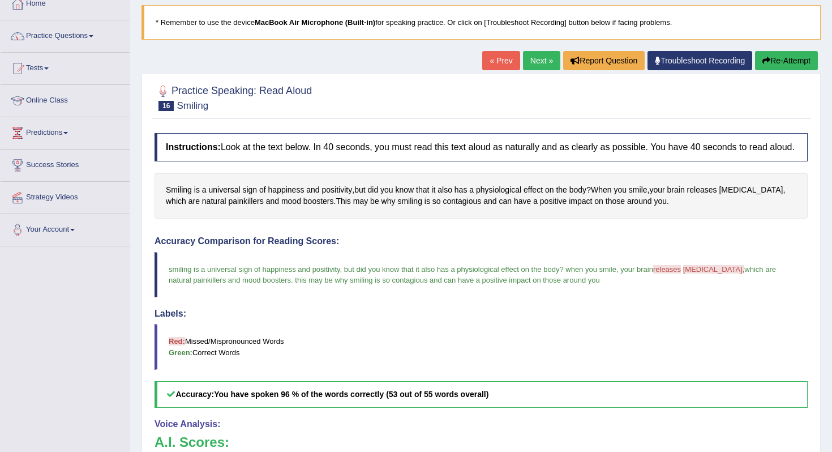
scroll to position [53, 0]
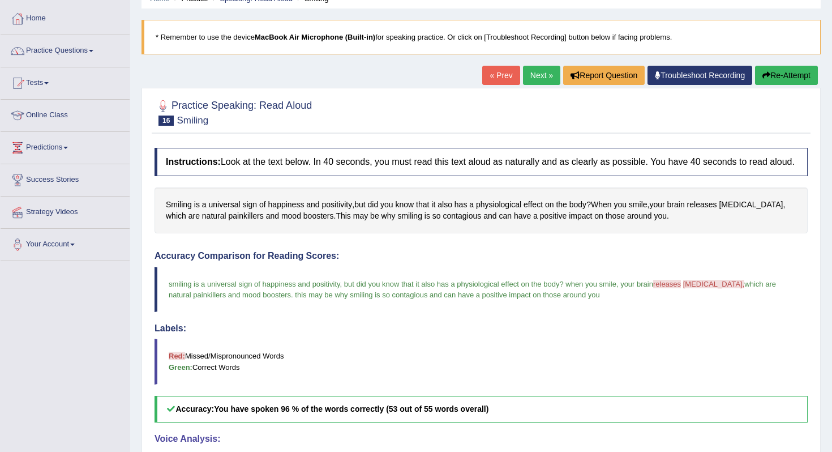
click at [533, 79] on link "Next »" at bounding box center [541, 75] width 37 height 19
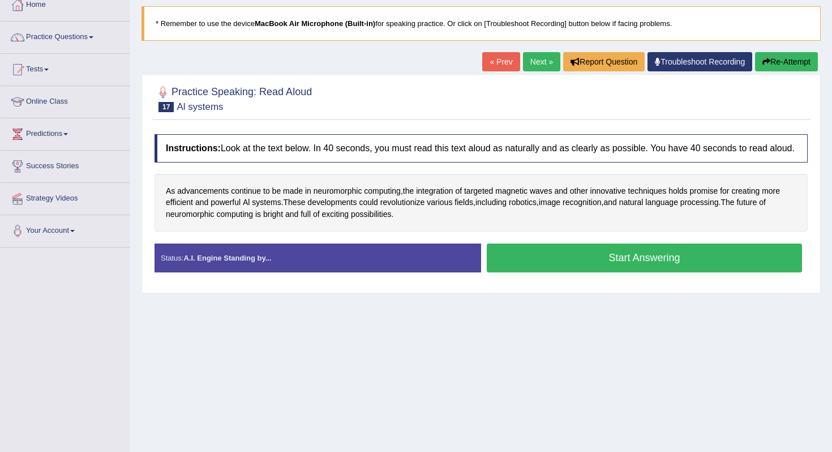
scroll to position [67, 0]
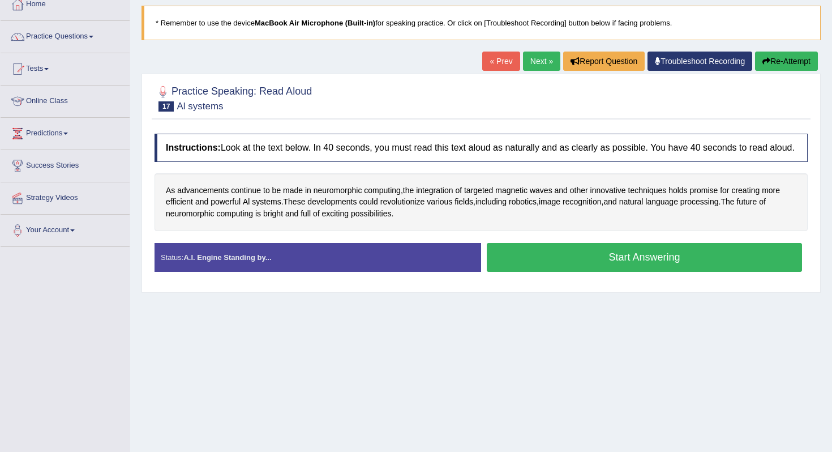
click at [500, 255] on button "Start Answering" at bounding box center [644, 257] width 315 height 29
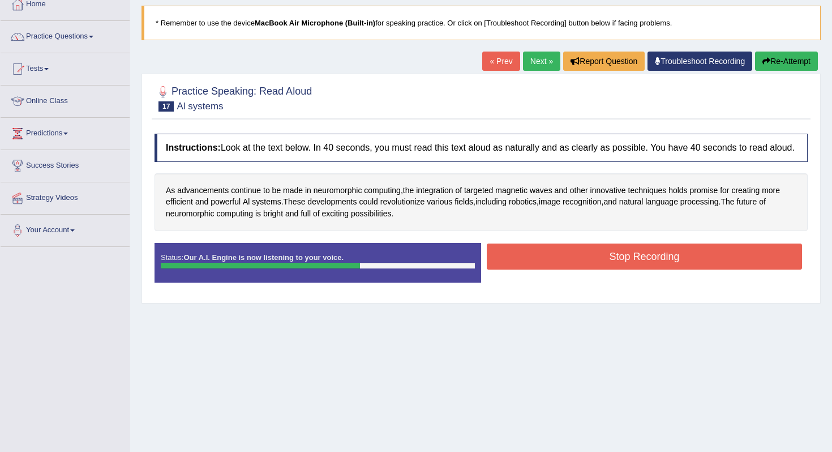
click at [494, 263] on button "Stop Recording" at bounding box center [644, 256] width 315 height 26
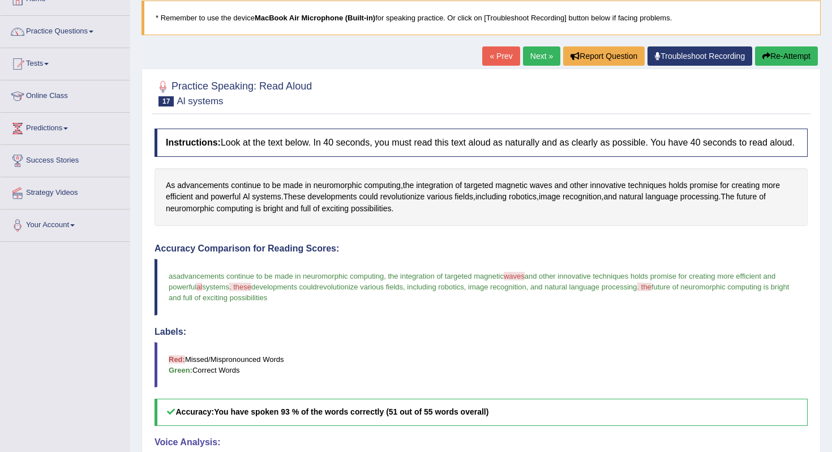
scroll to position [0, 0]
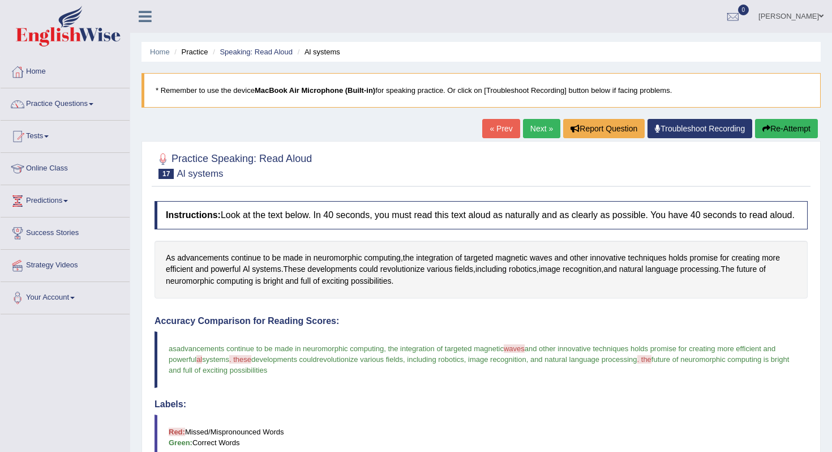
click at [547, 133] on link "Next »" at bounding box center [541, 128] width 37 height 19
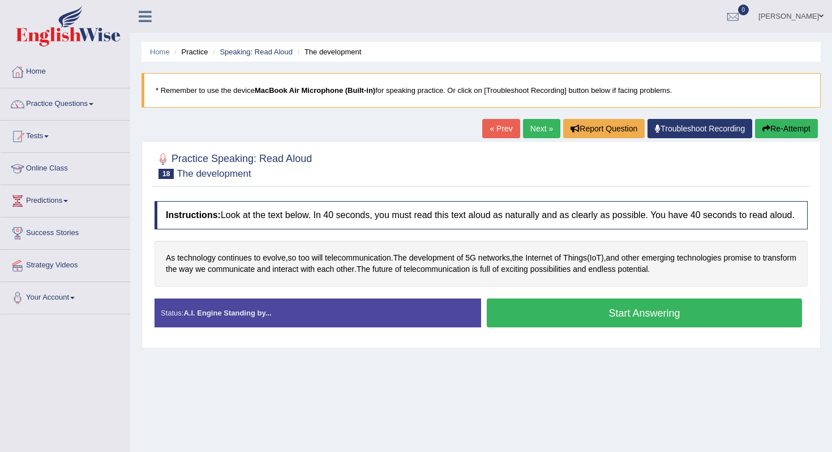
click at [564, 323] on button "Start Answering" at bounding box center [644, 312] width 315 height 29
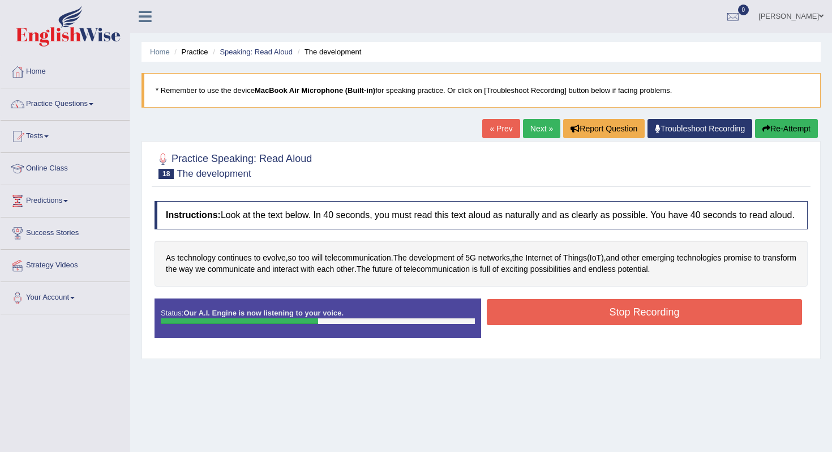
click at [562, 318] on button "Stop Recording" at bounding box center [644, 312] width 315 height 26
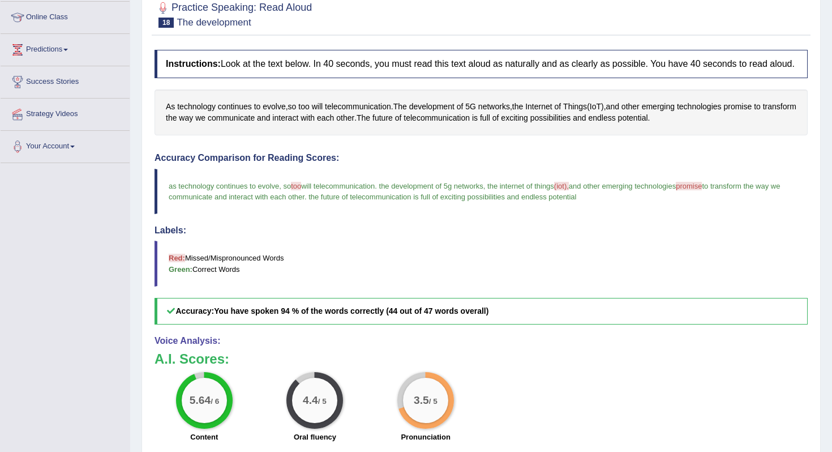
scroll to position [122, 0]
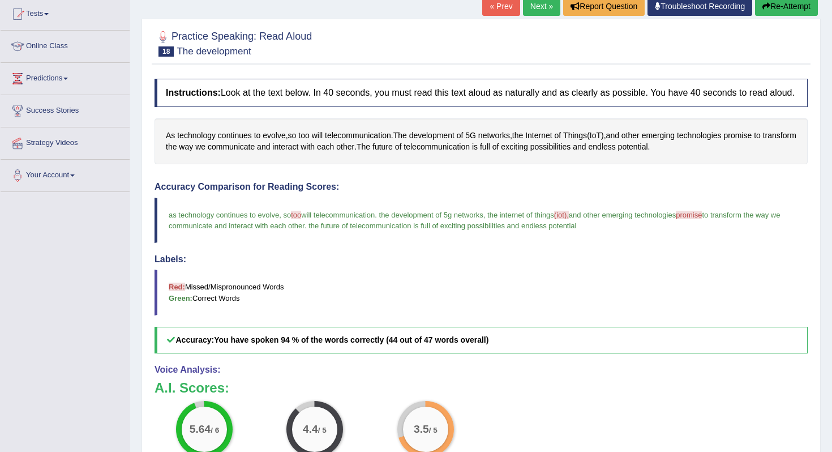
click at [301, 219] on span "too" at bounding box center [296, 215] width 10 height 8
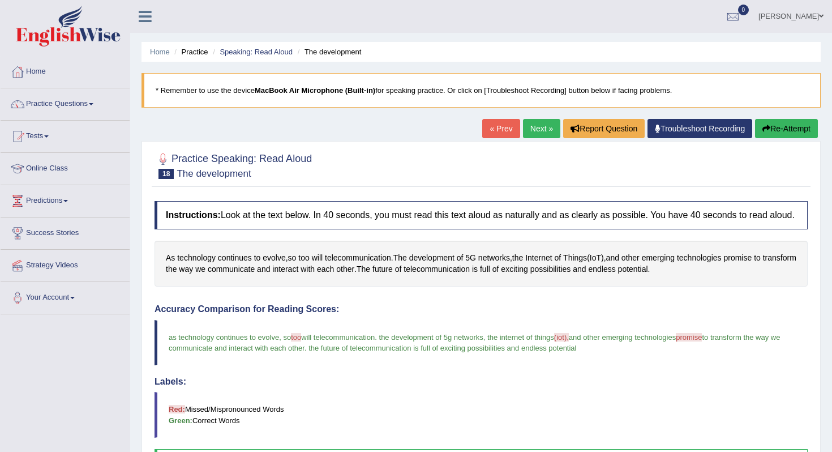
click at [538, 130] on link "Next »" at bounding box center [541, 128] width 37 height 19
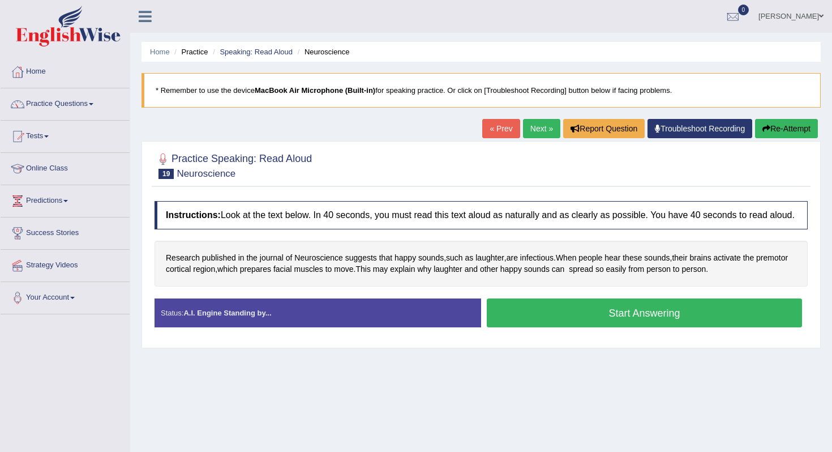
click at [494, 316] on button "Start Answering" at bounding box center [644, 312] width 315 height 29
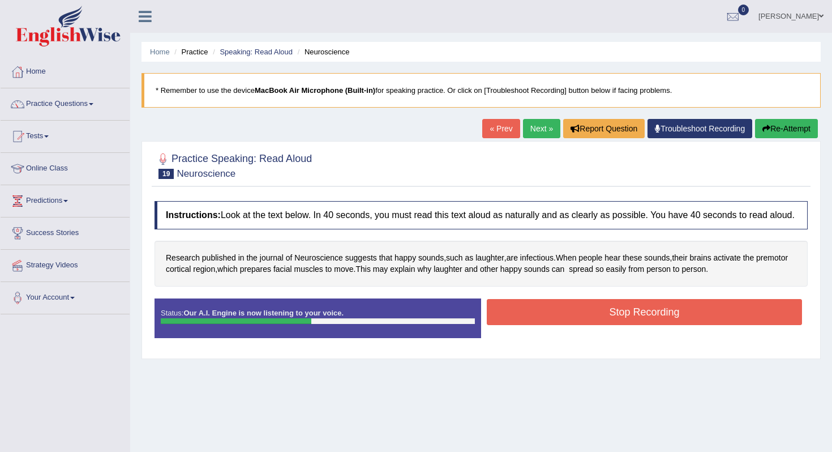
click at [514, 319] on button "Stop Recording" at bounding box center [644, 312] width 315 height 26
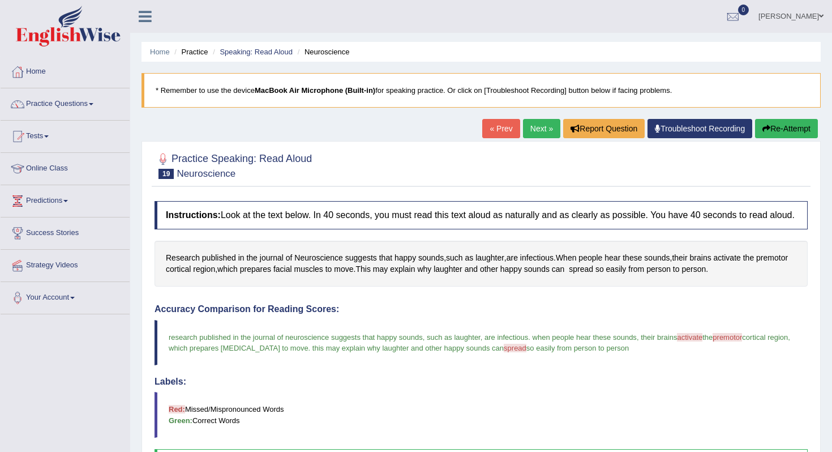
click at [528, 135] on link "Next »" at bounding box center [541, 128] width 37 height 19
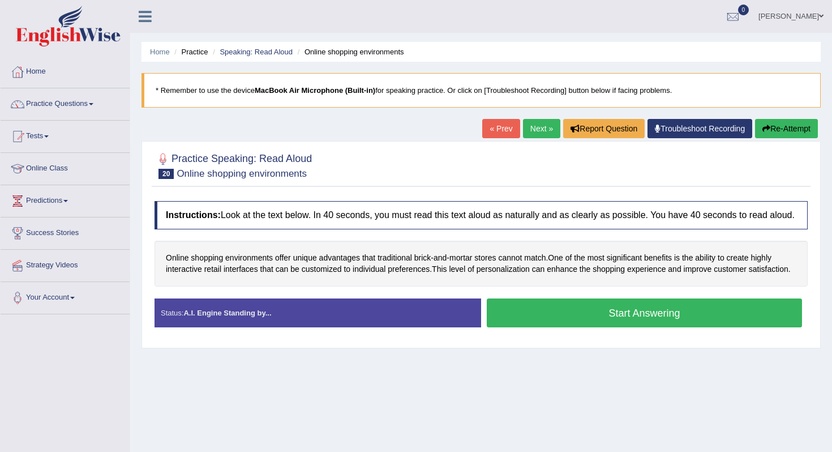
click at [557, 327] on button "Start Answering" at bounding box center [644, 312] width 315 height 29
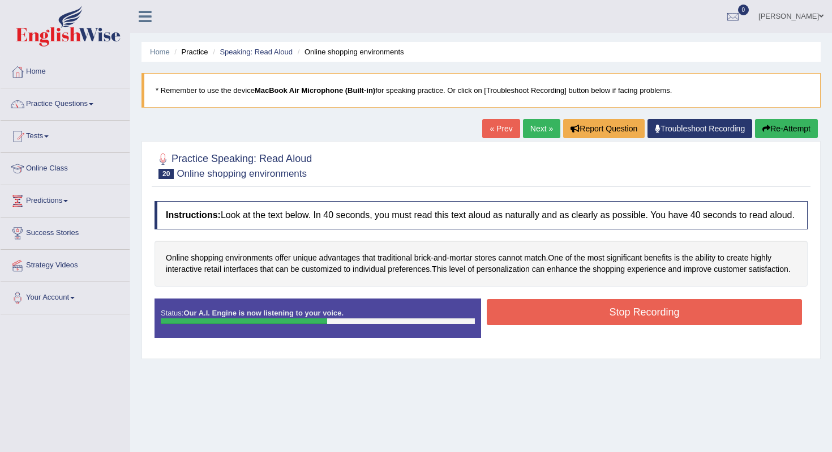
click at [551, 325] on button "Stop Recording" at bounding box center [644, 312] width 315 height 26
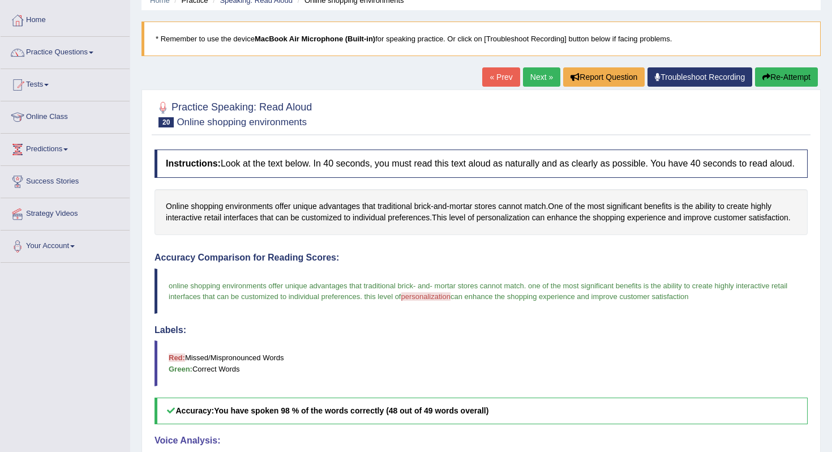
scroll to position [23, 0]
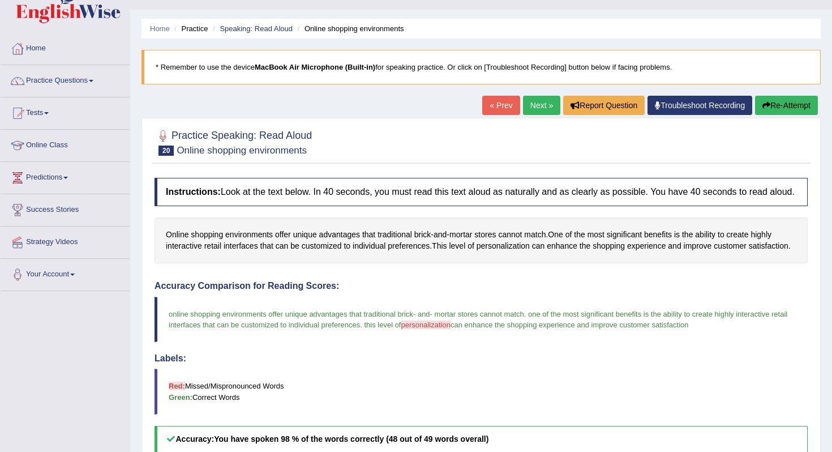
click at [523, 100] on link "Next »" at bounding box center [541, 105] width 37 height 19
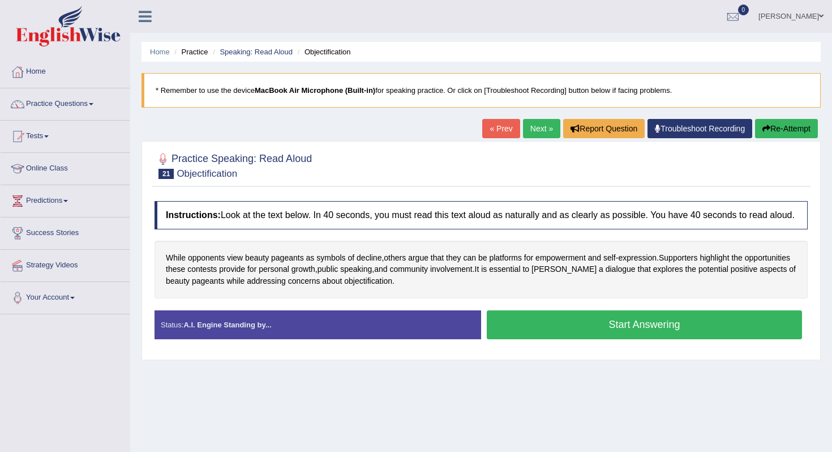
click at [554, 330] on button "Start Answering" at bounding box center [644, 324] width 315 height 29
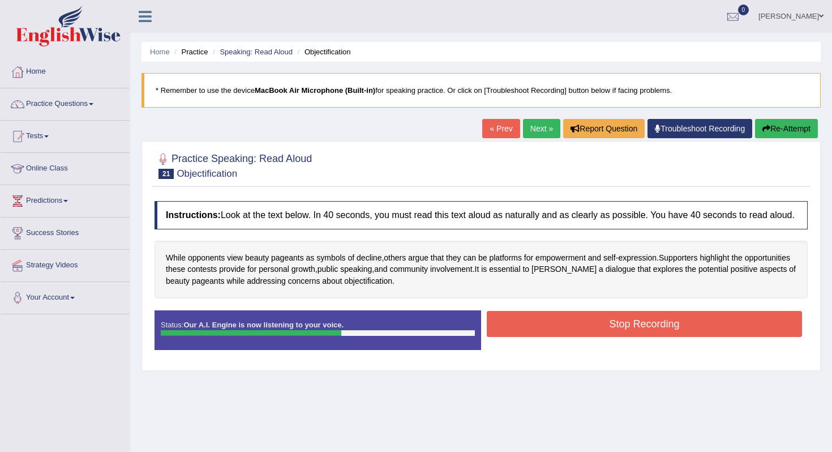
click at [534, 337] on button "Stop Recording" at bounding box center [644, 324] width 315 height 26
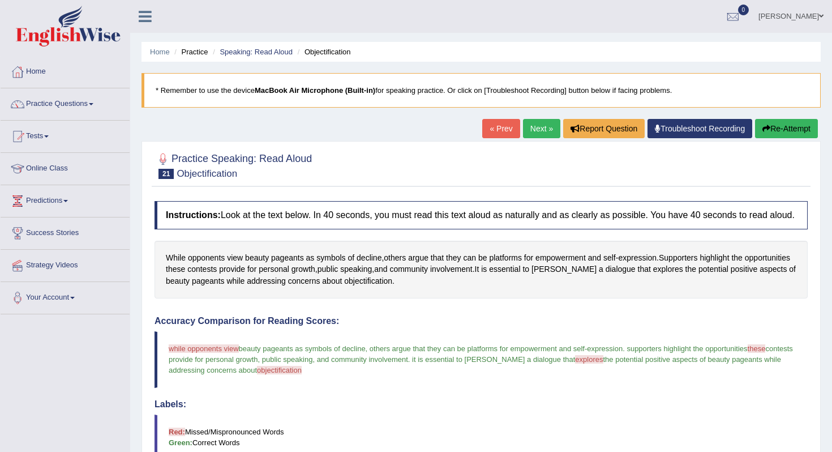
click at [534, 130] on link "Next »" at bounding box center [541, 128] width 37 height 19
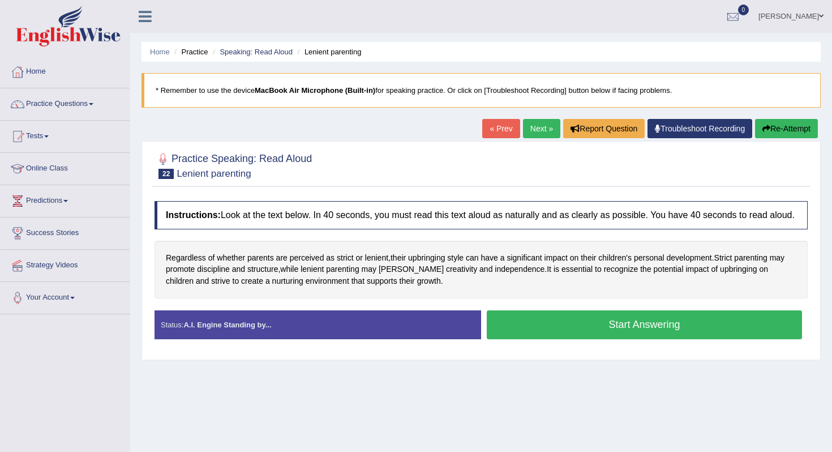
click at [550, 324] on button "Start Answering" at bounding box center [644, 324] width 315 height 29
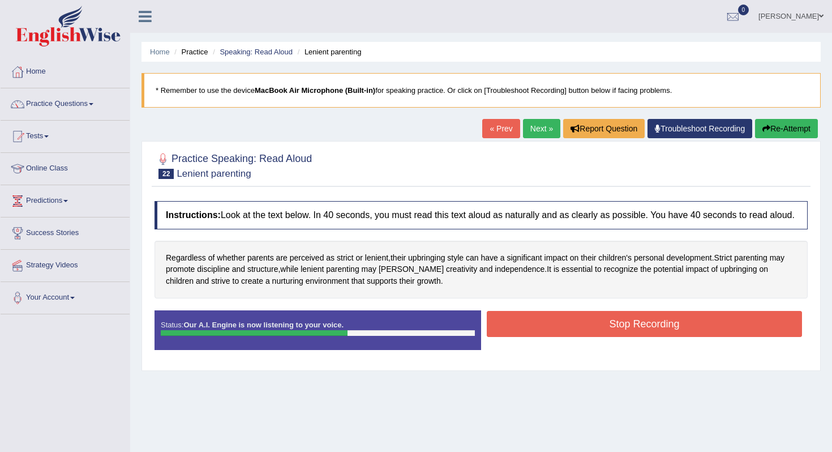
click at [548, 330] on button "Stop Recording" at bounding box center [644, 324] width 315 height 26
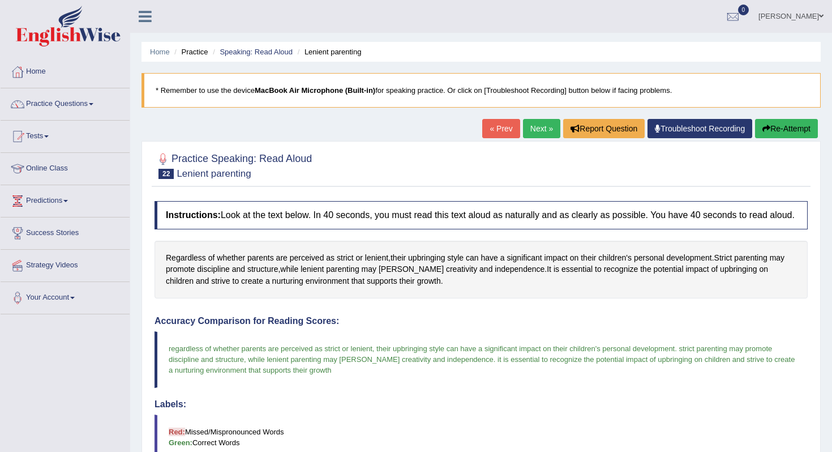
click at [540, 122] on link "Next »" at bounding box center [541, 128] width 37 height 19
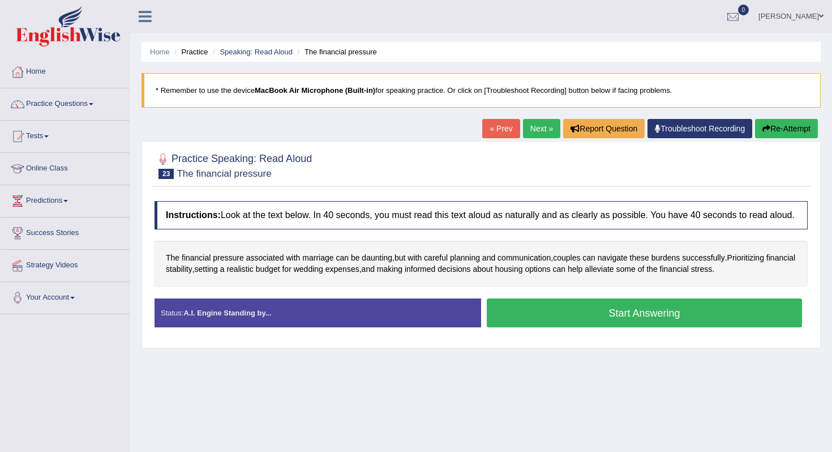
click at [607, 322] on button "Start Answering" at bounding box center [644, 312] width 315 height 29
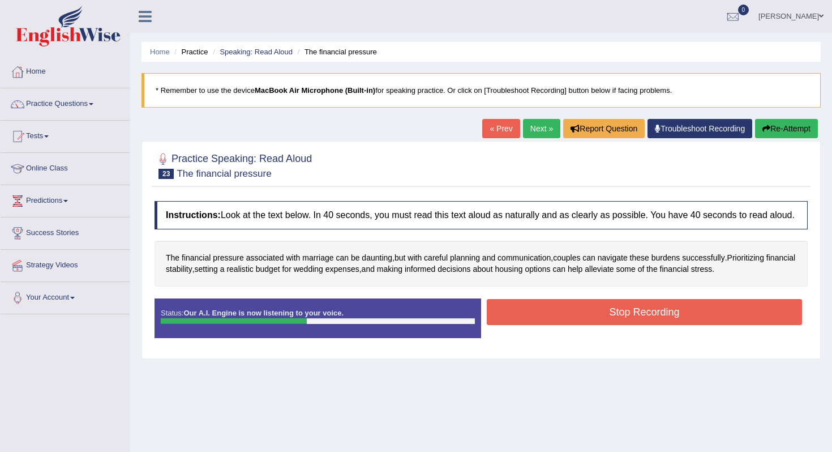
click at [593, 324] on button "Stop Recording" at bounding box center [644, 312] width 315 height 26
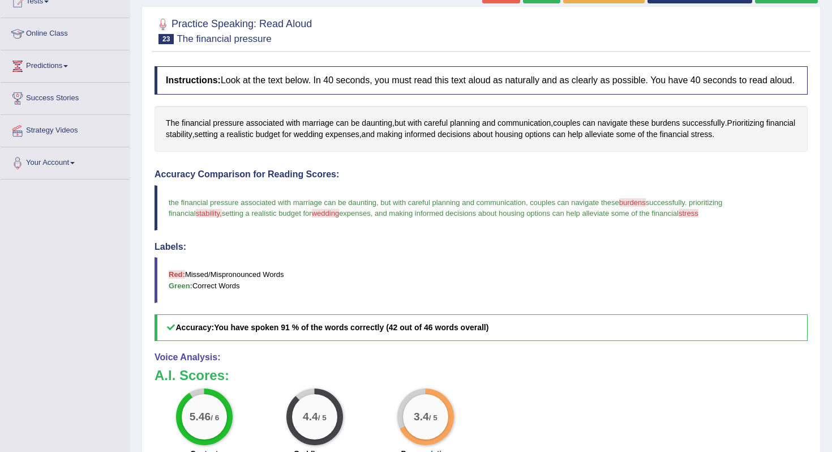
scroll to position [125, 0]
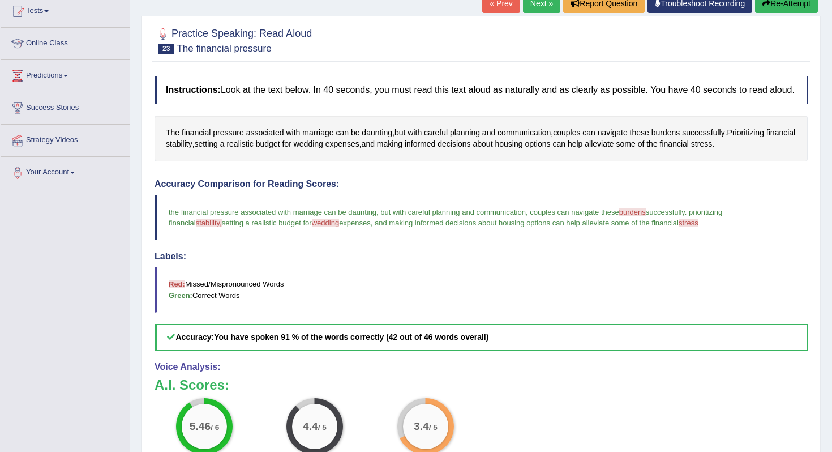
click at [537, 8] on link "Next »" at bounding box center [541, 3] width 37 height 19
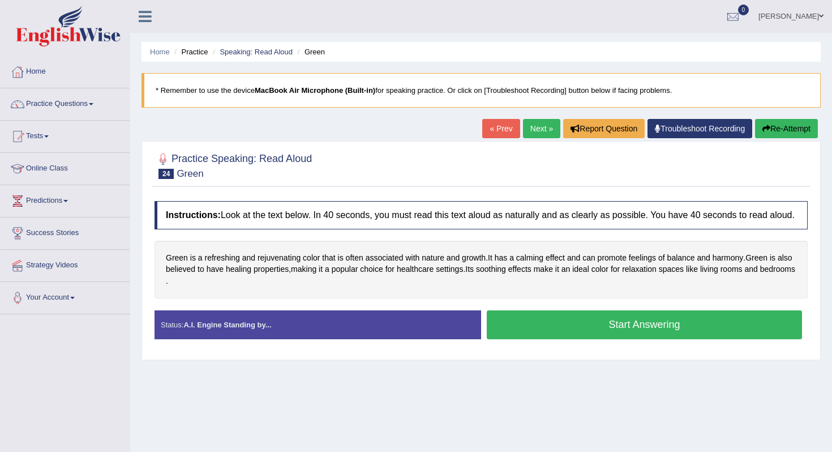
click at [539, 320] on button "Start Answering" at bounding box center [644, 324] width 315 height 29
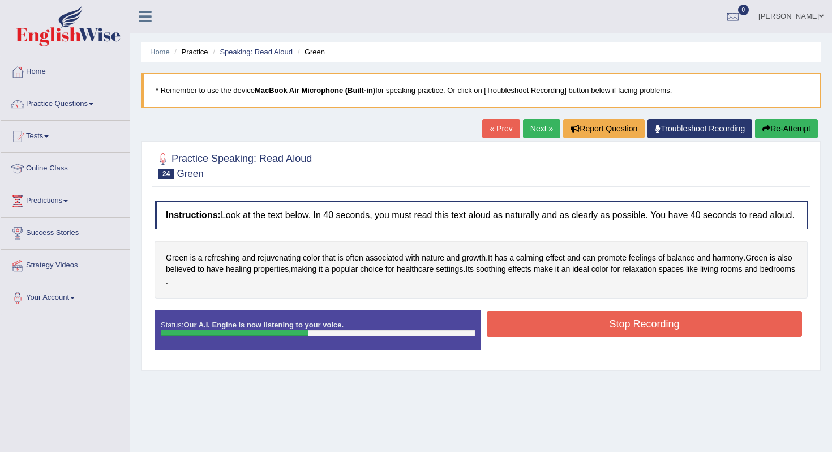
click at [550, 333] on button "Stop Recording" at bounding box center [644, 324] width 315 height 26
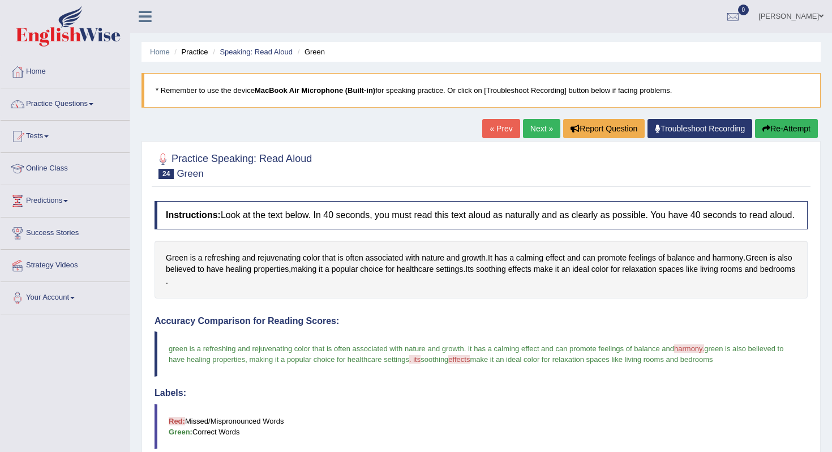
click at [541, 130] on link "Next »" at bounding box center [541, 128] width 37 height 19
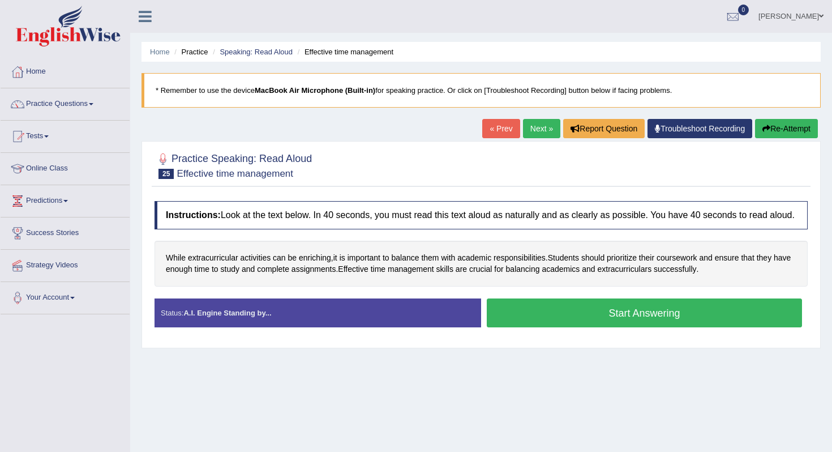
click at [513, 316] on button "Start Answering" at bounding box center [644, 312] width 315 height 29
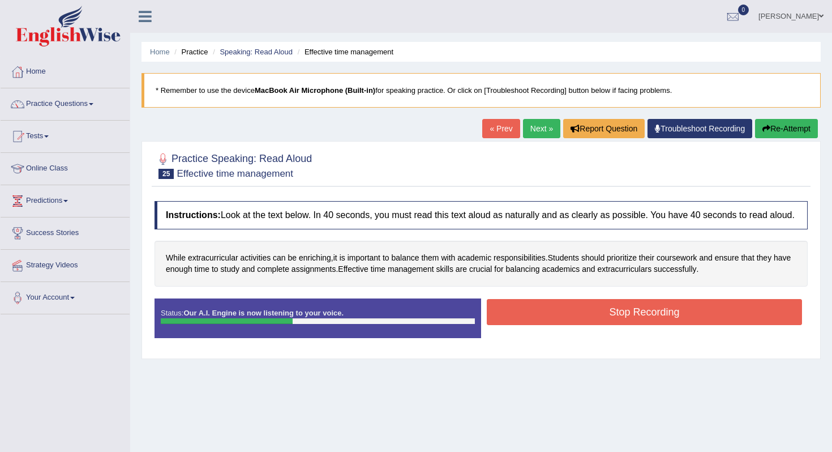
click at [516, 322] on button "Stop Recording" at bounding box center [644, 312] width 315 height 26
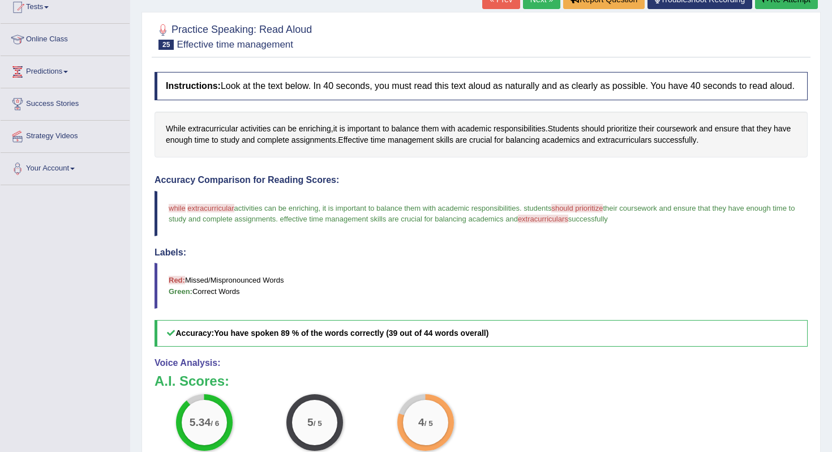
scroll to position [62, 0]
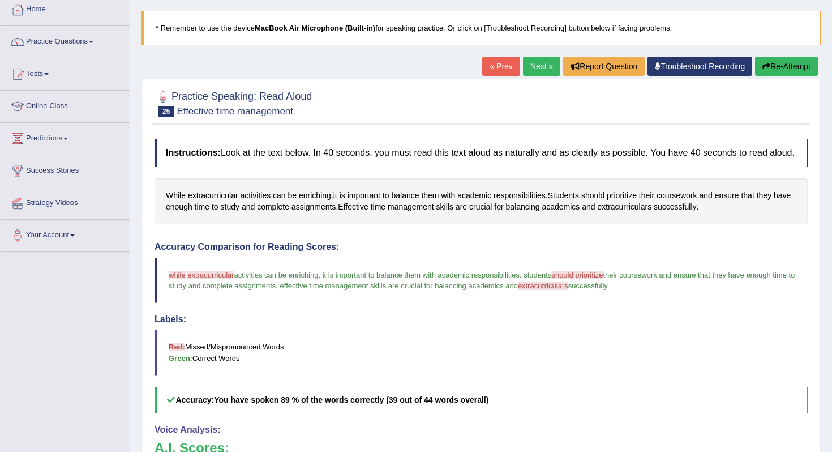
click at [536, 68] on link "Next »" at bounding box center [541, 66] width 37 height 19
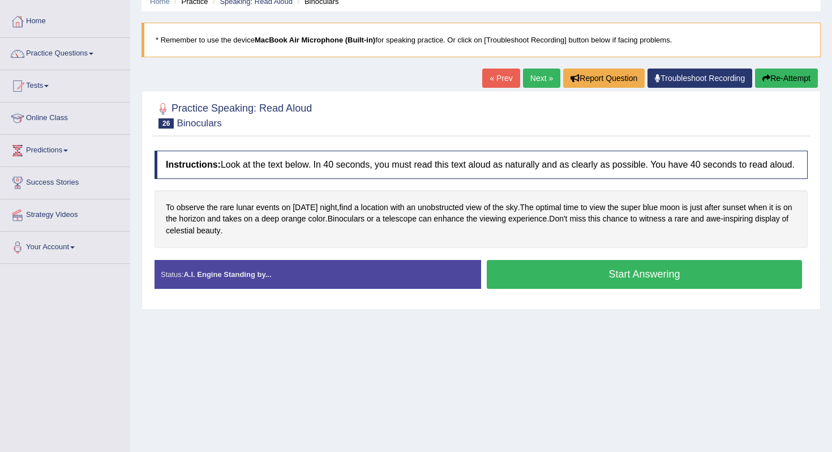
click at [525, 284] on button "Start Answering" at bounding box center [644, 274] width 315 height 29
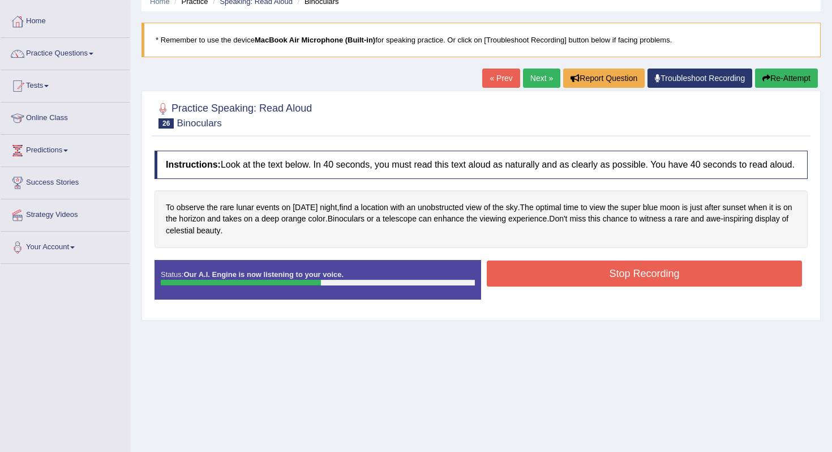
click at [569, 281] on button "Stop Recording" at bounding box center [644, 273] width 315 height 26
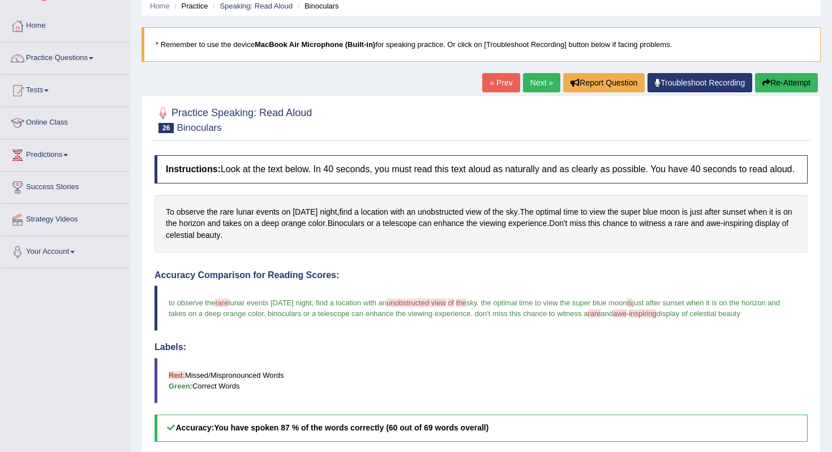
scroll to position [32, 0]
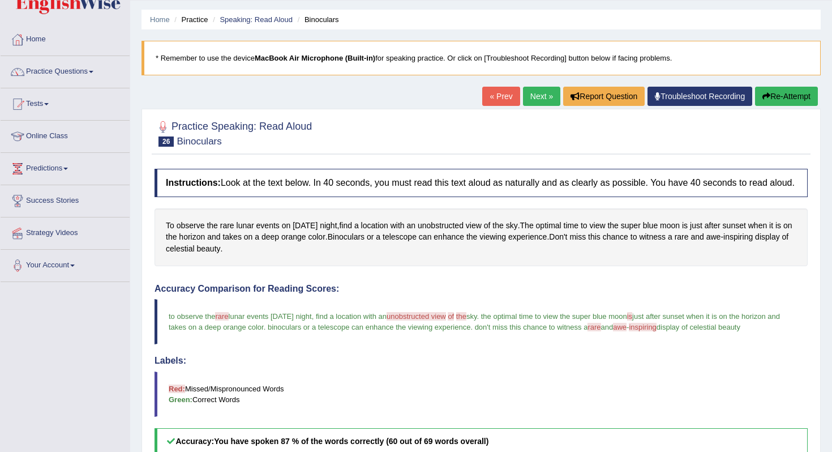
click at [528, 92] on link "Next »" at bounding box center [541, 96] width 37 height 19
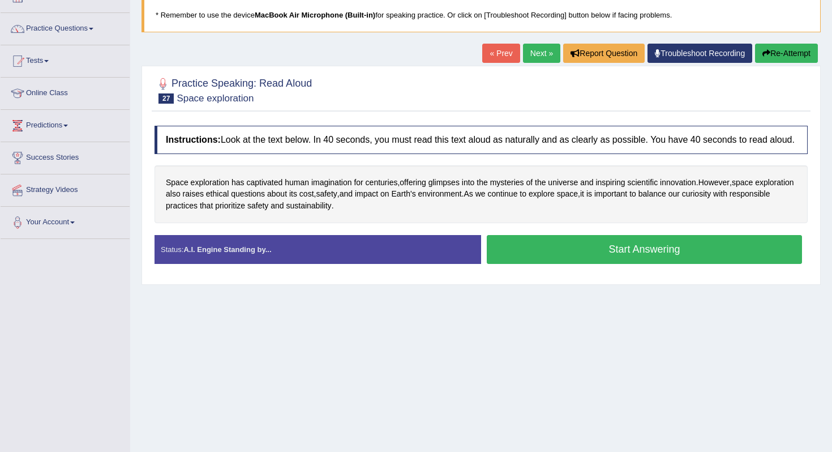
click at [501, 254] on button "Start Answering" at bounding box center [644, 249] width 315 height 29
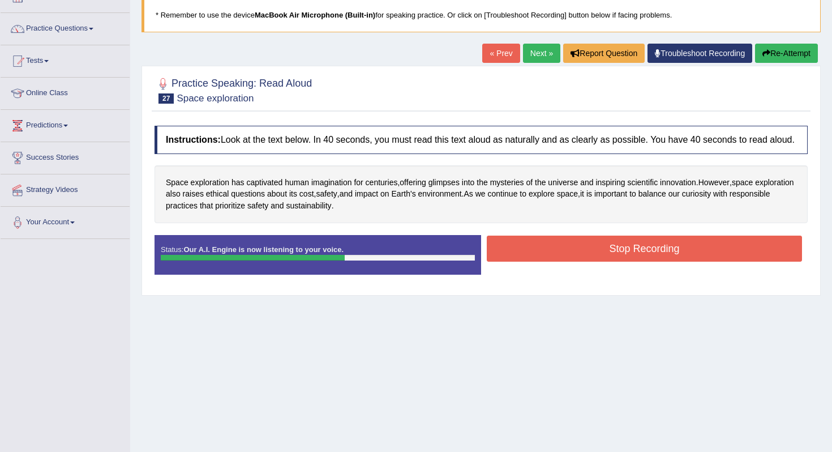
click at [507, 252] on button "Stop Recording" at bounding box center [644, 248] width 315 height 26
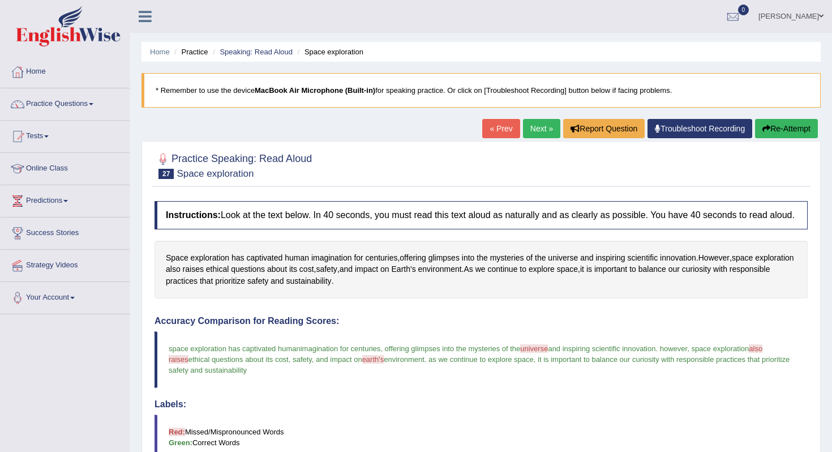
click at [536, 129] on link "Next »" at bounding box center [541, 128] width 37 height 19
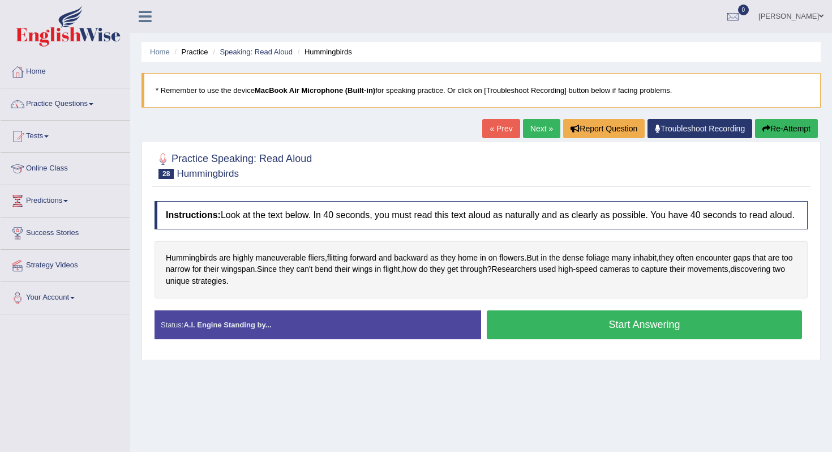
click at [545, 337] on button "Start Answering" at bounding box center [644, 324] width 315 height 29
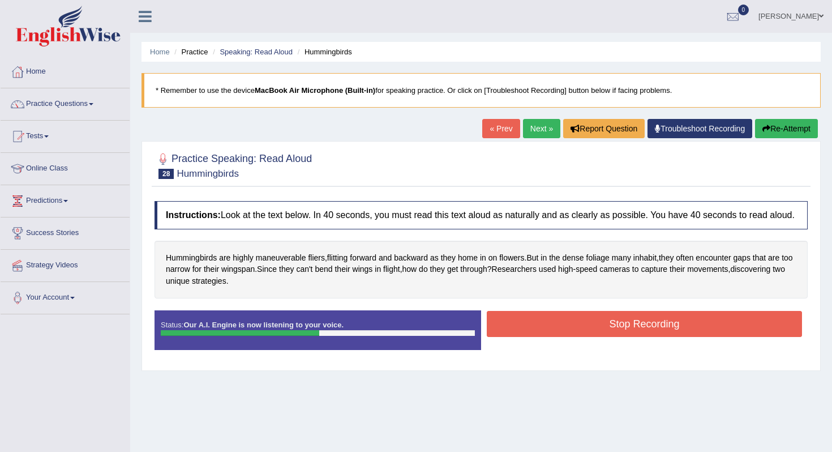
click at [524, 331] on button "Stop Recording" at bounding box center [644, 324] width 315 height 26
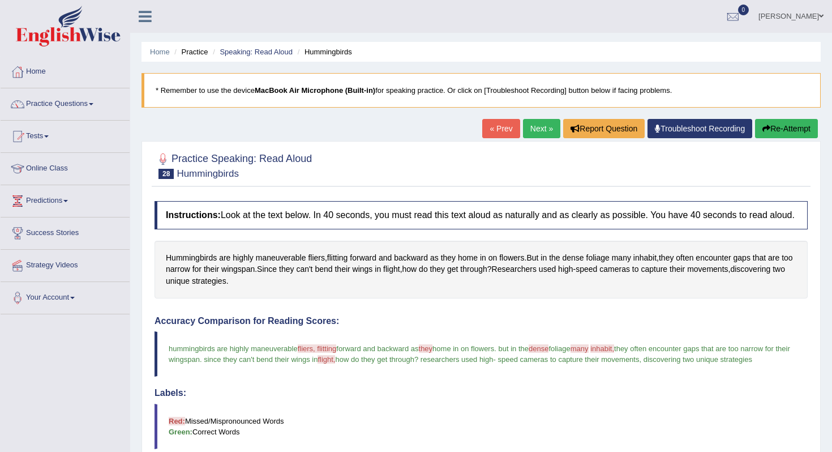
click at [542, 123] on link "Next »" at bounding box center [541, 128] width 37 height 19
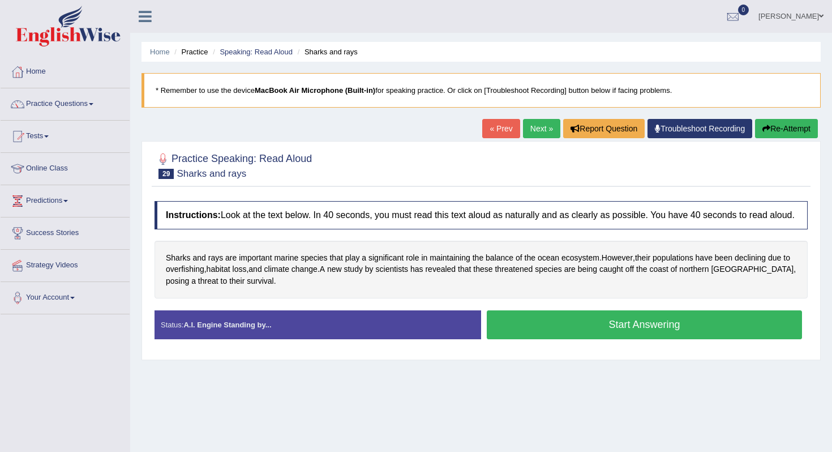
click at [557, 339] on button "Start Answering" at bounding box center [644, 324] width 315 height 29
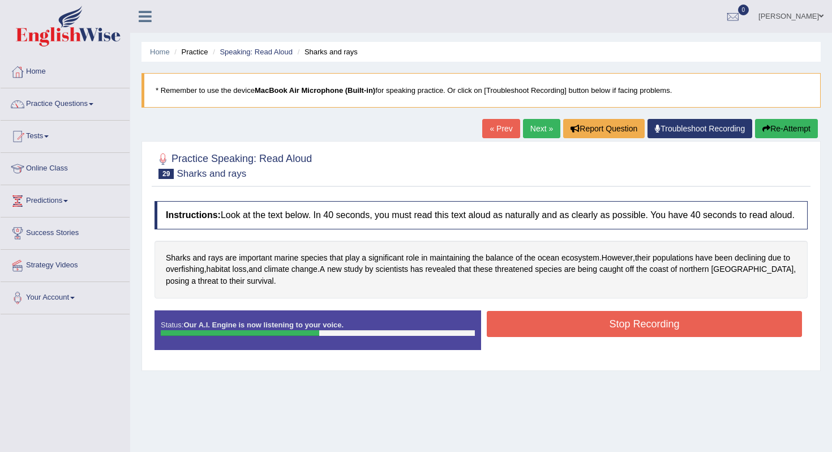
click at [606, 328] on button "Stop Recording" at bounding box center [644, 324] width 315 height 26
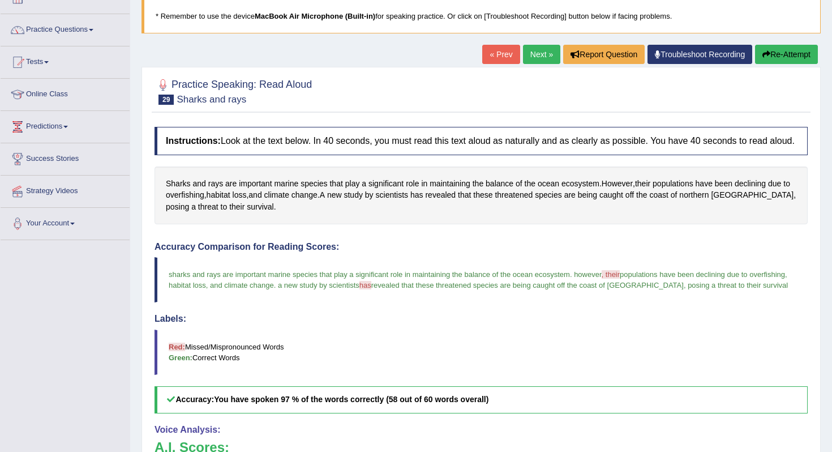
scroll to position [72, 0]
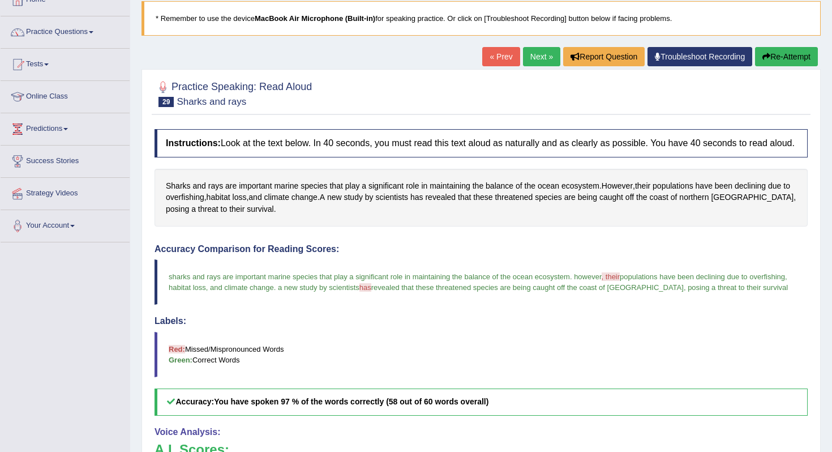
click at [538, 62] on link "Next »" at bounding box center [541, 56] width 37 height 19
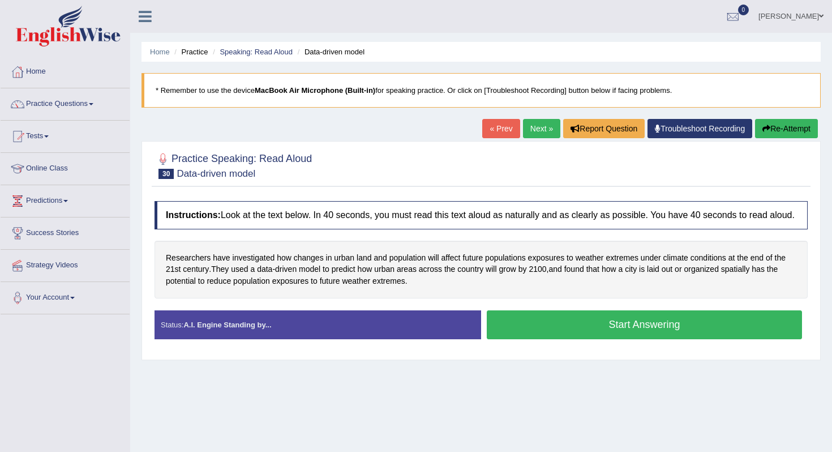
click at [500, 327] on button "Start Answering" at bounding box center [644, 324] width 315 height 29
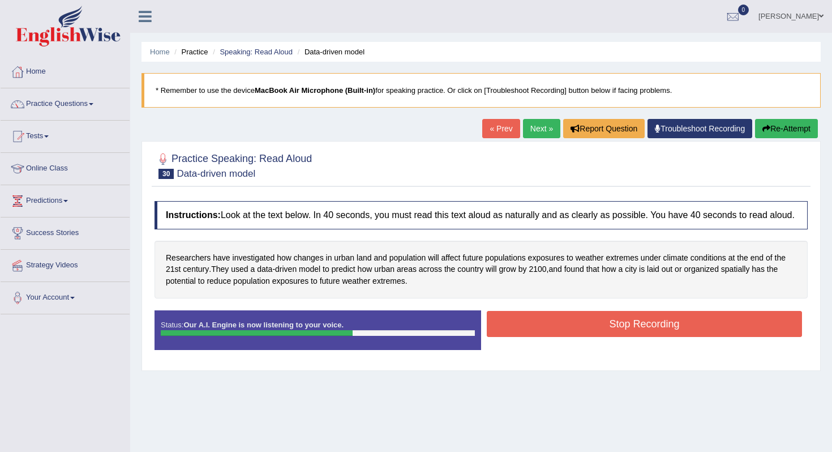
click at [509, 337] on button "Stop Recording" at bounding box center [644, 324] width 315 height 26
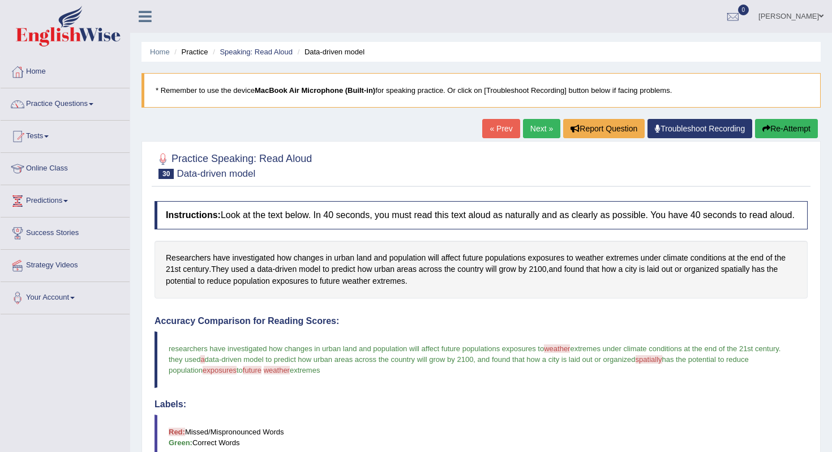
click at [538, 131] on link "Next »" at bounding box center [541, 128] width 37 height 19
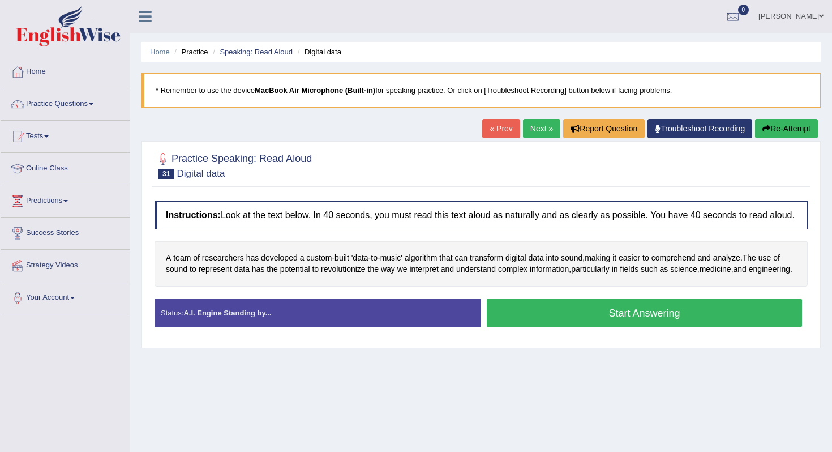
click at [542, 327] on button "Start Answering" at bounding box center [644, 312] width 315 height 29
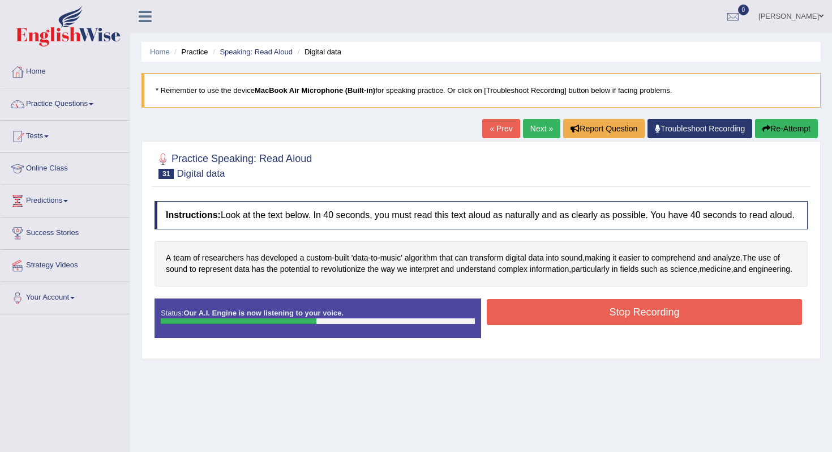
click at [609, 324] on button "Stop Recording" at bounding box center [644, 312] width 315 height 26
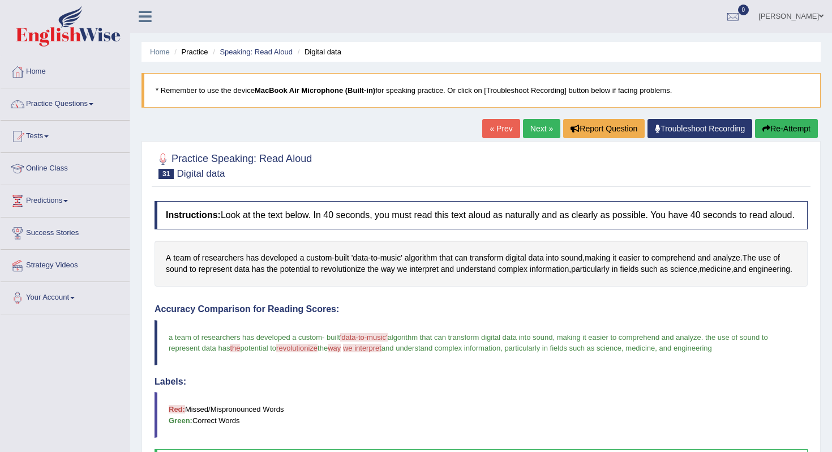
click at [537, 135] on link "Next »" at bounding box center [541, 128] width 37 height 19
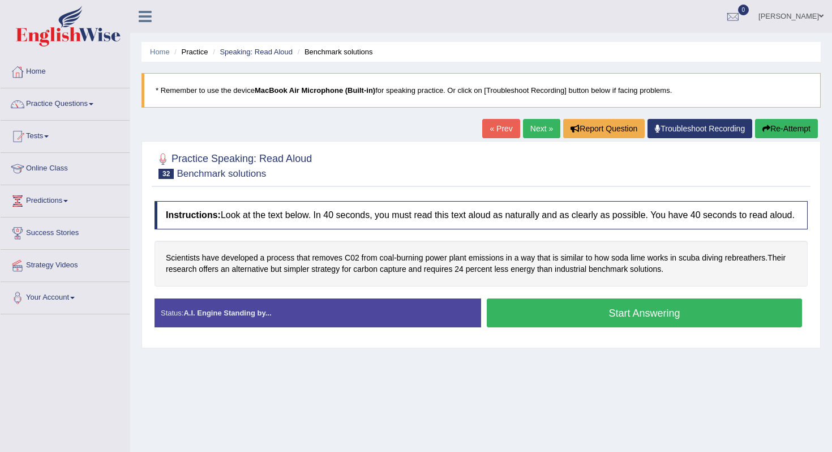
click at [512, 323] on button "Start Answering" at bounding box center [644, 312] width 315 height 29
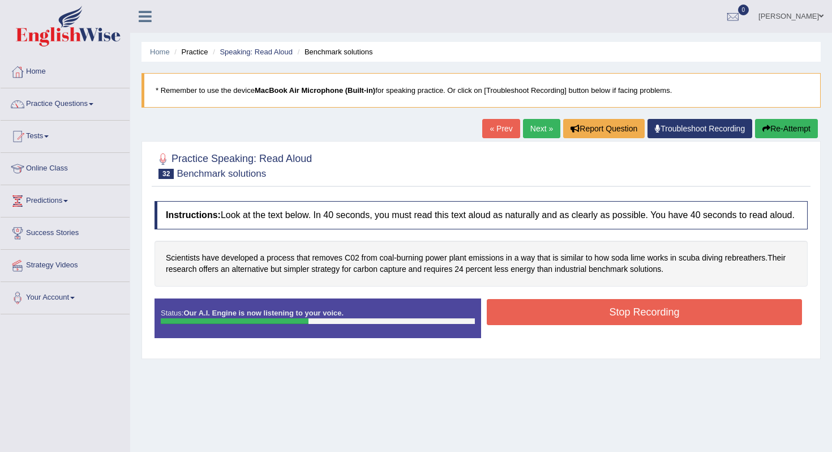
click at [496, 317] on button "Stop Recording" at bounding box center [644, 312] width 315 height 26
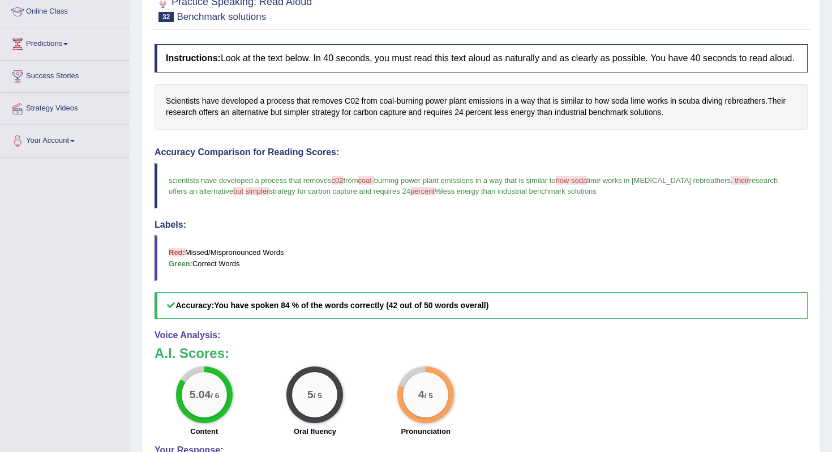
scroll to position [88, 0]
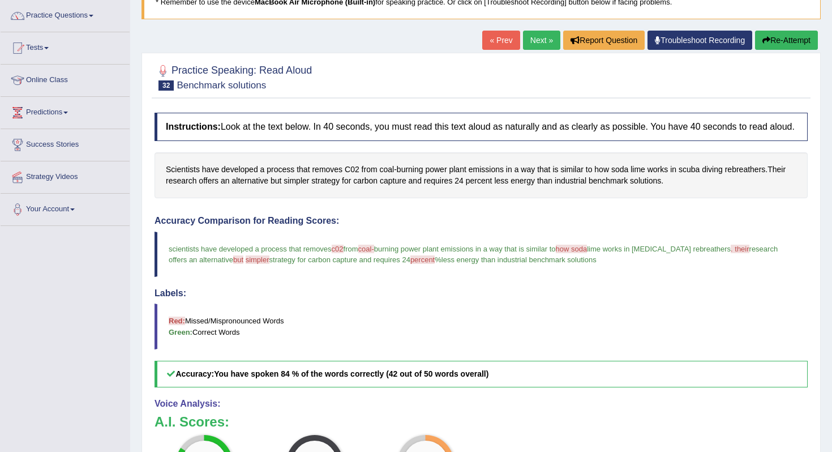
click at [541, 42] on link "Next »" at bounding box center [541, 40] width 37 height 19
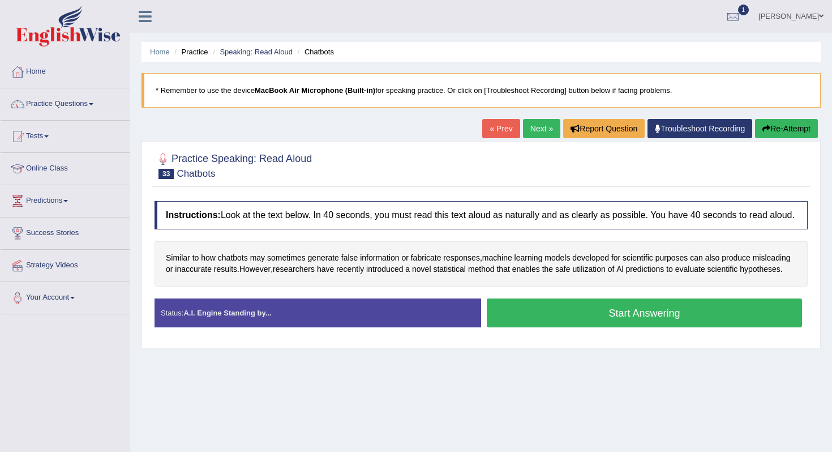
click at [545, 327] on button "Start Answering" at bounding box center [644, 312] width 315 height 29
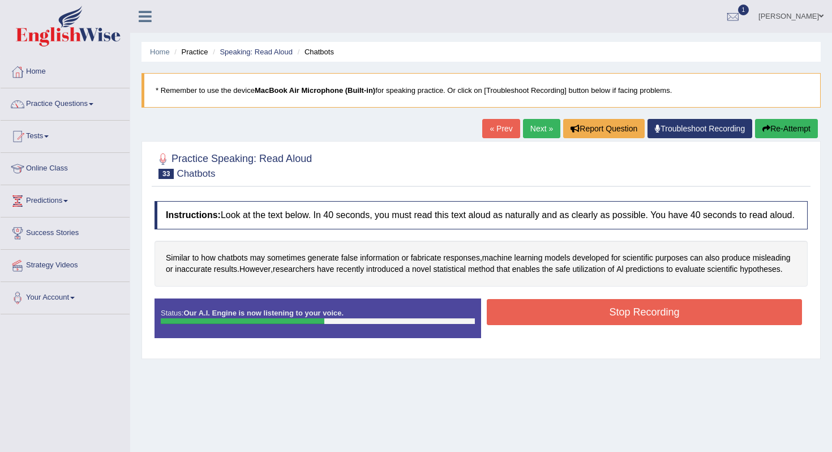
click at [598, 325] on button "Stop Recording" at bounding box center [644, 312] width 315 height 26
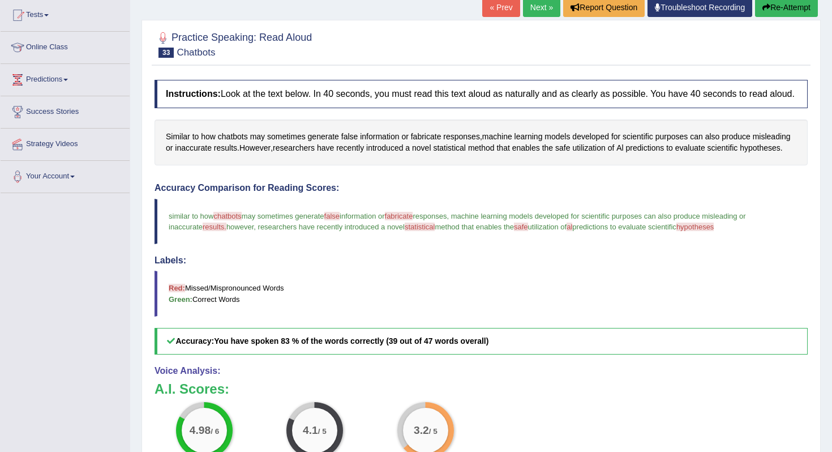
scroll to position [106, 0]
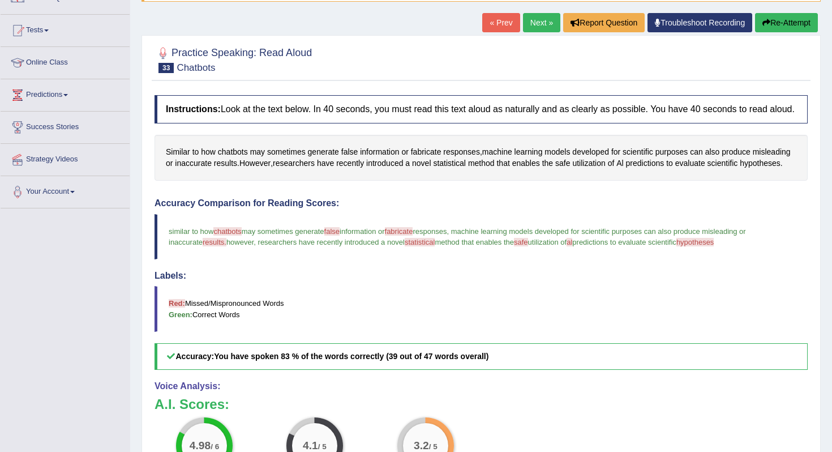
click at [541, 27] on link "Next »" at bounding box center [541, 22] width 37 height 19
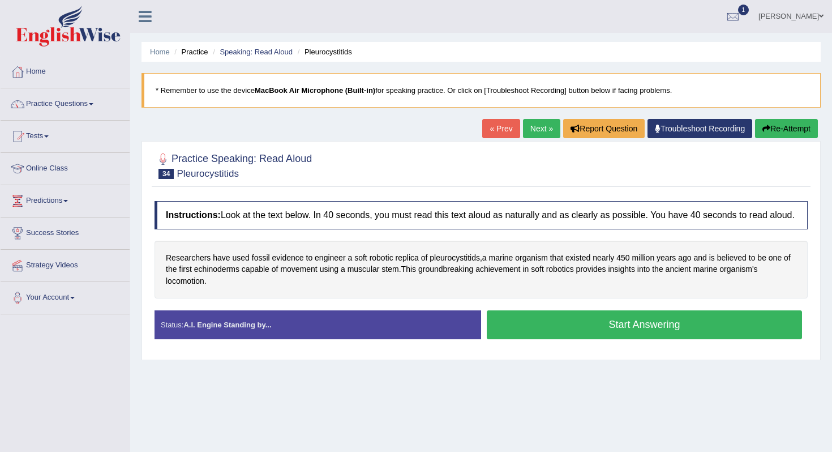
click at [554, 327] on button "Start Answering" at bounding box center [644, 324] width 315 height 29
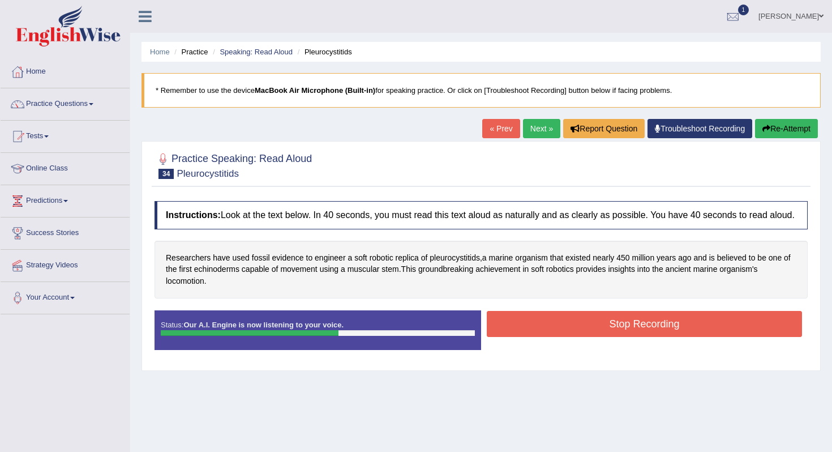
click at [536, 331] on button "Stop Recording" at bounding box center [644, 324] width 315 height 26
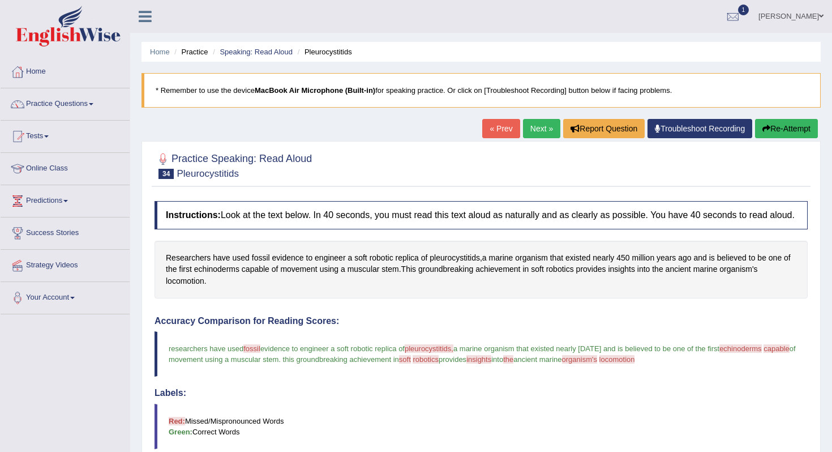
click at [548, 128] on link "Next »" at bounding box center [541, 128] width 37 height 19
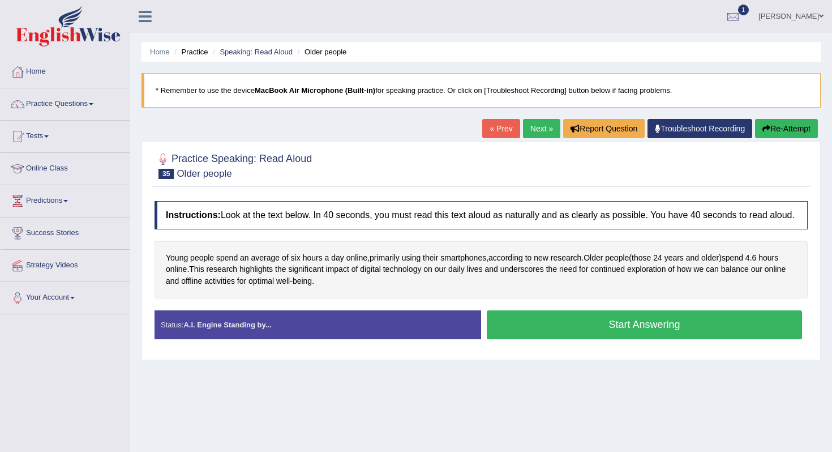
click at [584, 337] on button "Start Answering" at bounding box center [644, 324] width 315 height 29
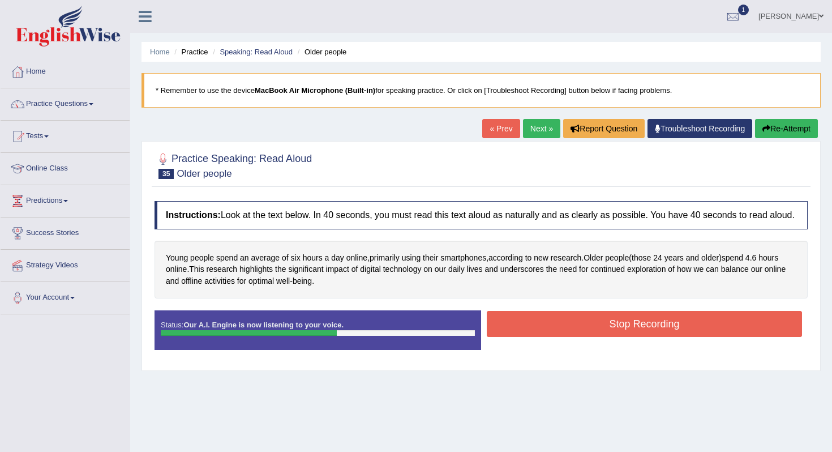
click at [495, 332] on button "Stop Recording" at bounding box center [644, 324] width 315 height 26
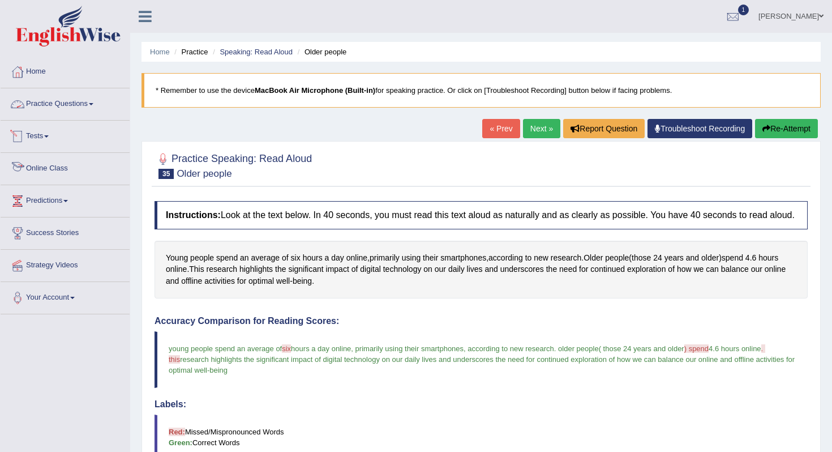
click at [58, 106] on link "Practice Questions" at bounding box center [65, 102] width 129 height 28
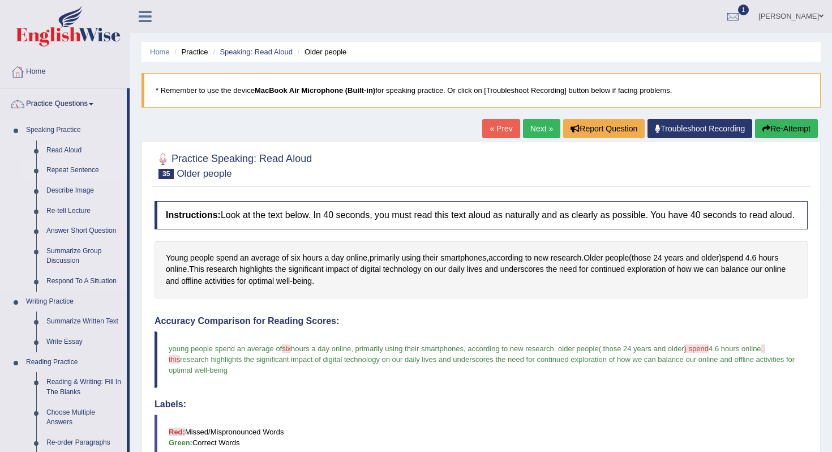
click at [74, 170] on link "Repeat Sentence" at bounding box center [83, 170] width 85 height 20
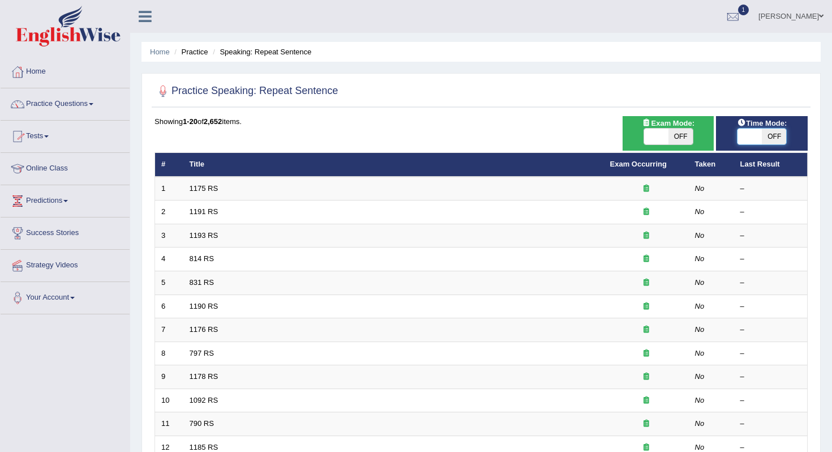
click at [751, 129] on span at bounding box center [750, 136] width 24 height 16
checkbox input "true"
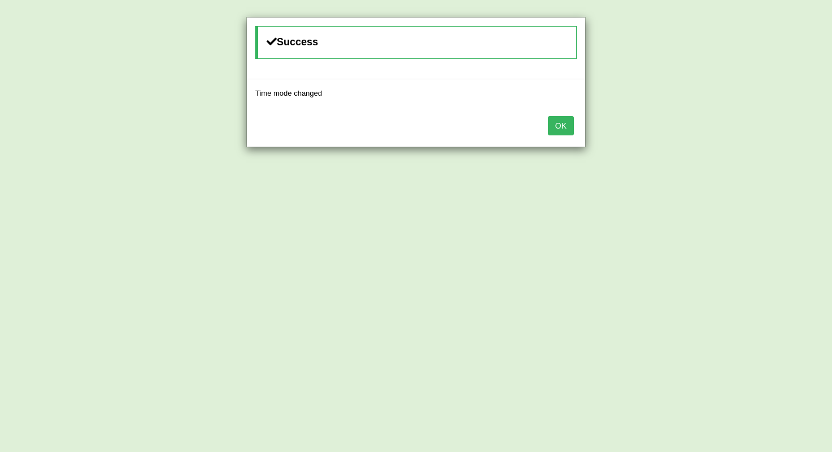
click at [537, 121] on div "OK" at bounding box center [416, 127] width 339 height 40
click at [553, 126] on button "OK" at bounding box center [561, 125] width 26 height 19
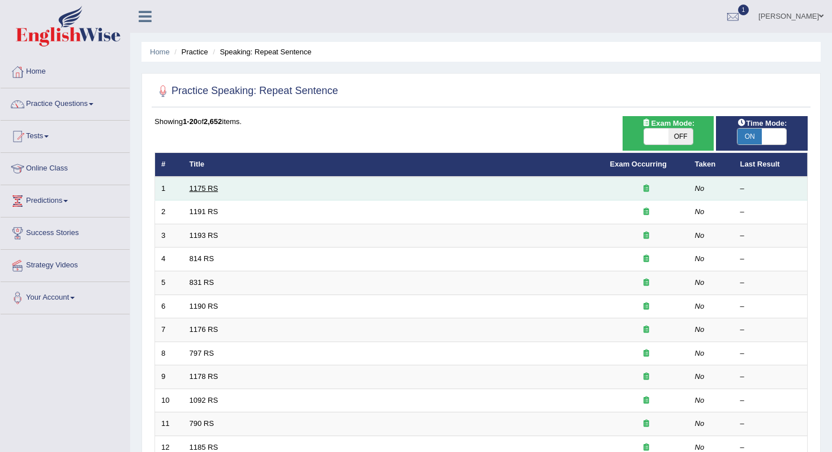
click at [210, 188] on link "1175 RS" at bounding box center [204, 188] width 29 height 8
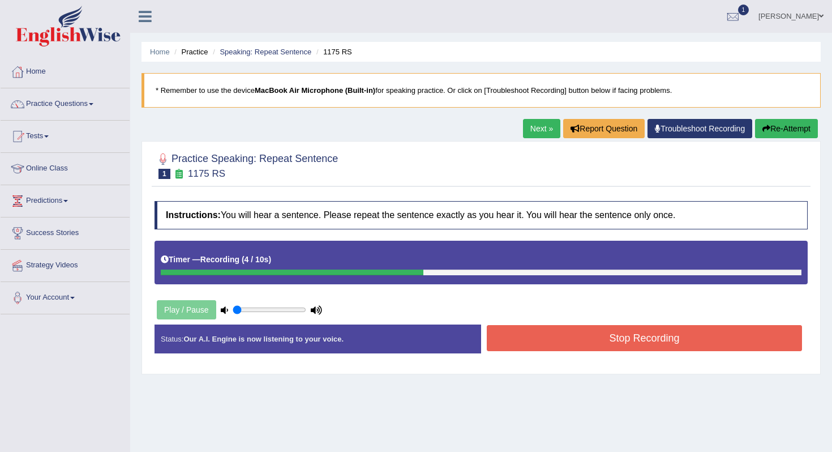
click at [598, 346] on button "Stop Recording" at bounding box center [644, 338] width 315 height 26
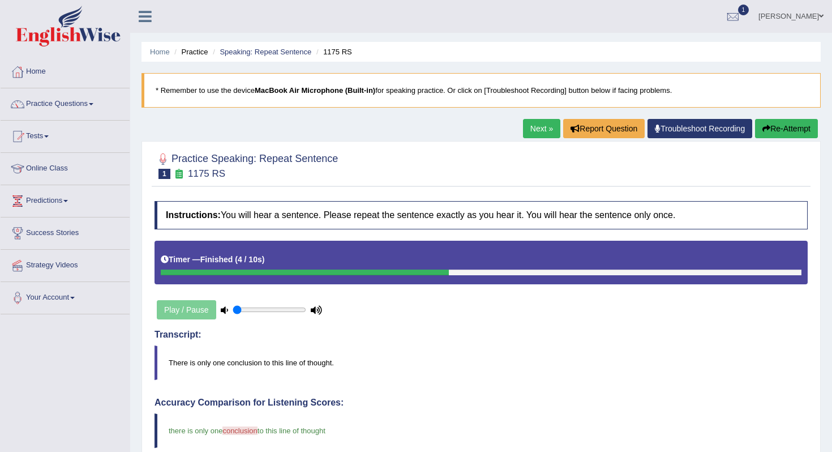
click at [542, 128] on link "Next »" at bounding box center [541, 128] width 37 height 19
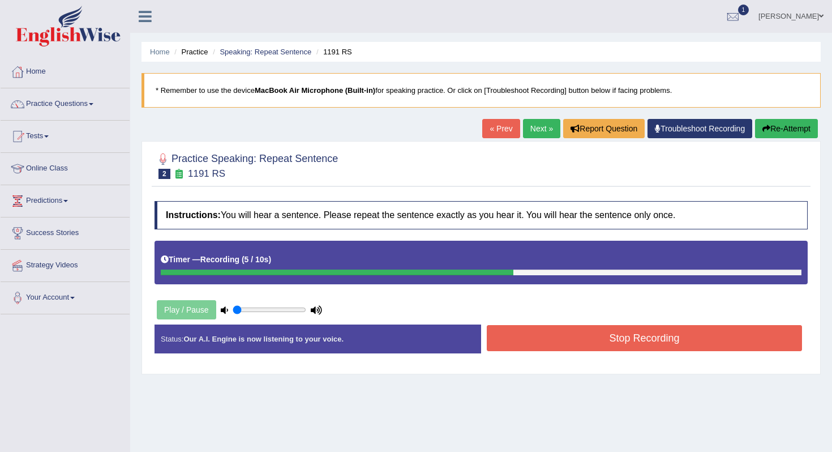
click at [518, 333] on button "Stop Recording" at bounding box center [644, 338] width 315 height 26
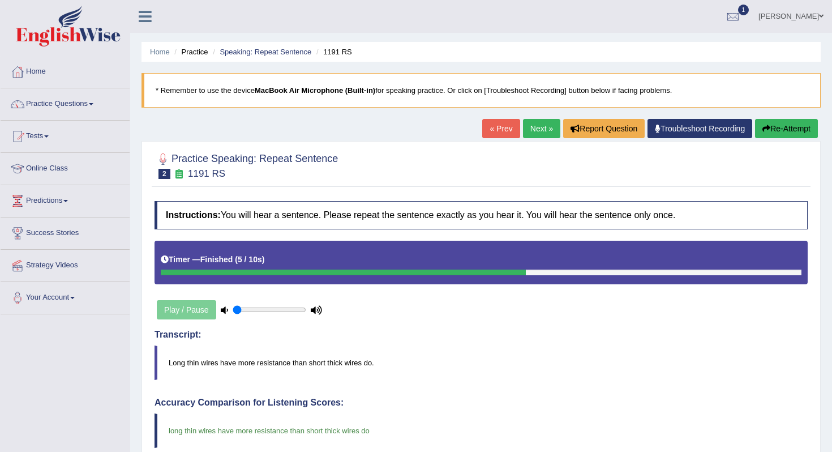
click at [529, 125] on link "Next »" at bounding box center [541, 128] width 37 height 19
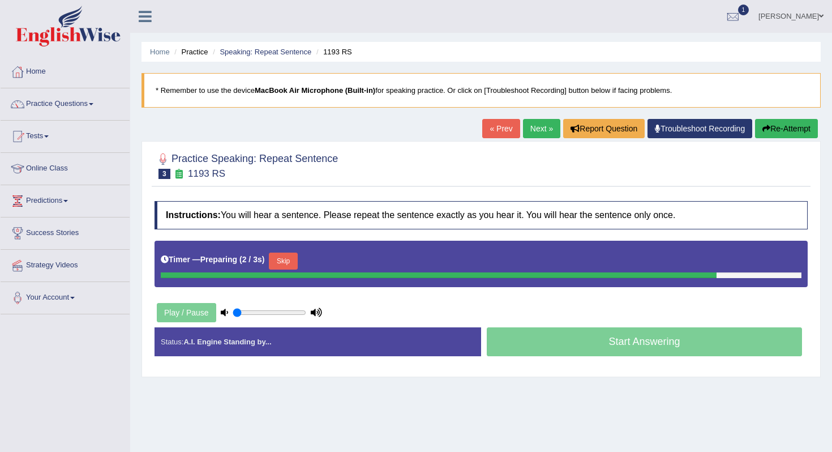
click at [292, 256] on button "Skip" at bounding box center [283, 260] width 28 height 17
click at [335, 254] on button "Skip" at bounding box center [333, 260] width 28 height 17
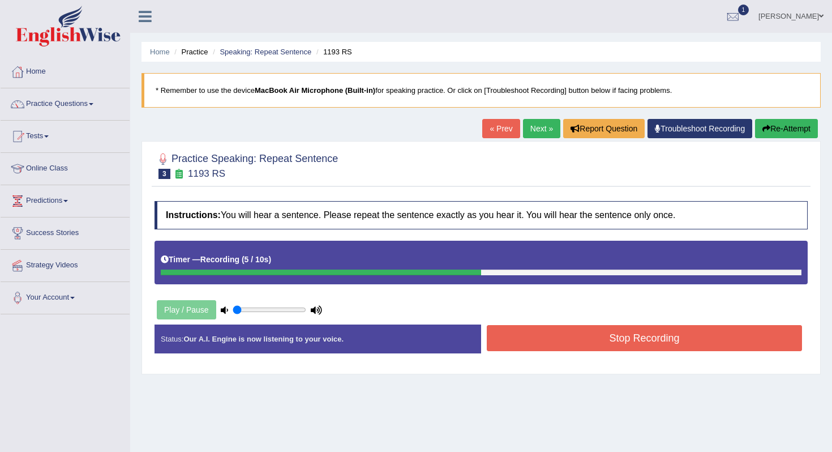
click at [551, 347] on button "Stop Recording" at bounding box center [644, 338] width 315 height 26
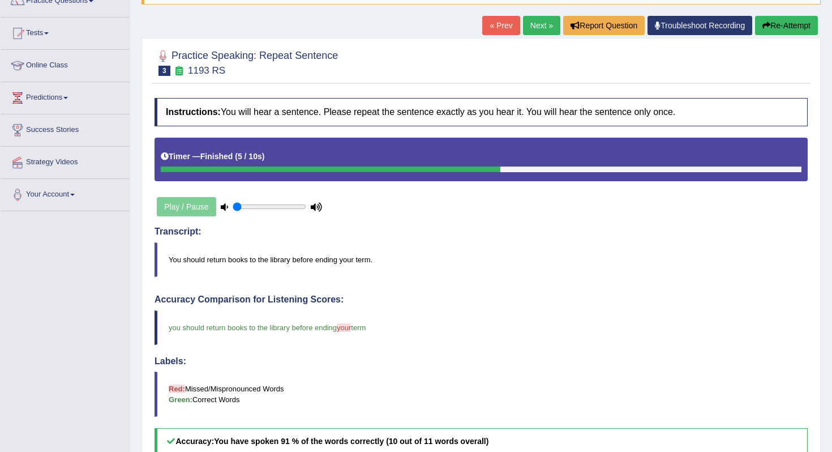
scroll to position [22, 0]
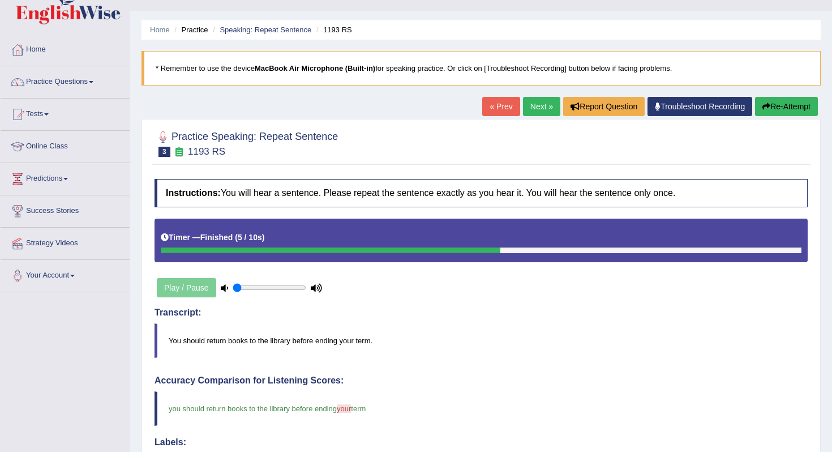
click at [538, 104] on link "Next »" at bounding box center [541, 106] width 37 height 19
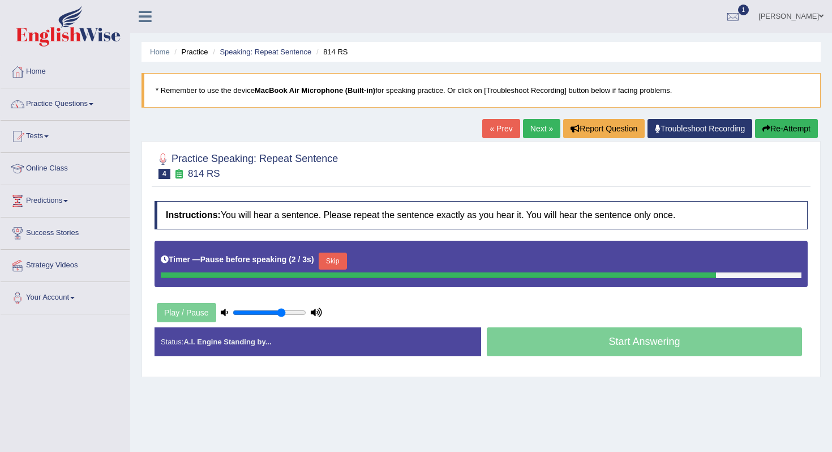
drag, startPoint x: 256, startPoint y: 315, endPoint x: 280, endPoint y: 315, distance: 23.8
type input "0.7"
click at [280, 315] on input "range" at bounding box center [270, 312] width 74 height 9
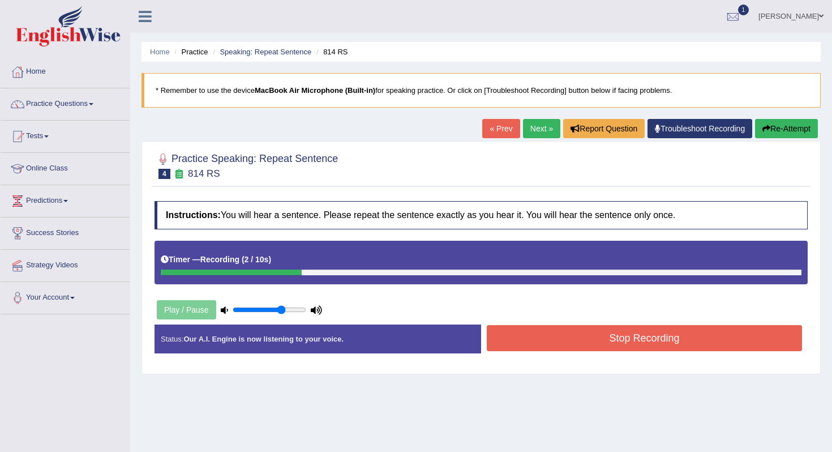
click at [193, 314] on div "Play / Pause" at bounding box center [240, 309] width 170 height 28
click at [768, 131] on button "Re-Attempt" at bounding box center [786, 128] width 63 height 19
click at [519, 334] on button "Stop Recording" at bounding box center [644, 338] width 315 height 26
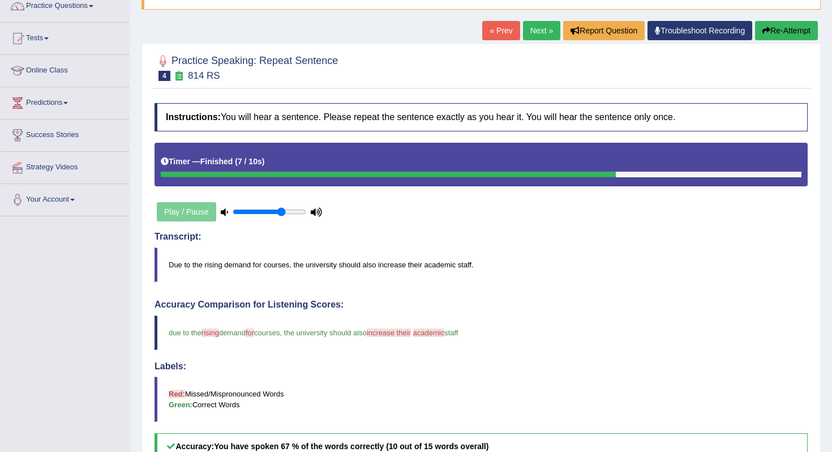
scroll to position [70, 0]
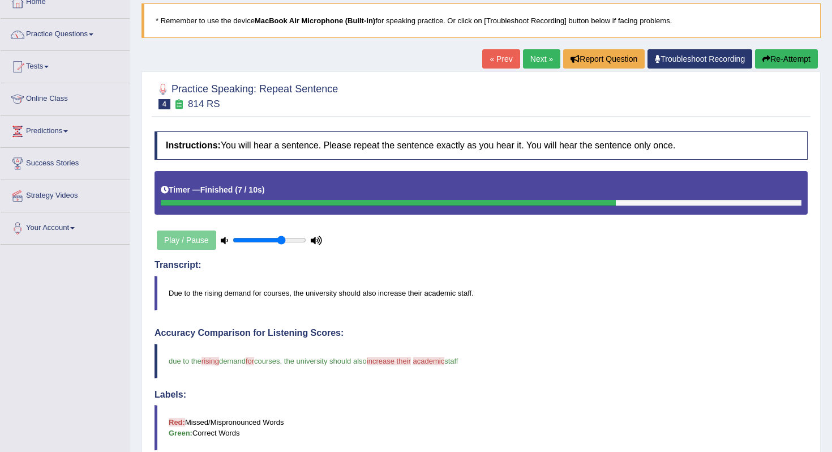
click at [535, 66] on link "Next »" at bounding box center [541, 58] width 37 height 19
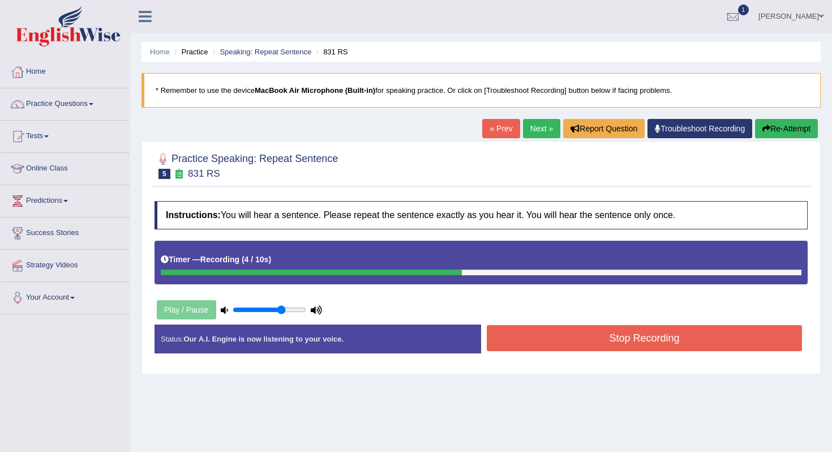
click at [524, 332] on button "Stop Recording" at bounding box center [644, 338] width 315 height 26
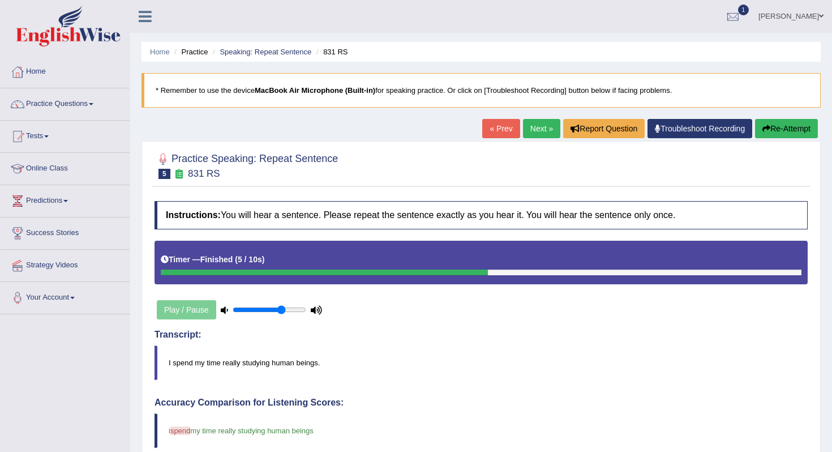
click at [539, 131] on link "Next »" at bounding box center [541, 128] width 37 height 19
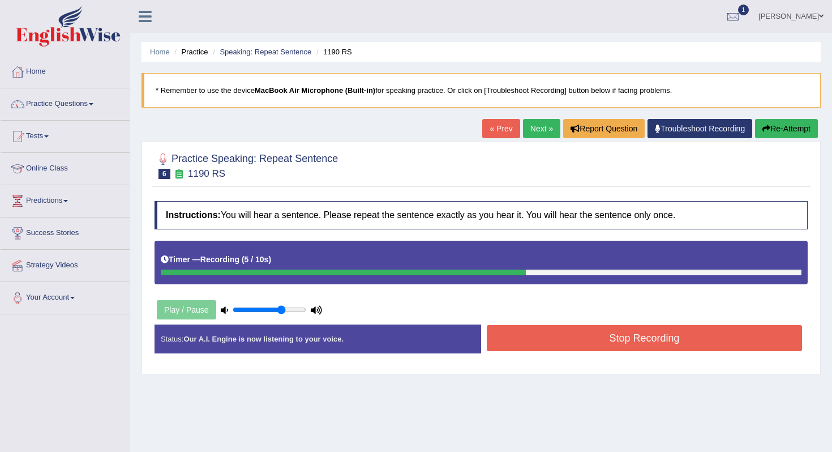
click at [654, 329] on button "Stop Recording" at bounding box center [644, 338] width 315 height 26
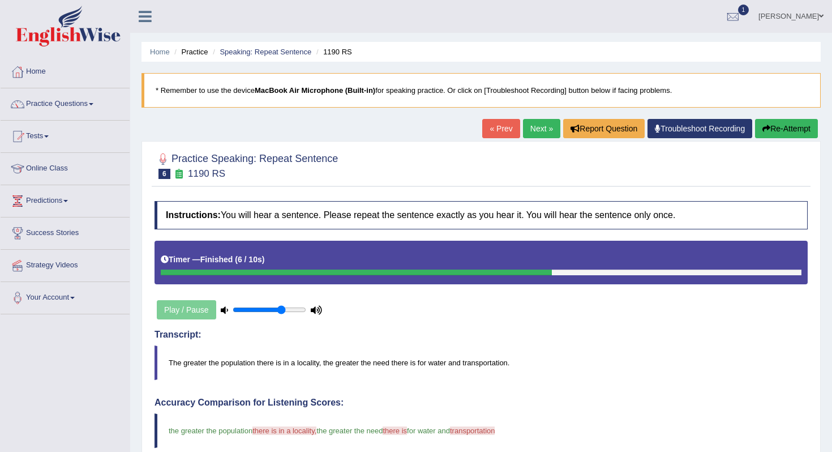
click at [532, 128] on link "Next »" at bounding box center [541, 128] width 37 height 19
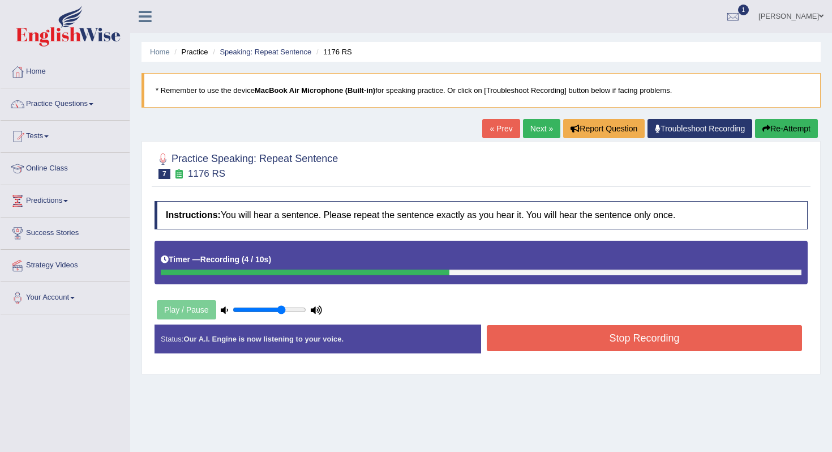
click at [512, 340] on button "Stop Recording" at bounding box center [644, 338] width 315 height 26
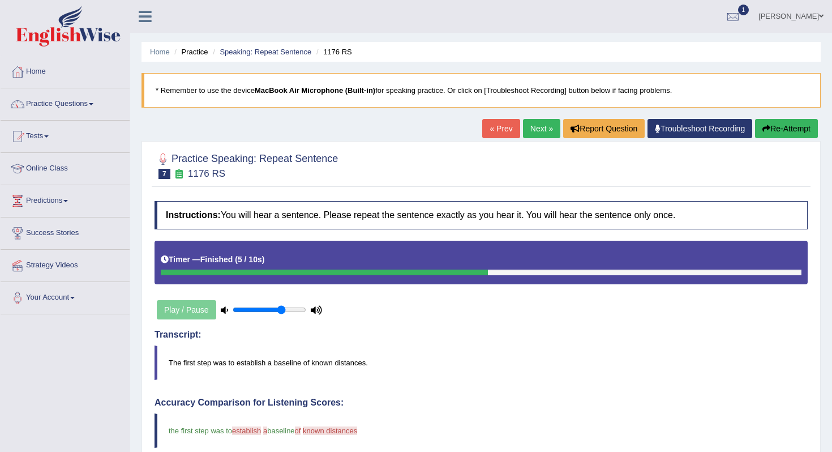
click at [542, 132] on link "Next »" at bounding box center [541, 128] width 37 height 19
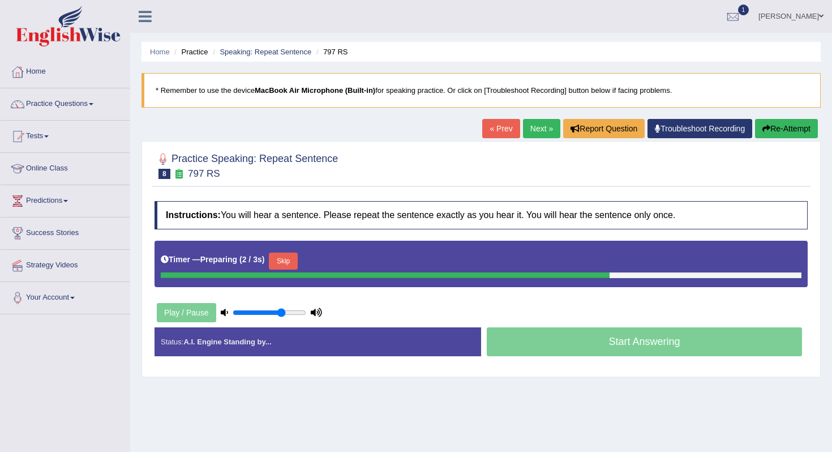
click at [297, 261] on button "Skip" at bounding box center [283, 260] width 28 height 17
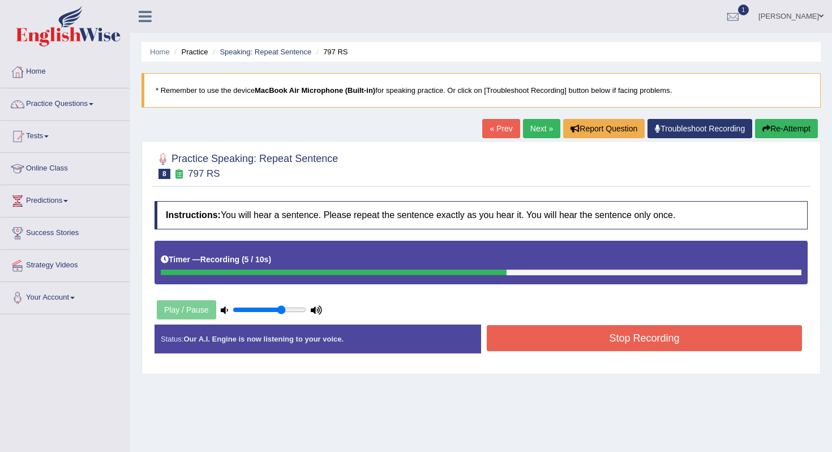
click at [495, 331] on button "Stop Recording" at bounding box center [644, 338] width 315 height 26
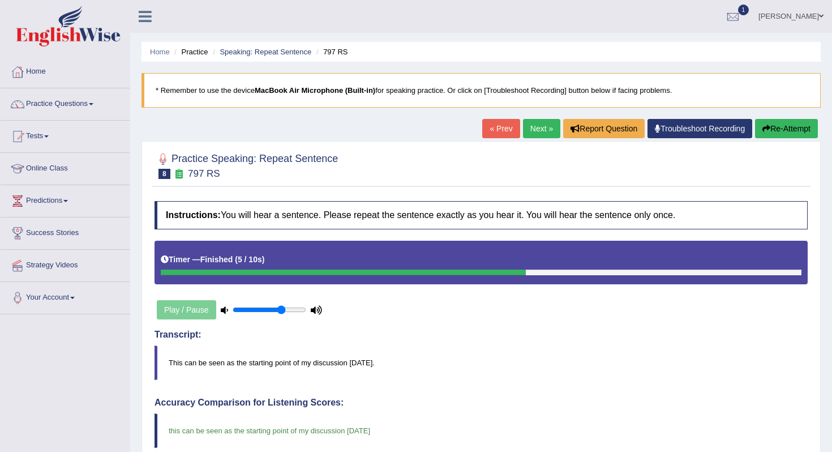
click at [532, 129] on link "Next »" at bounding box center [541, 128] width 37 height 19
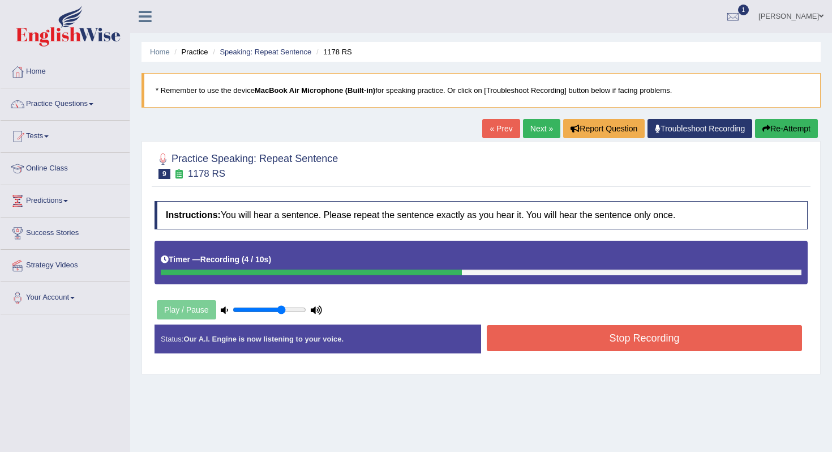
click at [565, 346] on button "Stop Recording" at bounding box center [644, 338] width 315 height 26
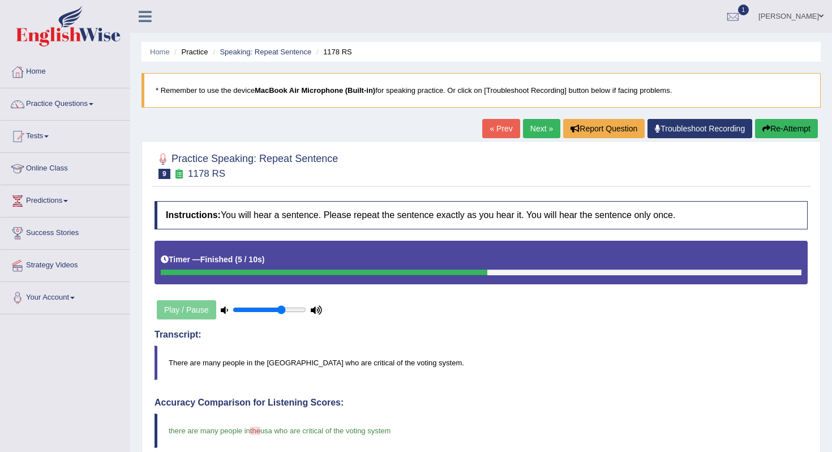
click at [528, 131] on link "Next »" at bounding box center [541, 128] width 37 height 19
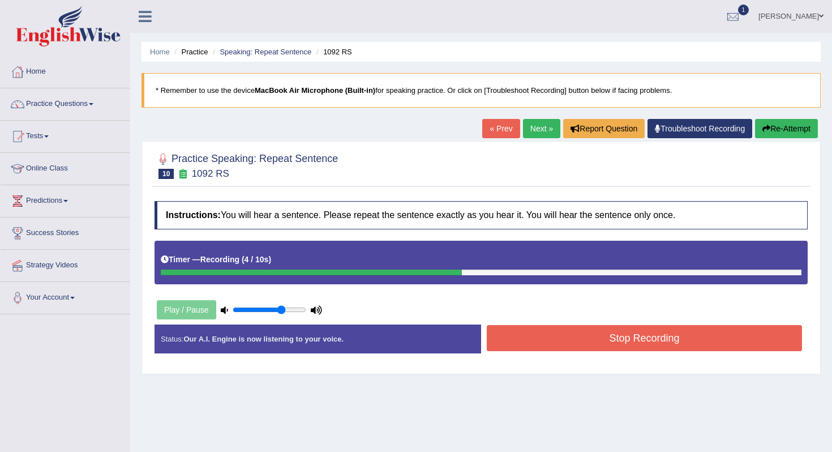
click at [522, 342] on button "Stop Recording" at bounding box center [644, 338] width 315 height 26
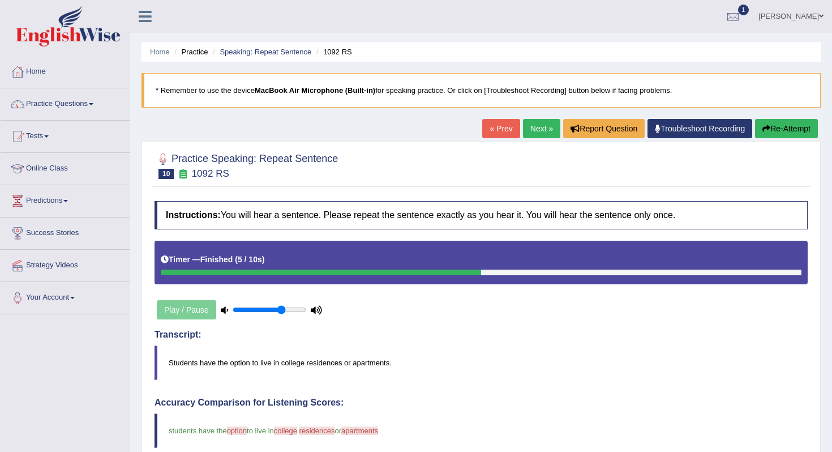
click at [543, 128] on link "Next »" at bounding box center [541, 128] width 37 height 19
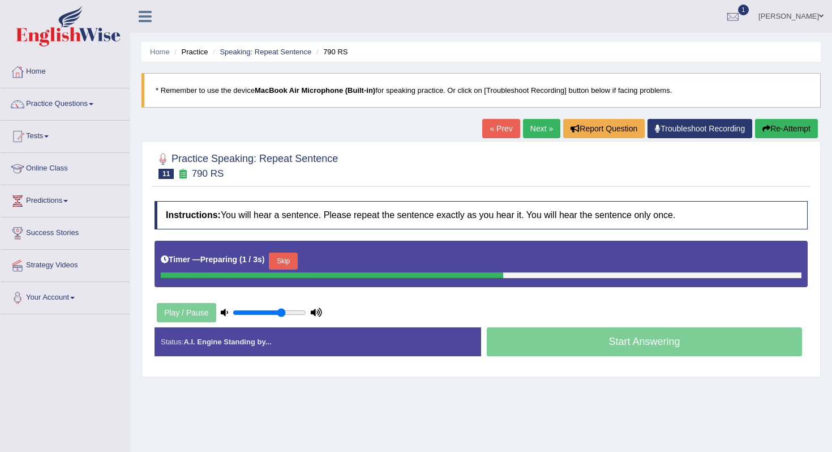
click at [295, 262] on button "Skip" at bounding box center [283, 260] width 28 height 17
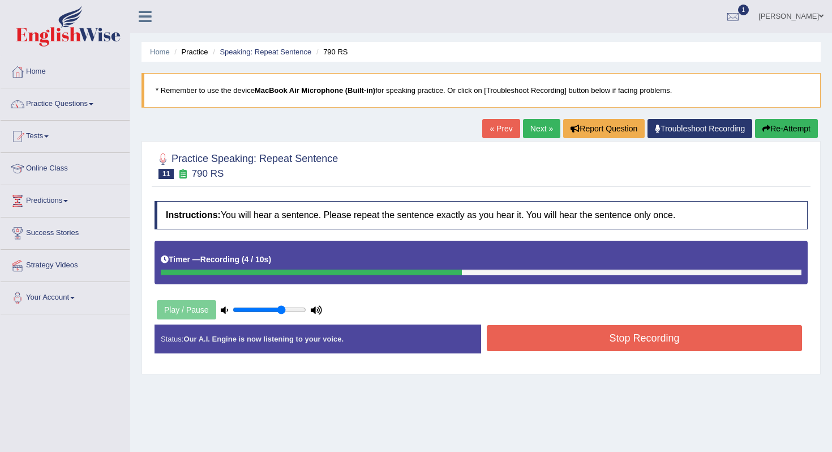
click at [534, 334] on button "Stop Recording" at bounding box center [644, 338] width 315 height 26
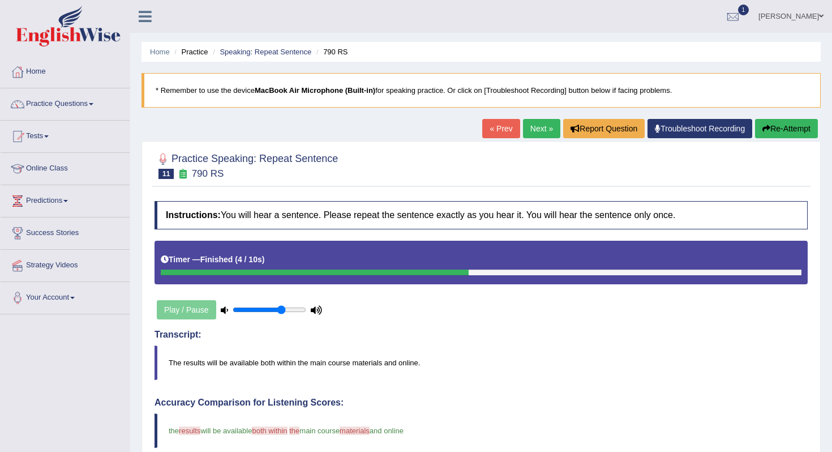
click at [538, 138] on div "« Prev Next » Report Question Troubleshoot Recording Re-Attempt" at bounding box center [651, 130] width 339 height 22
click at [538, 131] on link "Next »" at bounding box center [541, 128] width 37 height 19
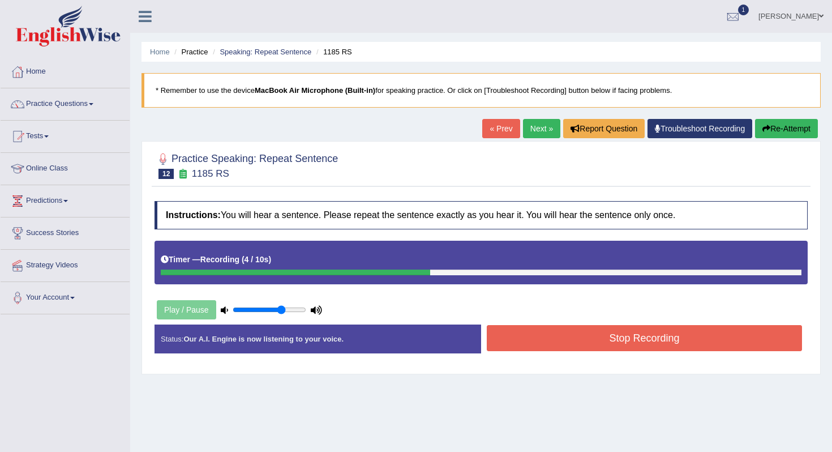
click at [631, 325] on div "Start Answering" at bounding box center [644, 324] width 327 height 1
click at [635, 348] on button "Stop Recording" at bounding box center [644, 338] width 315 height 26
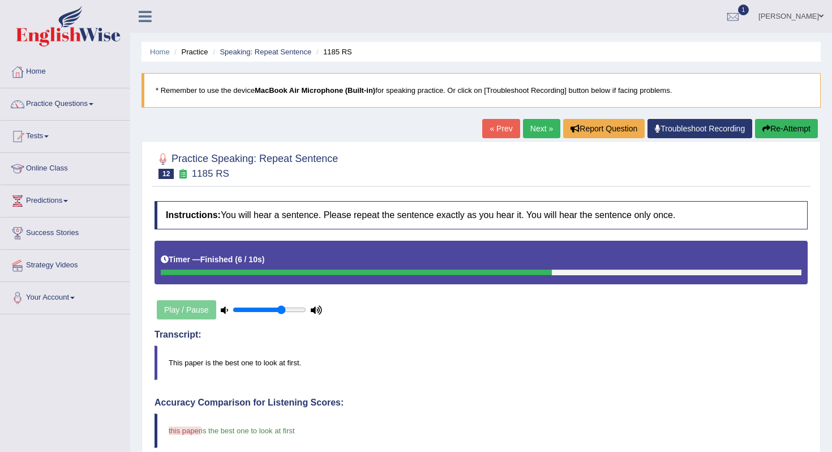
click at [538, 130] on link "Next »" at bounding box center [541, 128] width 37 height 19
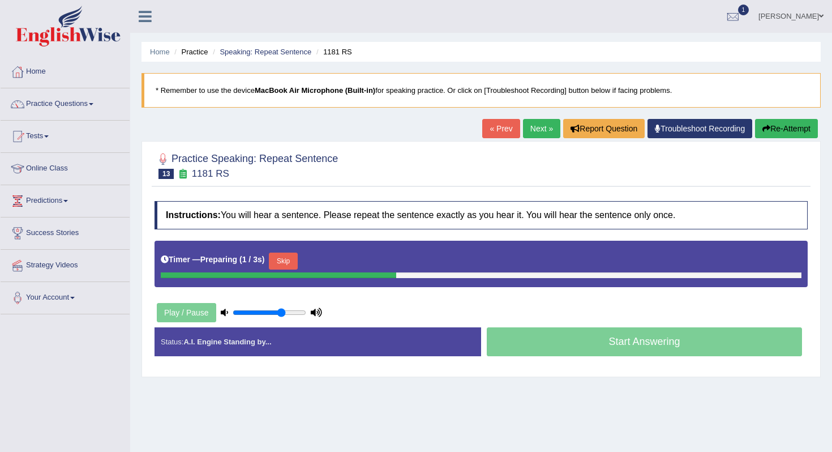
click at [286, 261] on button "Skip" at bounding box center [283, 260] width 28 height 17
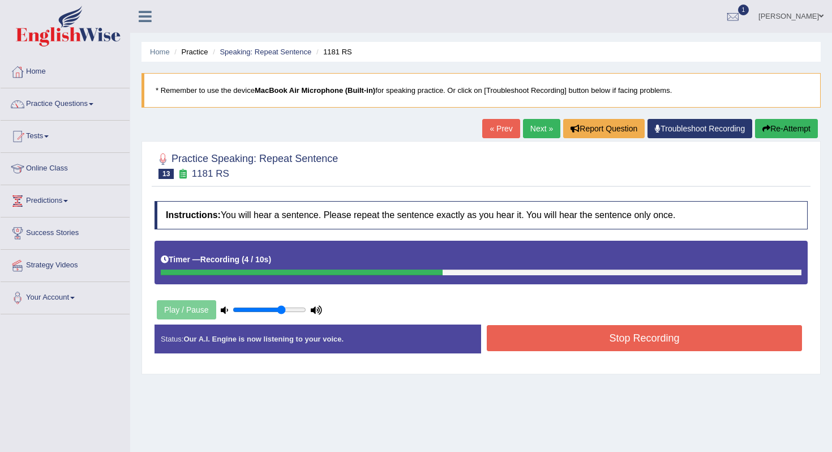
click at [515, 346] on button "Stop Recording" at bounding box center [644, 338] width 315 height 26
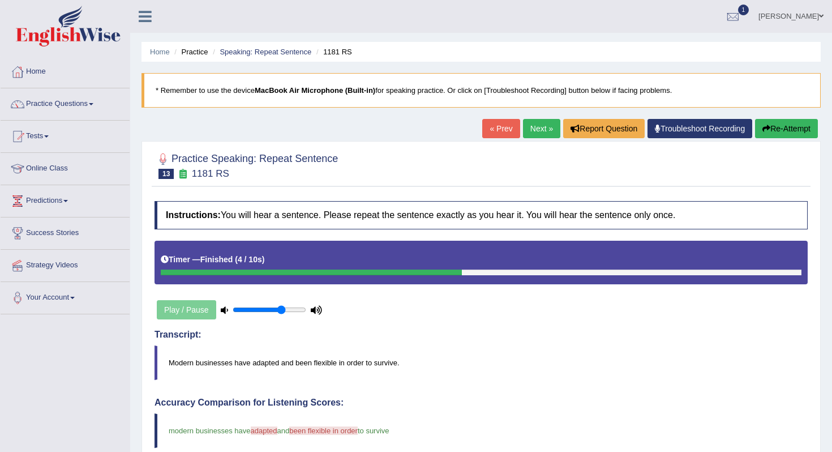
click at [547, 123] on link "Next »" at bounding box center [541, 128] width 37 height 19
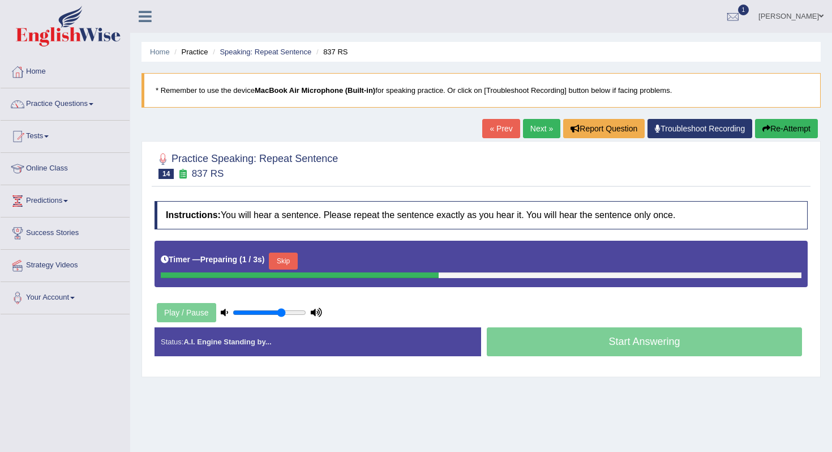
click at [288, 255] on button "Skip" at bounding box center [283, 260] width 28 height 17
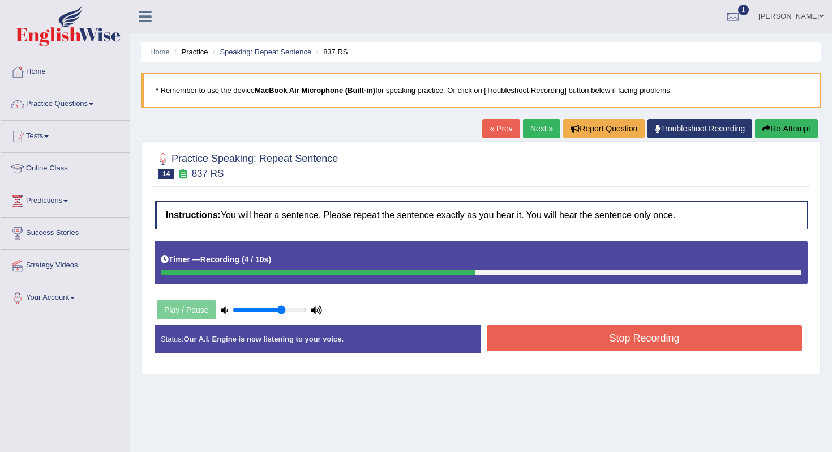
click at [520, 344] on button "Stop Recording" at bounding box center [644, 338] width 315 height 26
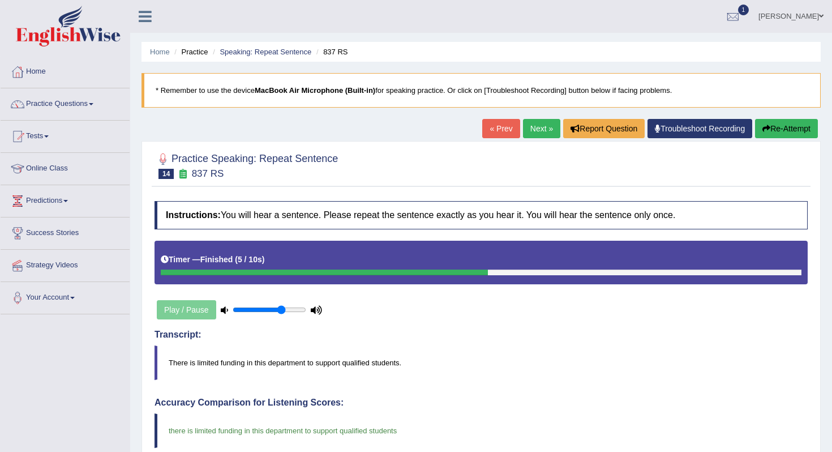
click at [526, 135] on link "Next »" at bounding box center [541, 128] width 37 height 19
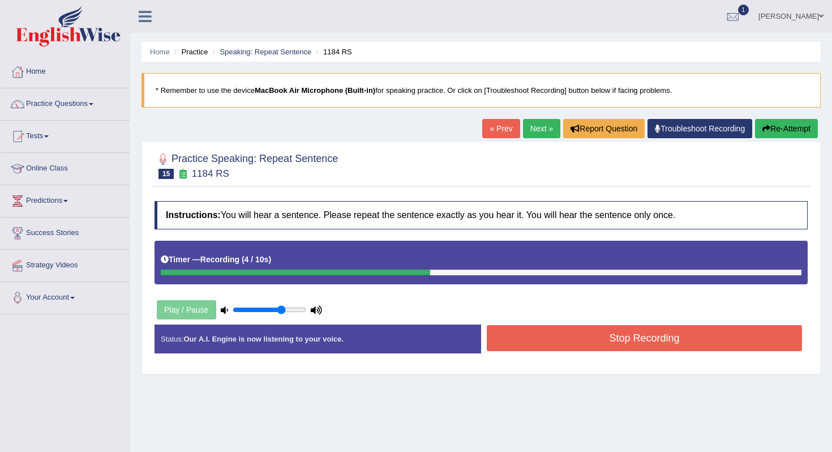
click at [559, 344] on button "Stop Recording" at bounding box center [644, 338] width 315 height 26
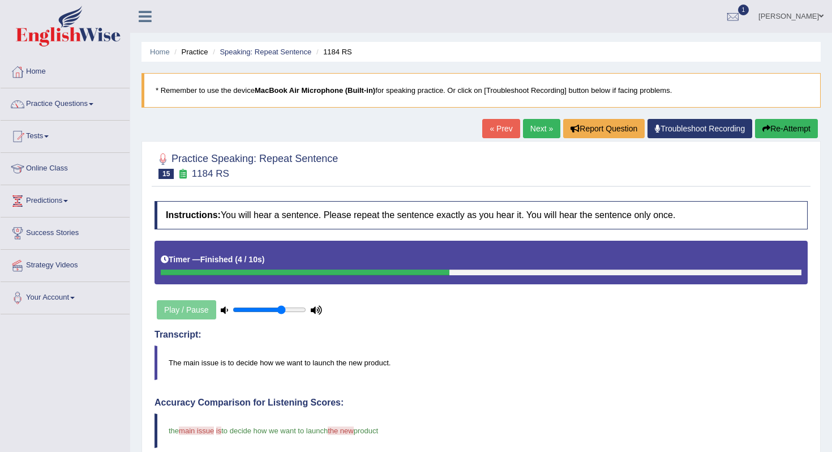
click at [536, 125] on link "Next »" at bounding box center [541, 128] width 37 height 19
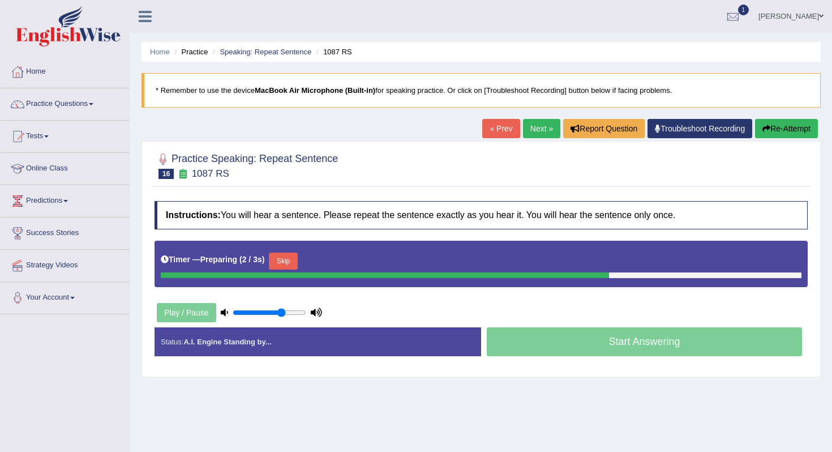
click at [295, 263] on button "Skip" at bounding box center [283, 260] width 28 height 17
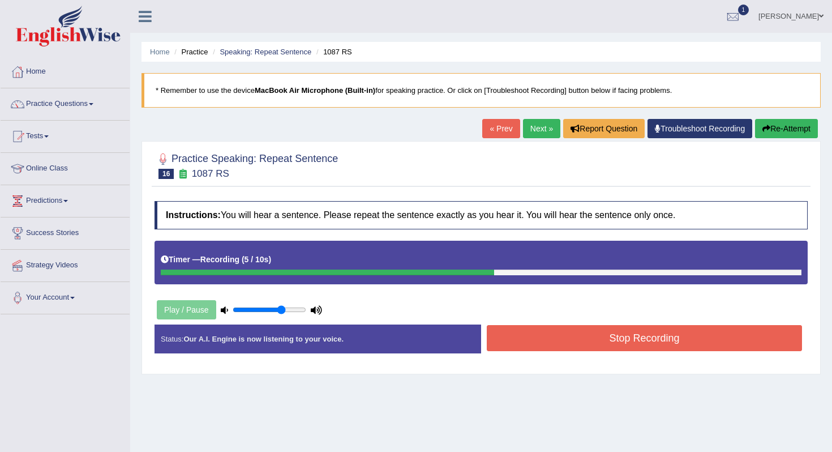
click at [517, 331] on button "Stop Recording" at bounding box center [644, 338] width 315 height 26
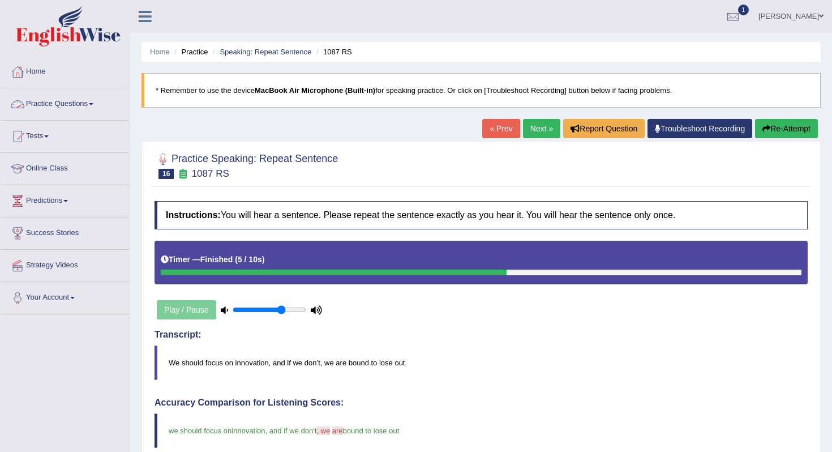
click at [62, 102] on link "Practice Questions" at bounding box center [65, 102] width 129 height 28
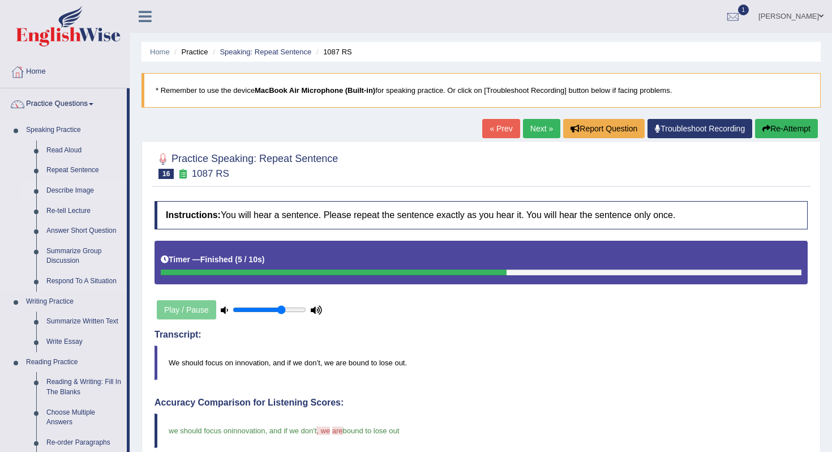
click at [76, 190] on link "Describe Image" at bounding box center [83, 191] width 85 height 20
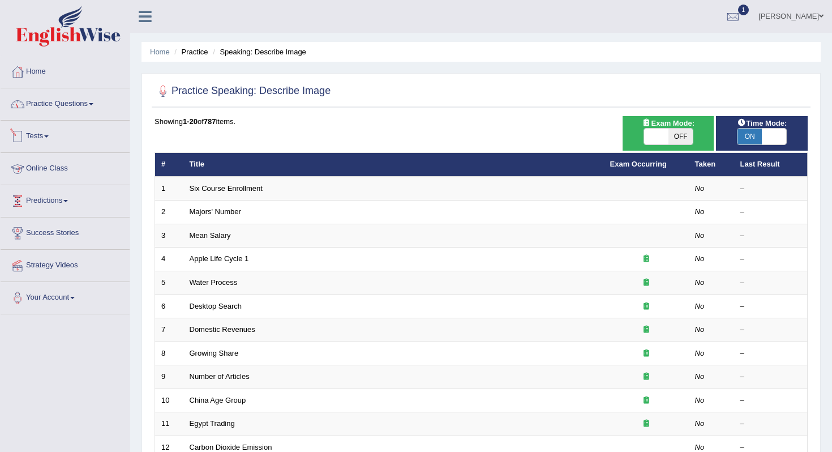
click at [100, 107] on link "Practice Questions" at bounding box center [65, 102] width 129 height 28
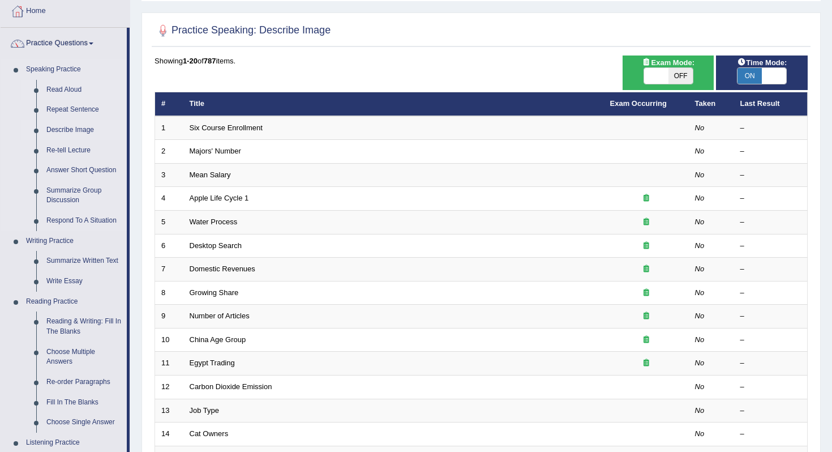
scroll to position [63, 0]
